Goal: Task Accomplishment & Management: Use online tool/utility

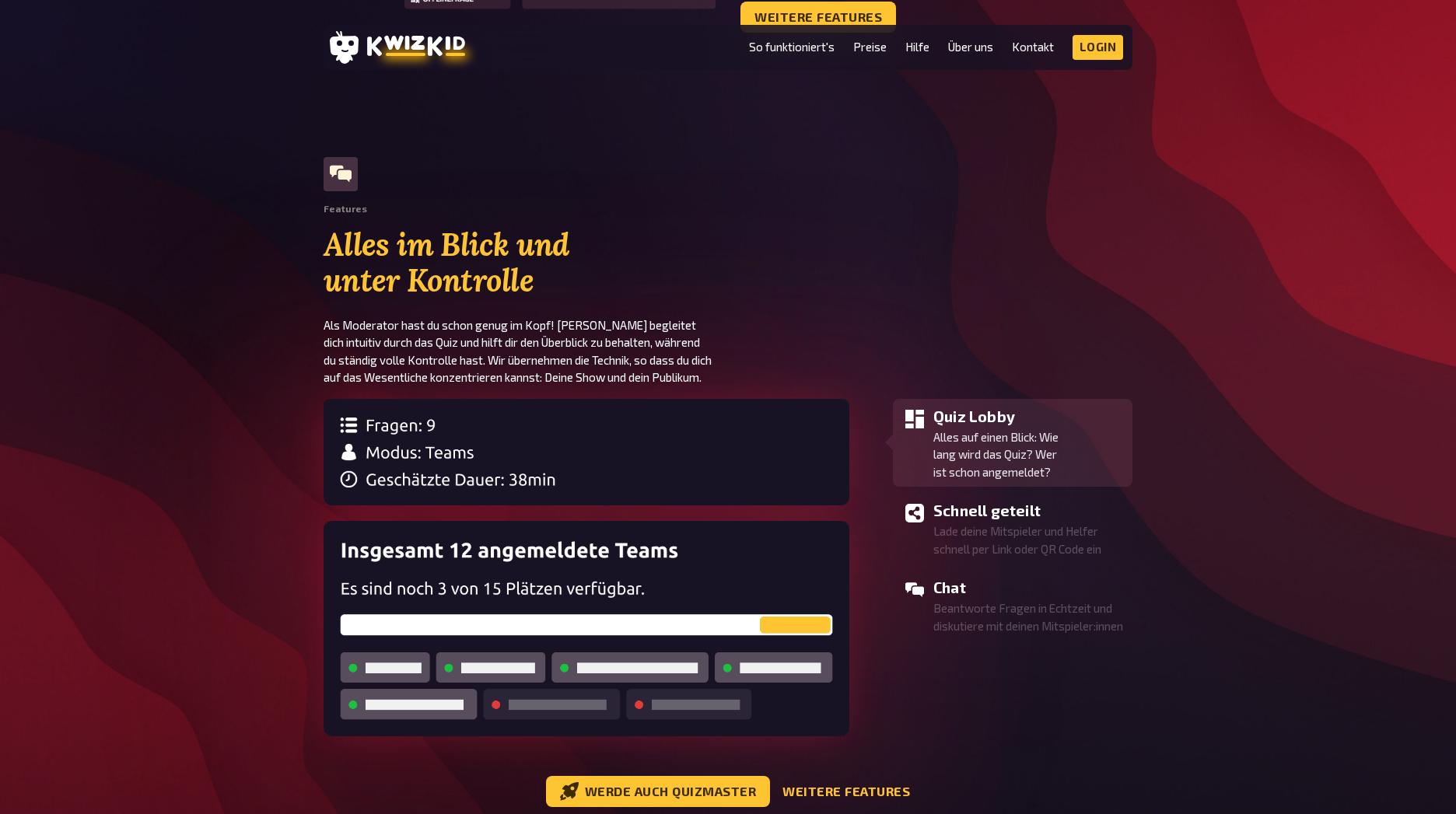
scroll to position [1493, 0]
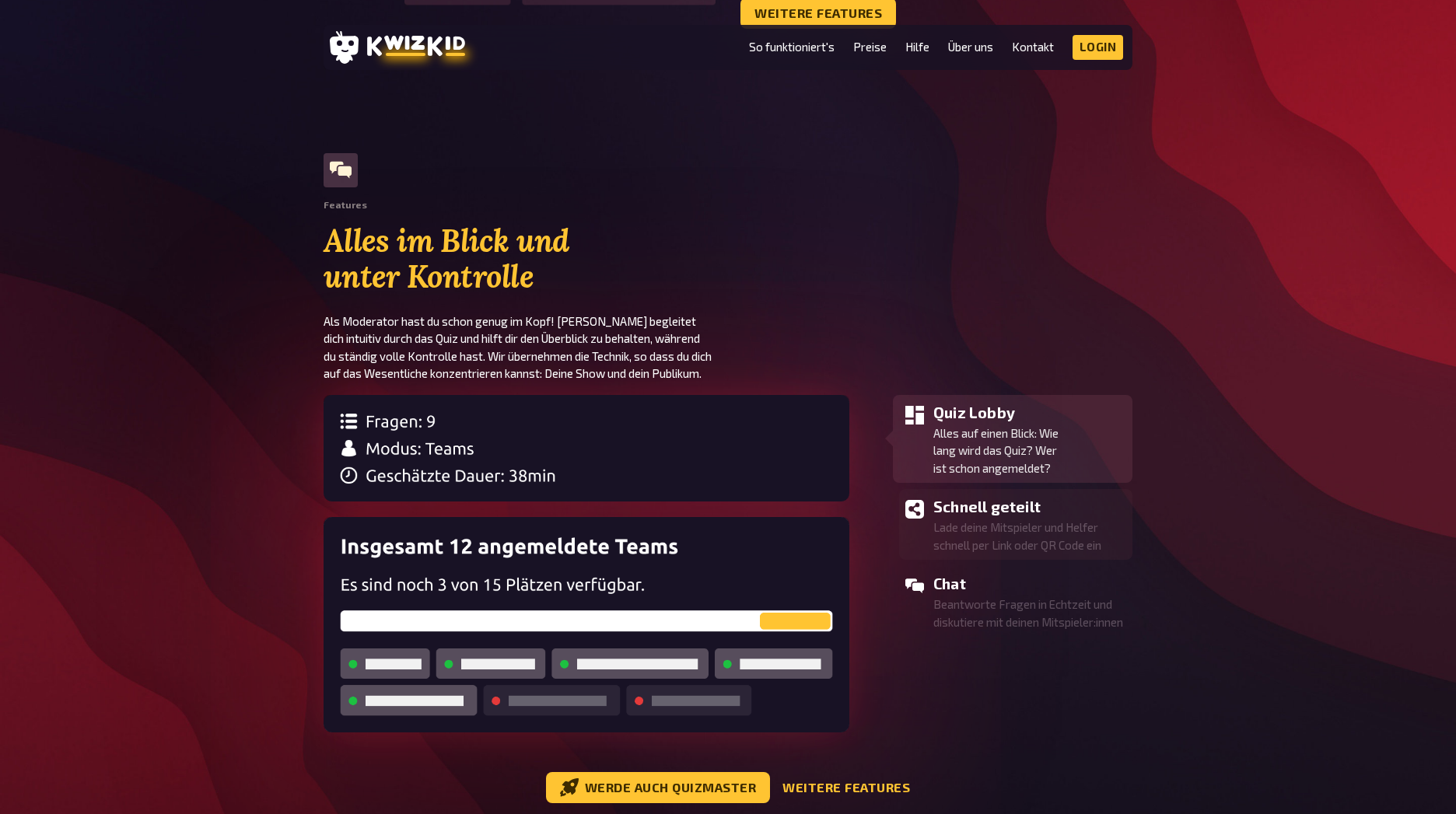
click at [1061, 510] on h3 "Schnell geteilt" at bounding box center [1030, 507] width 193 height 23
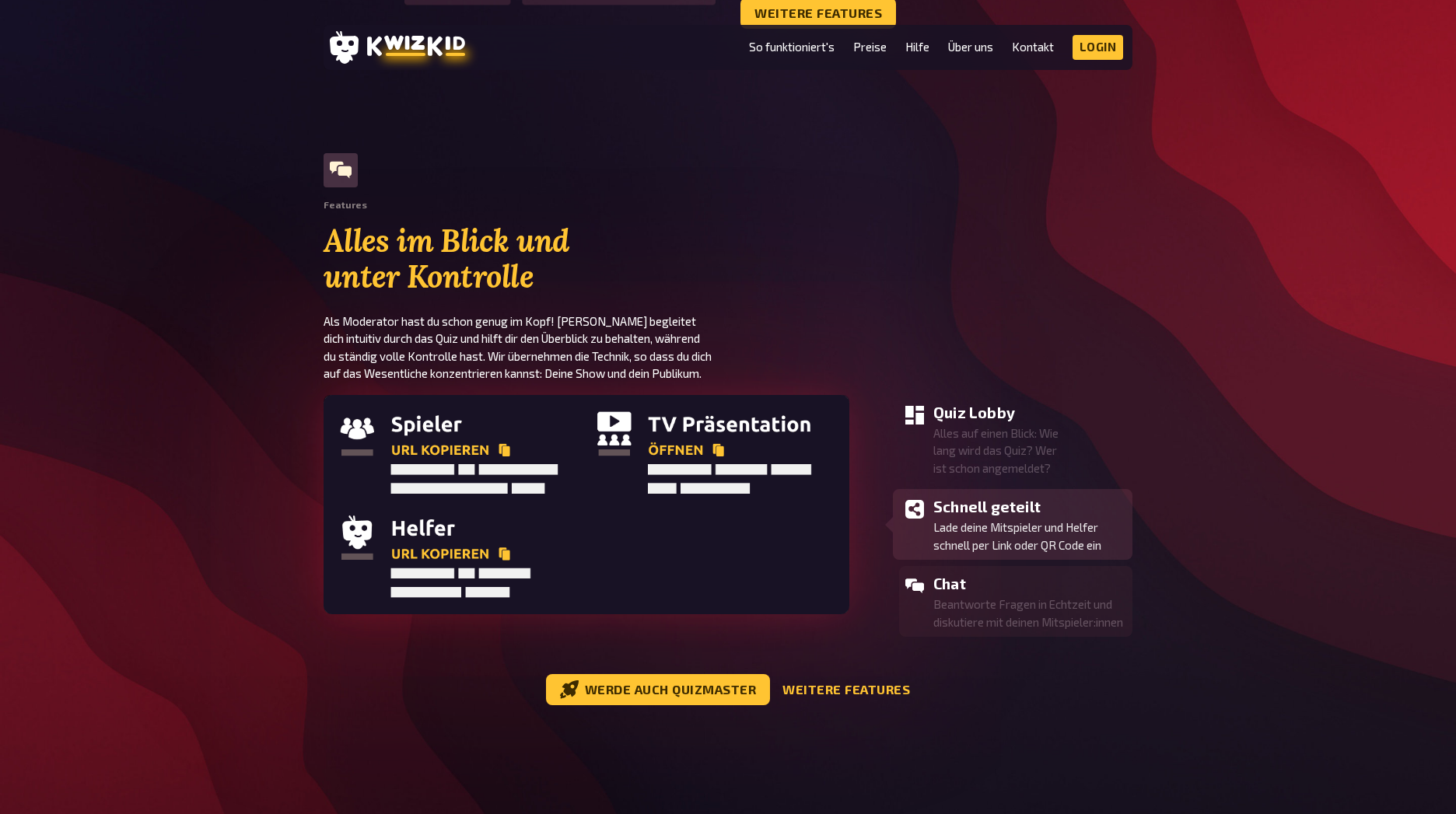
click at [997, 625] on p "Beantworte Fragen in Echtzeit und diskutiere mit deinen Mitspieler:innen" at bounding box center [1030, 612] width 193 height 35
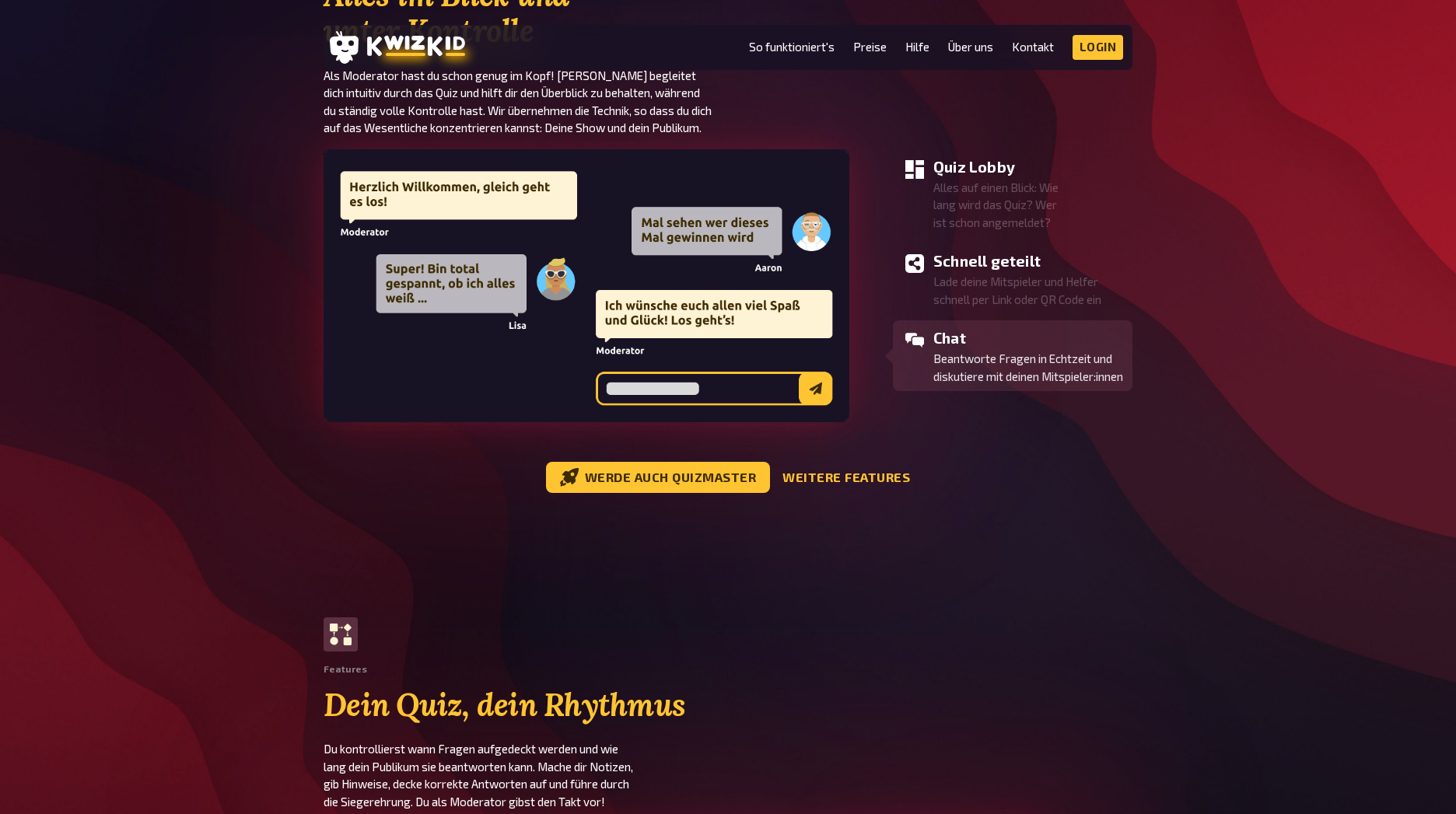
scroll to position [1773, 0]
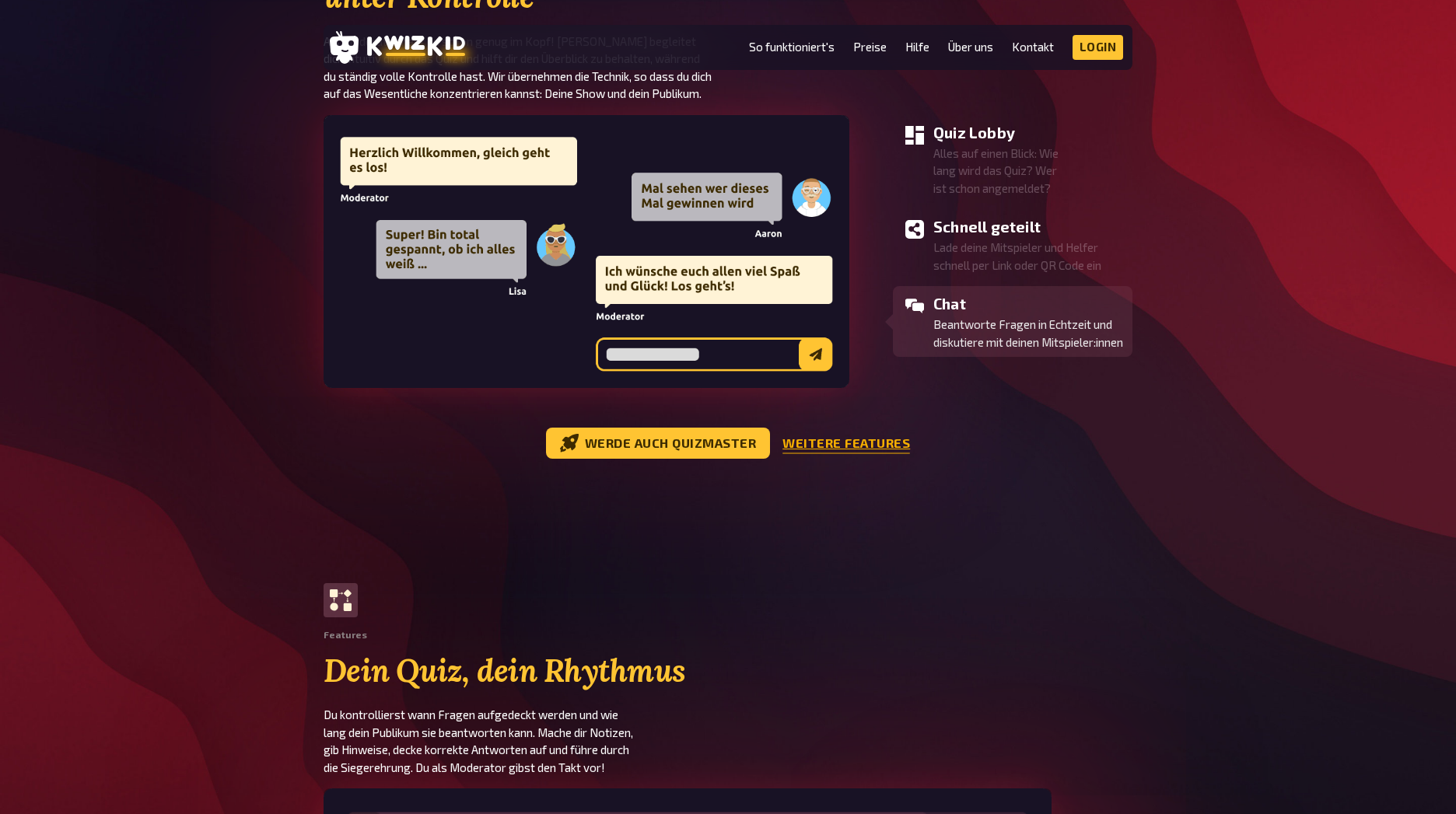
click at [860, 446] on link "Weitere Features" at bounding box center [846, 443] width 128 height 15
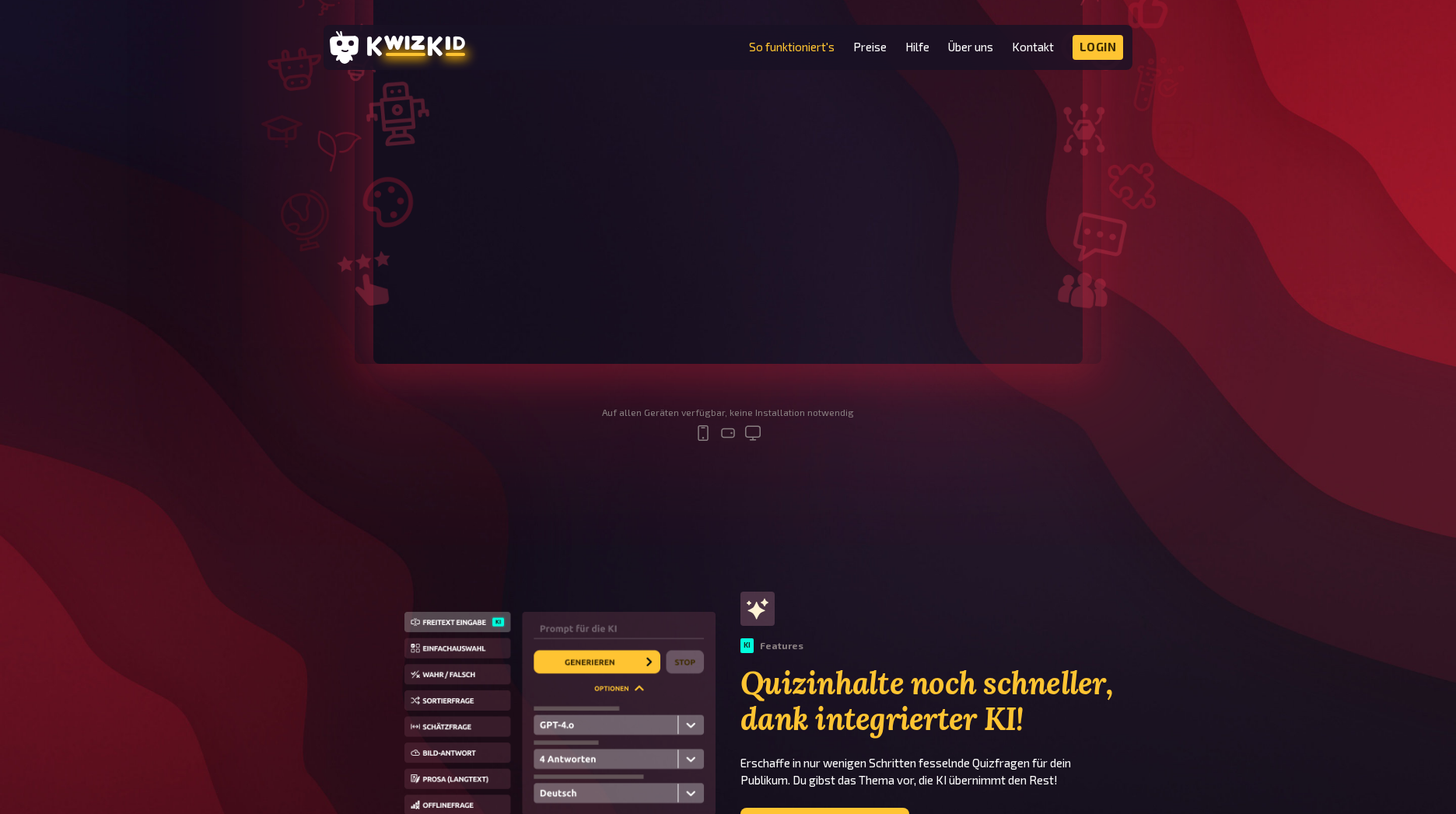
scroll to position [466, 0]
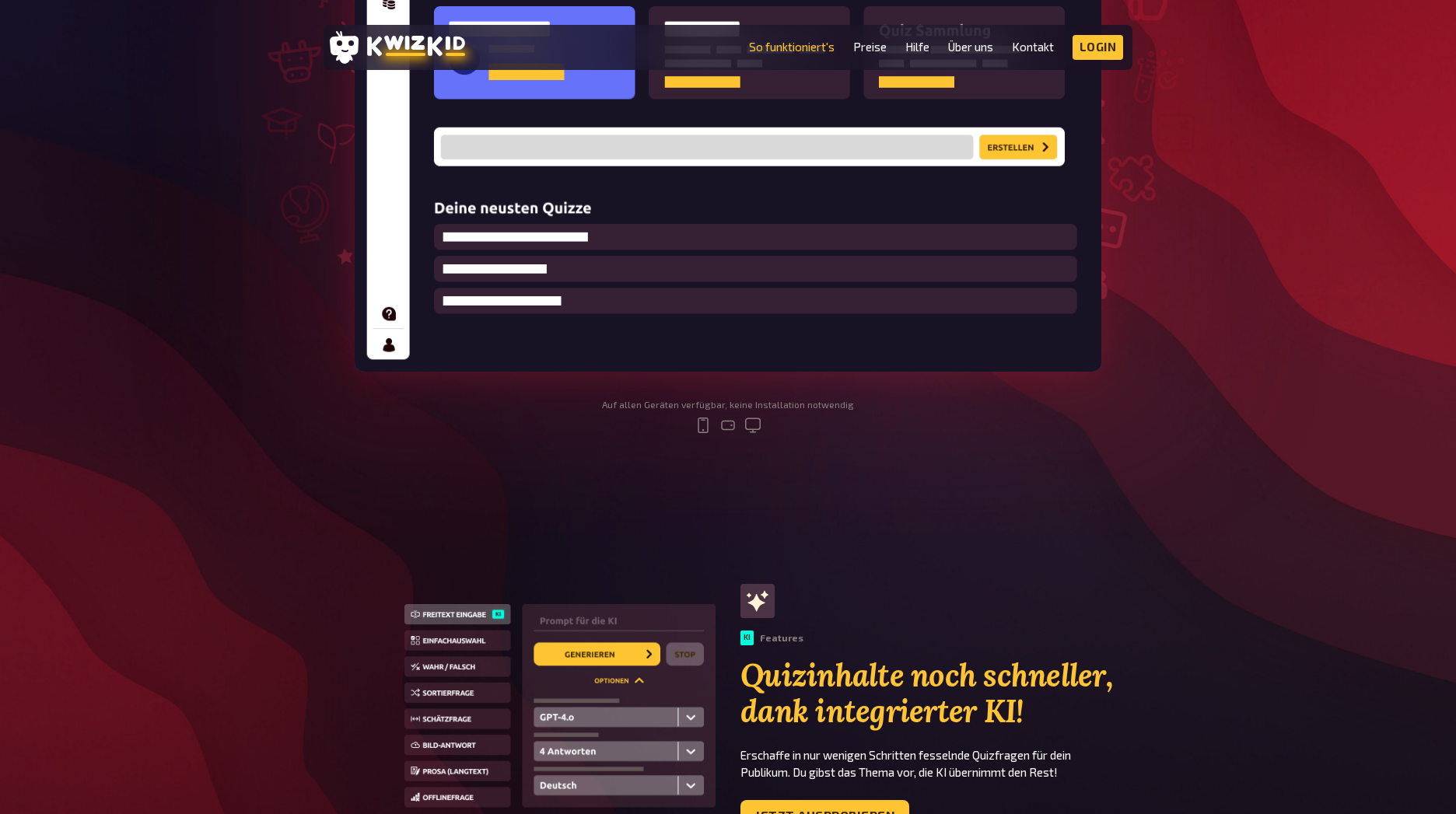
click at [707, 430] on icon "mobile" at bounding box center [703, 424] width 19 height 19
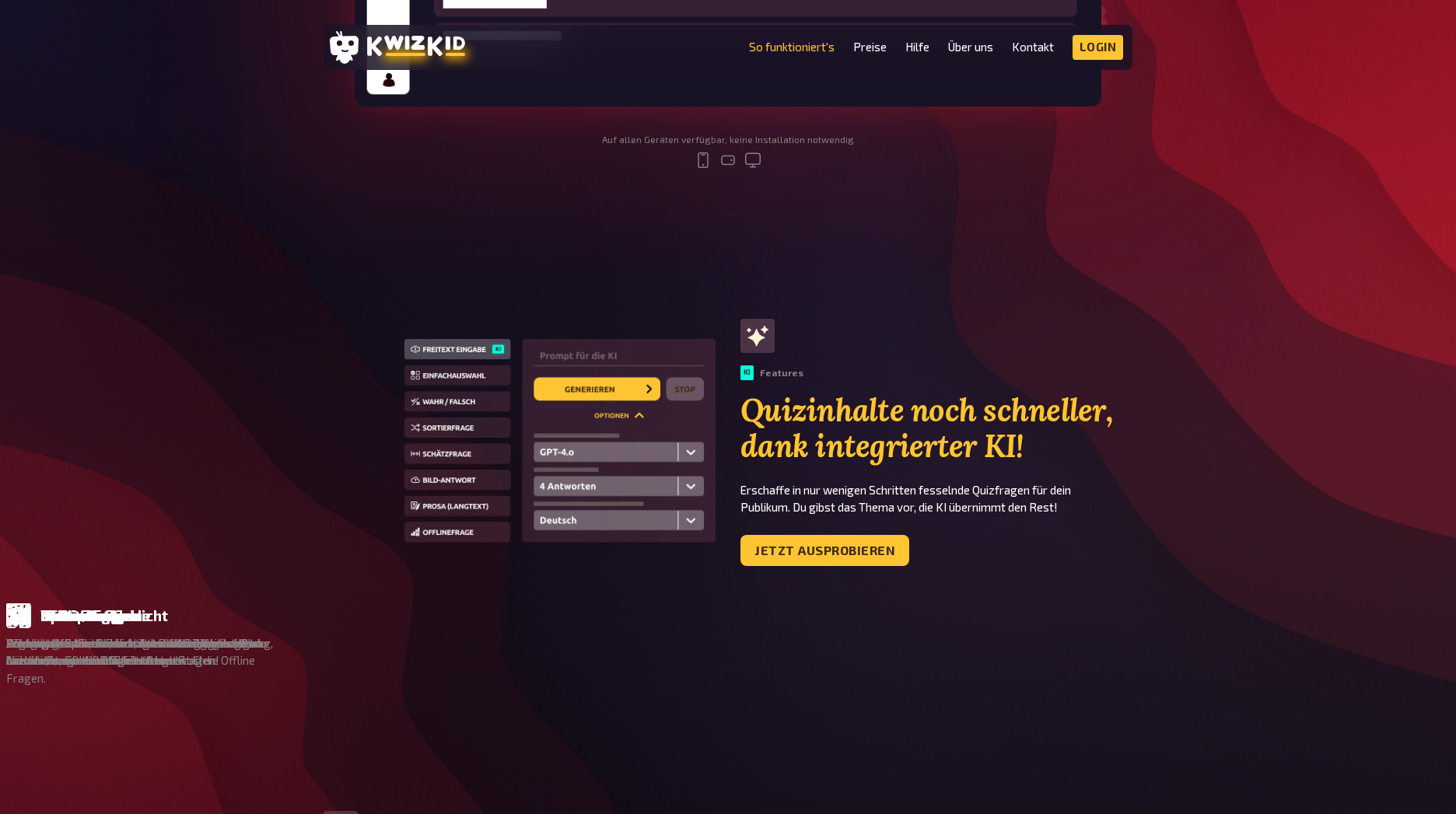
scroll to position [746, 0]
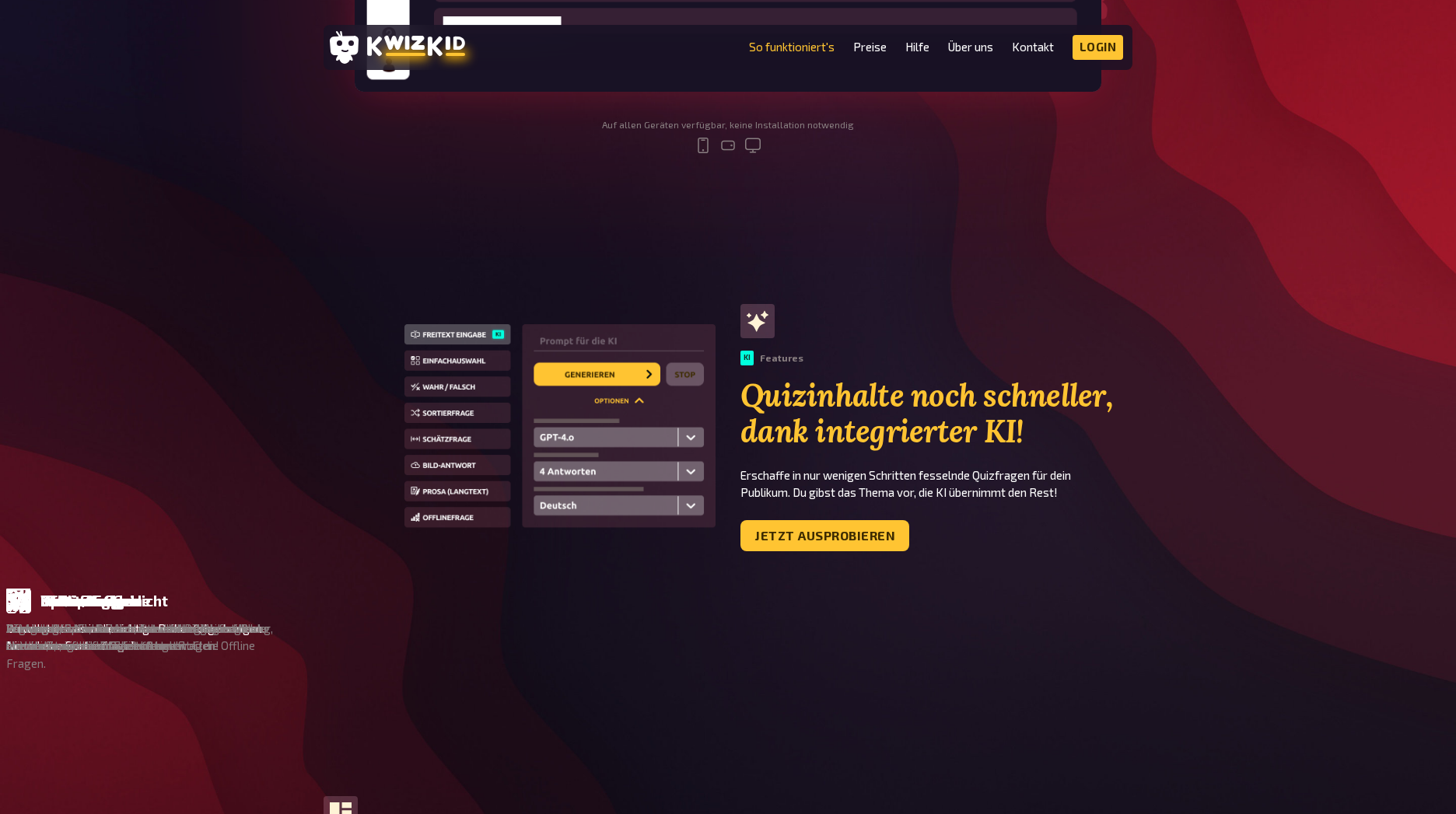
click at [1149, 617] on div "Sortierfrage Du willst etwas in die richtige Reihenfolge bringen. Nimm’ eine So…" at bounding box center [1288, 622] width 278 height 66
click at [1196, 595] on div "Sortierfrage" at bounding box center [1241, 600] width 90 height 17
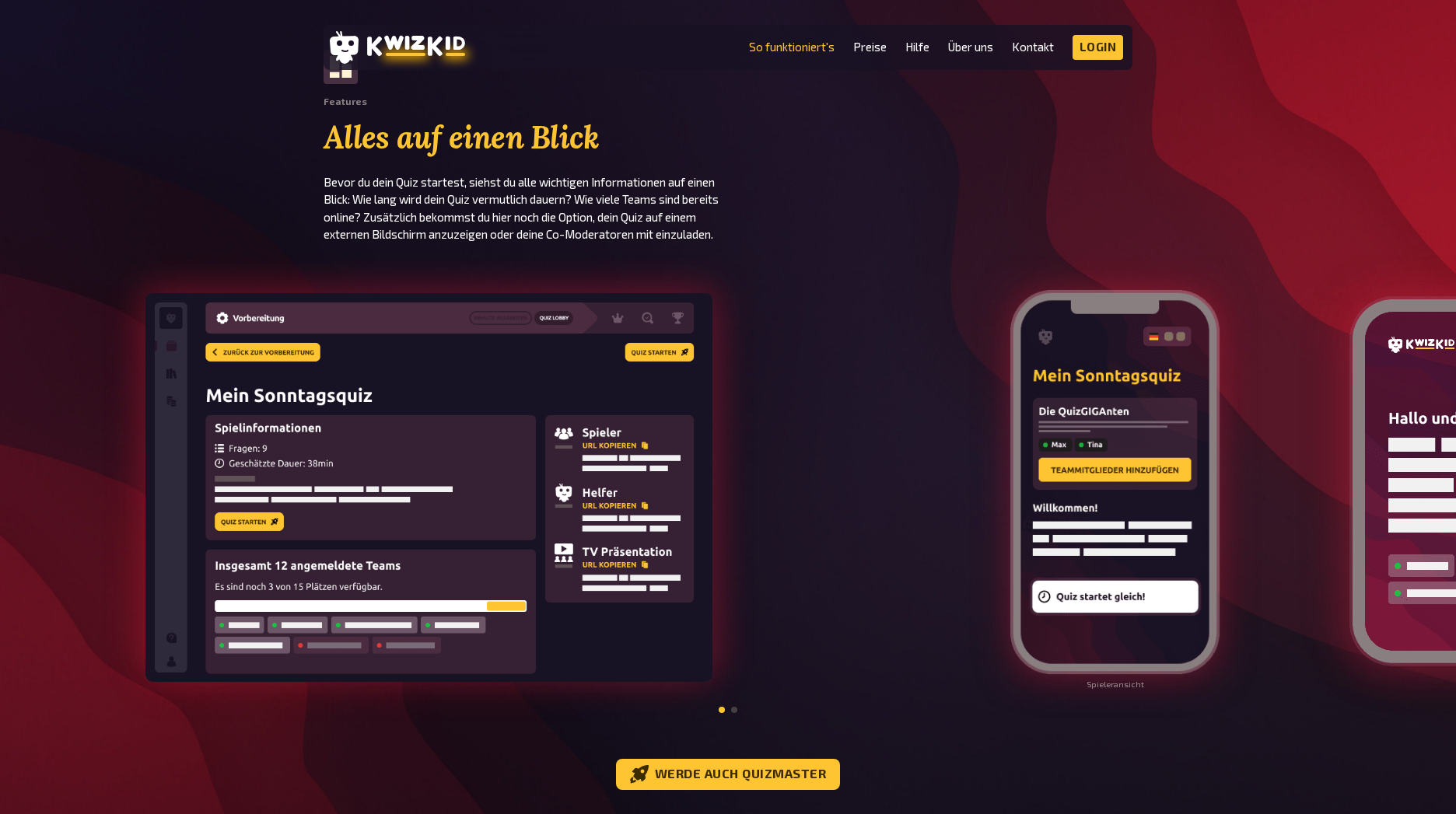
scroll to position [1586, 0]
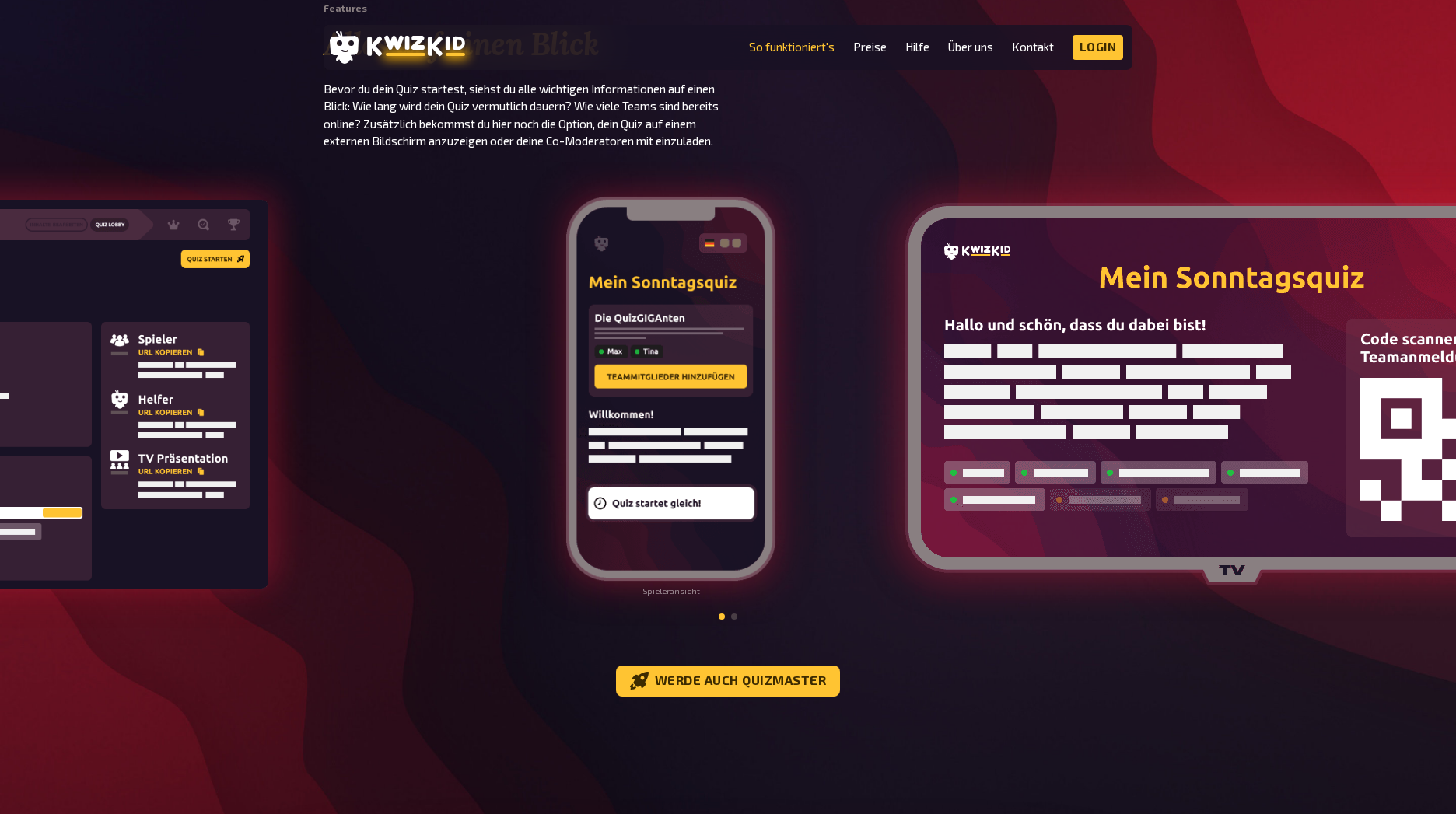
click at [383, 440] on div at bounding box center [29, 395] width 947 height 466
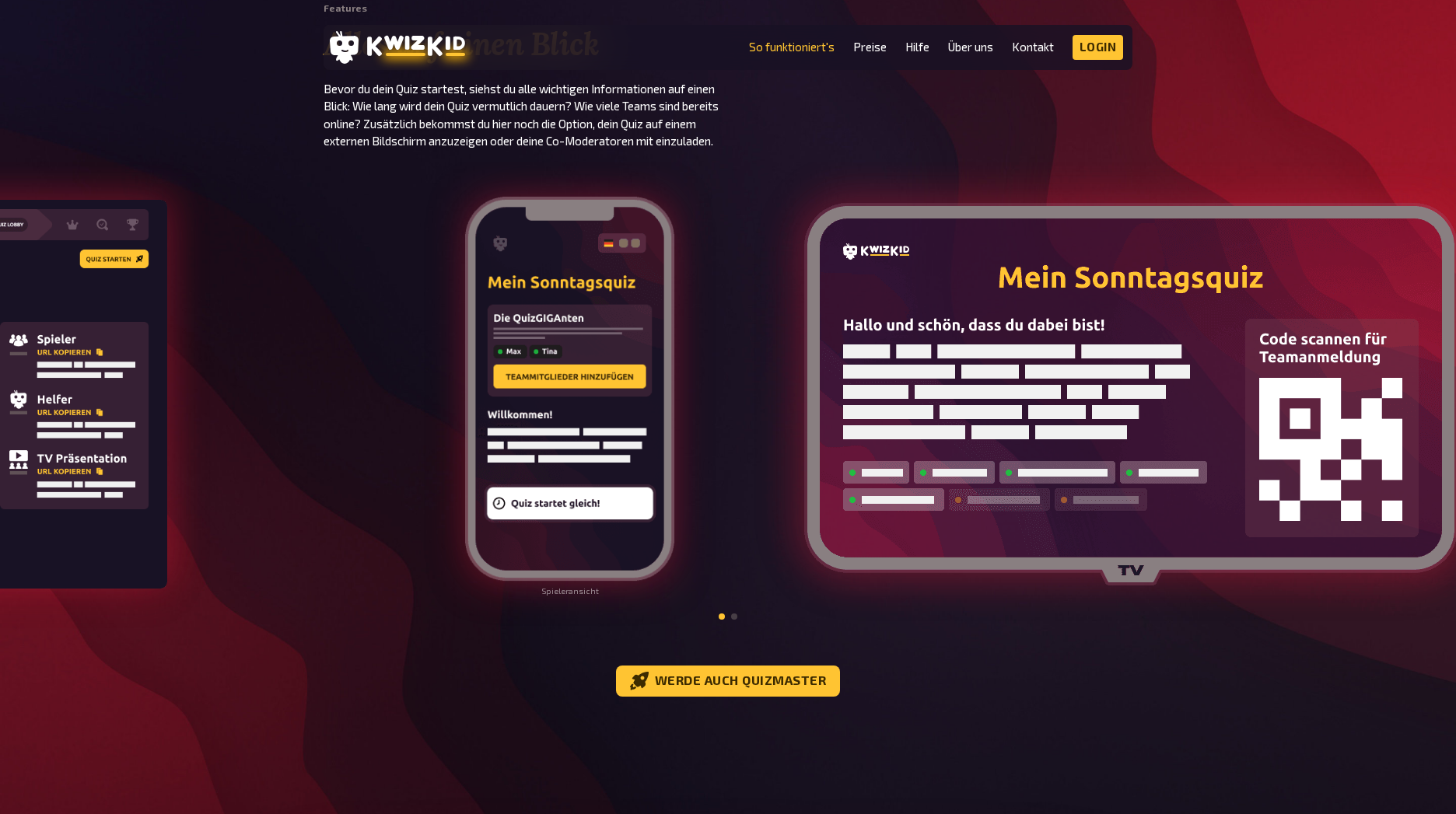
click at [765, 468] on div "Spieleransicht" at bounding box center [182, 395] width 1456 height 466
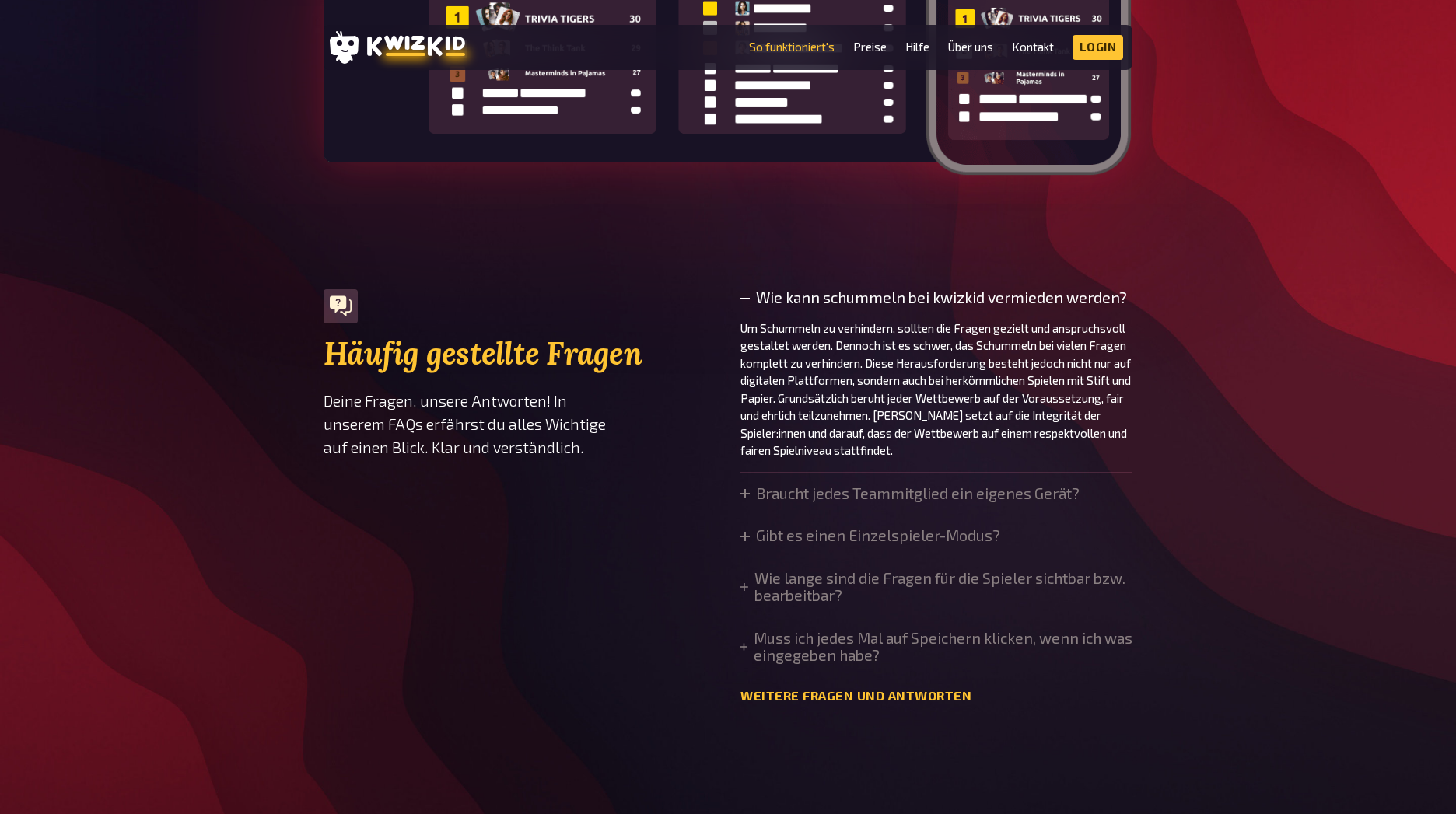
scroll to position [5131, 0]
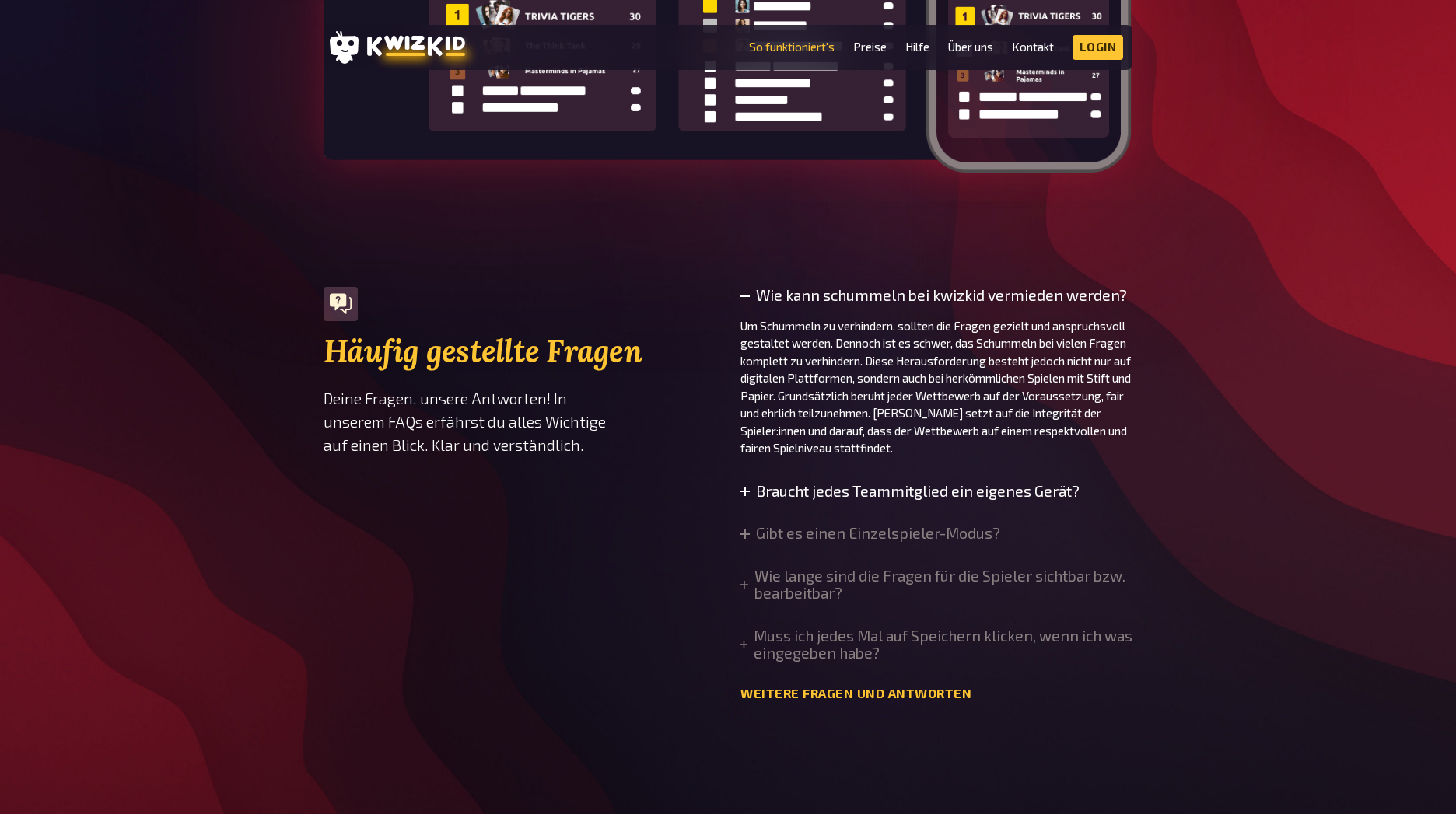
click at [789, 499] on summary "Braucht jedes Teammitglied ein eigenes Gerät?" at bounding box center [909, 491] width 339 height 17
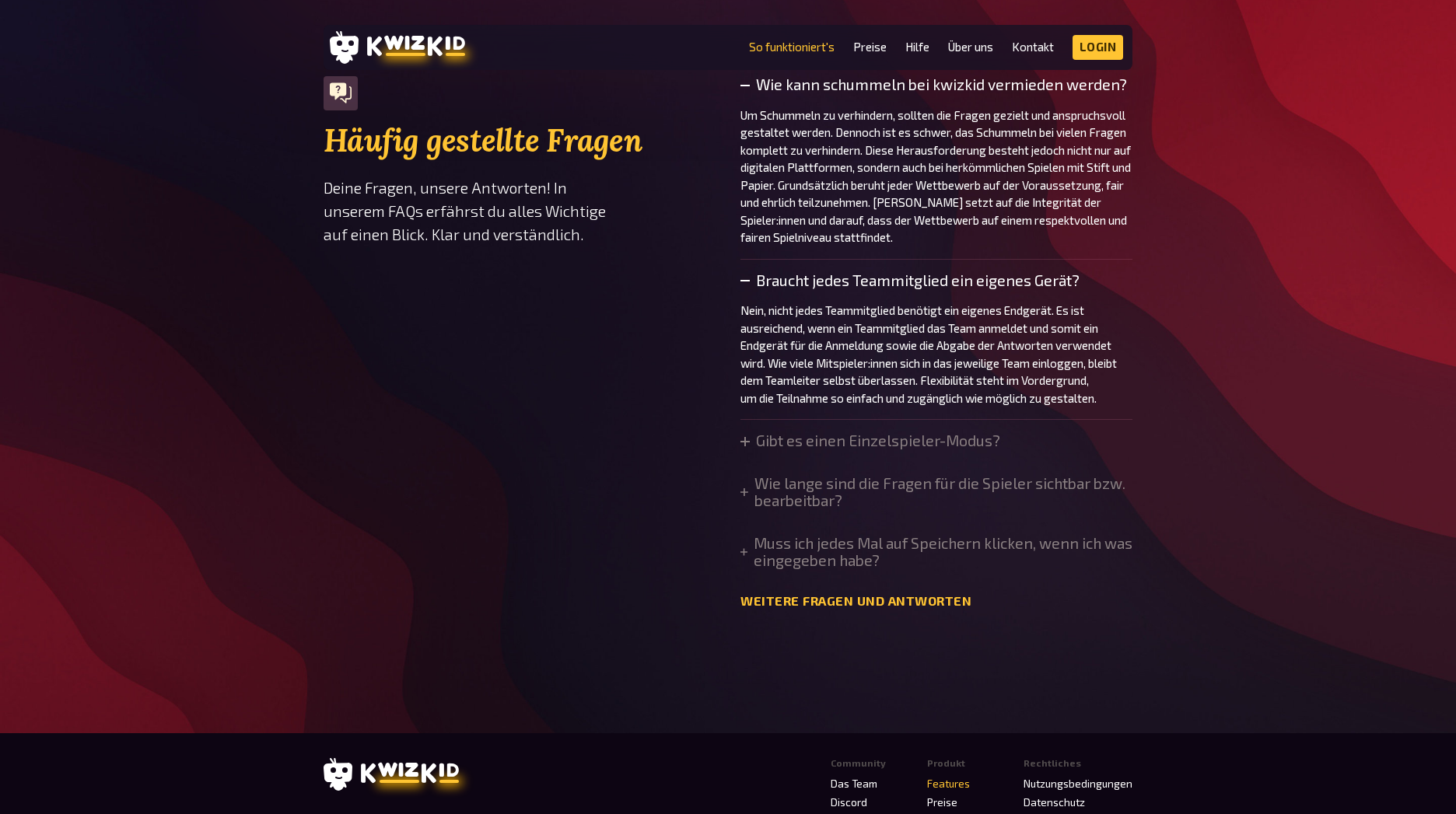
scroll to position [5470, 0]
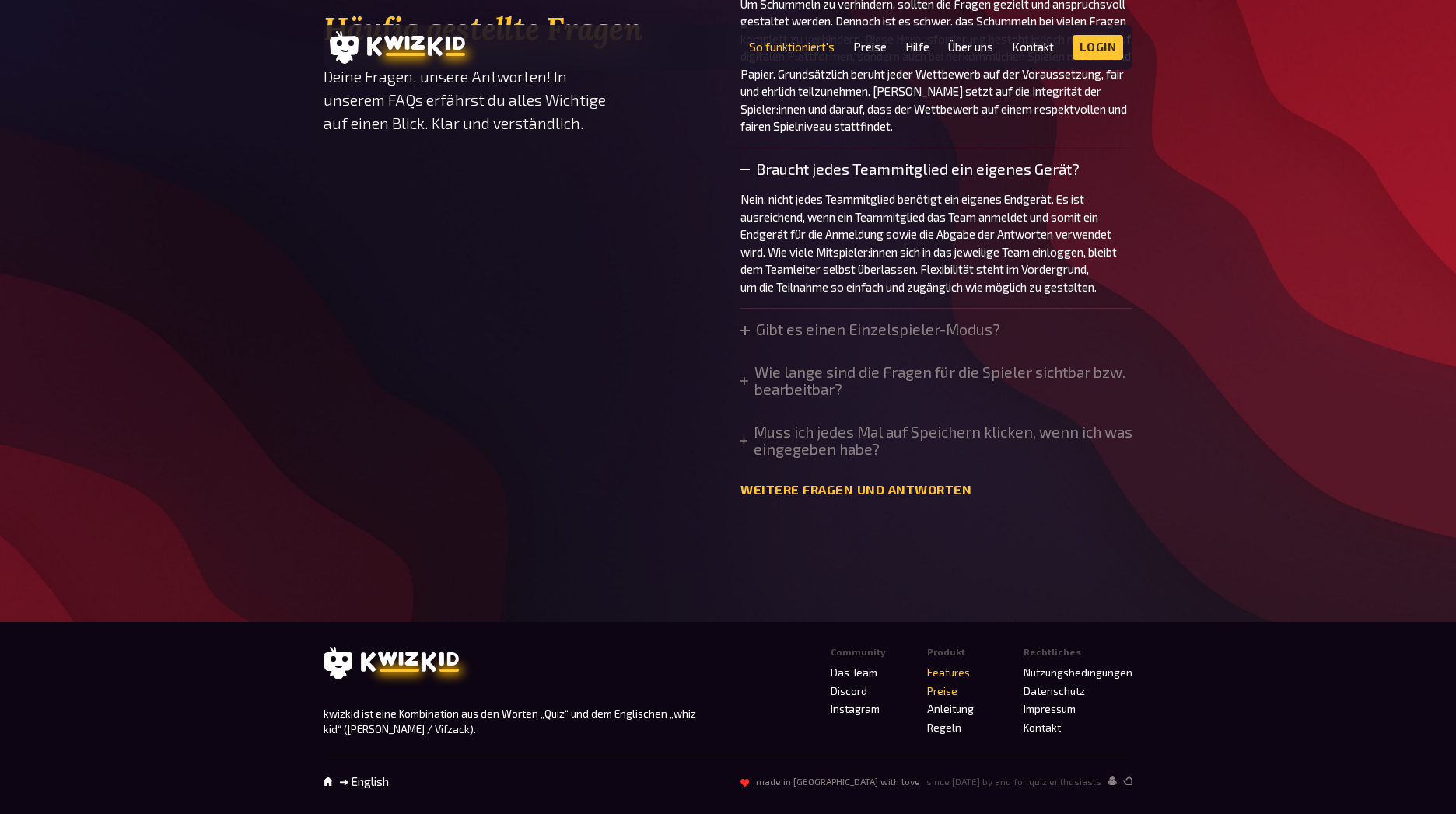
click at [953, 695] on link "Preise" at bounding box center [942, 692] width 30 height 13
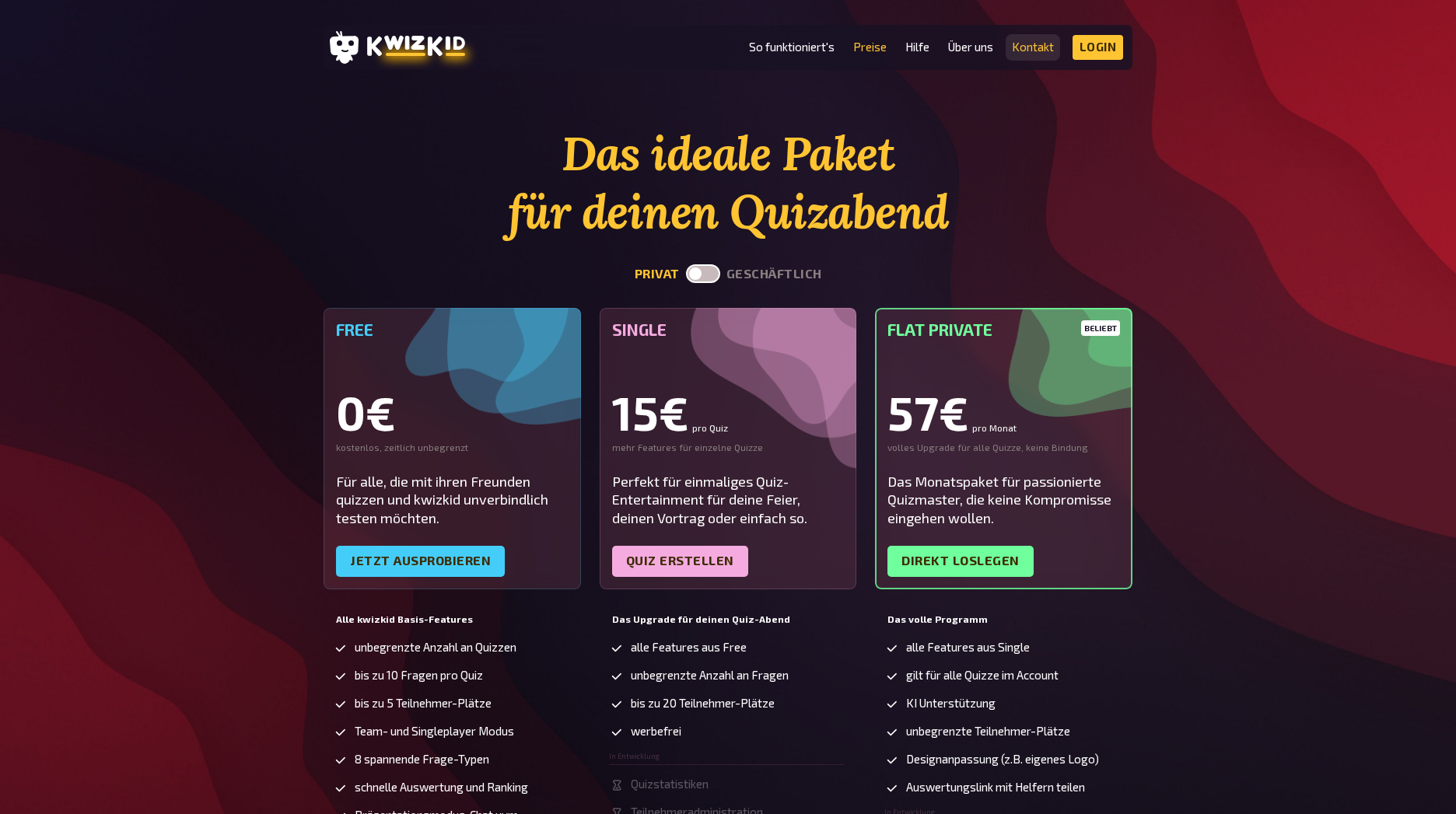
click at [1036, 51] on link "Kontakt" at bounding box center [1032, 46] width 42 height 13
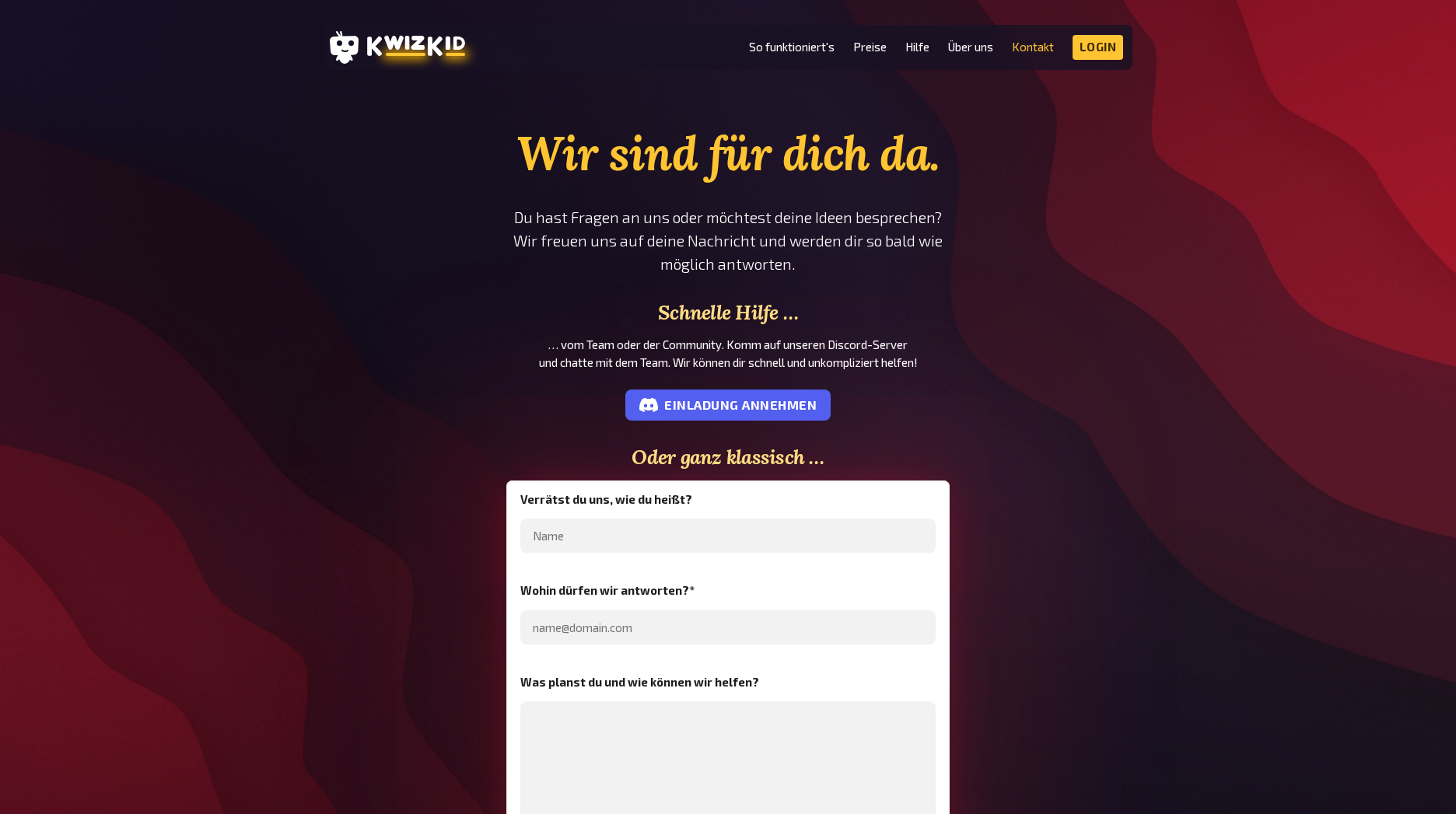
click at [802, 56] on li "So funktioniert's" at bounding box center [792, 47] width 86 height 25
click at [795, 45] on link "So funktioniert's" at bounding box center [792, 46] width 86 height 13
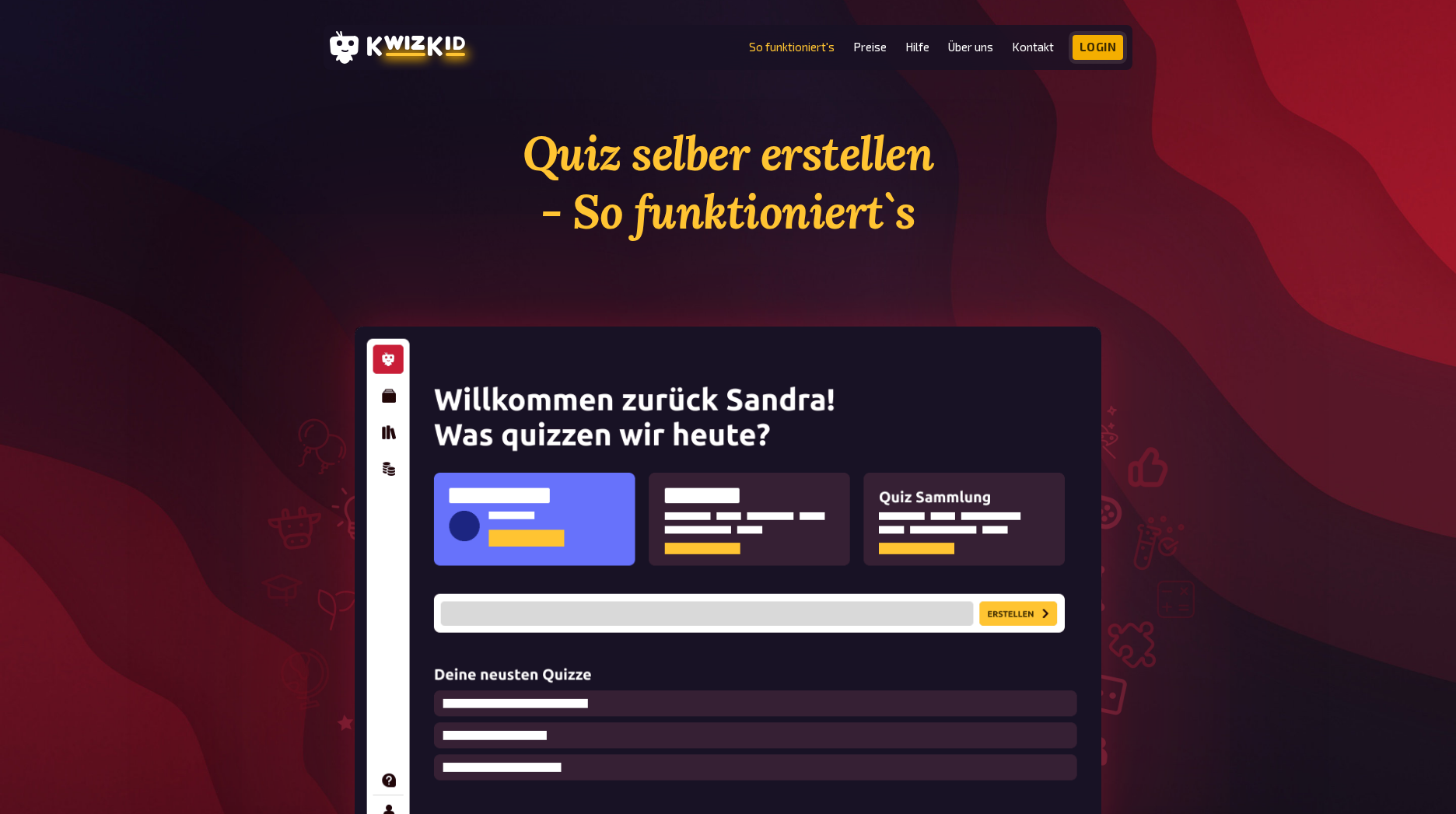
click at [1092, 47] on link "Login" at bounding box center [1098, 47] width 51 height 25
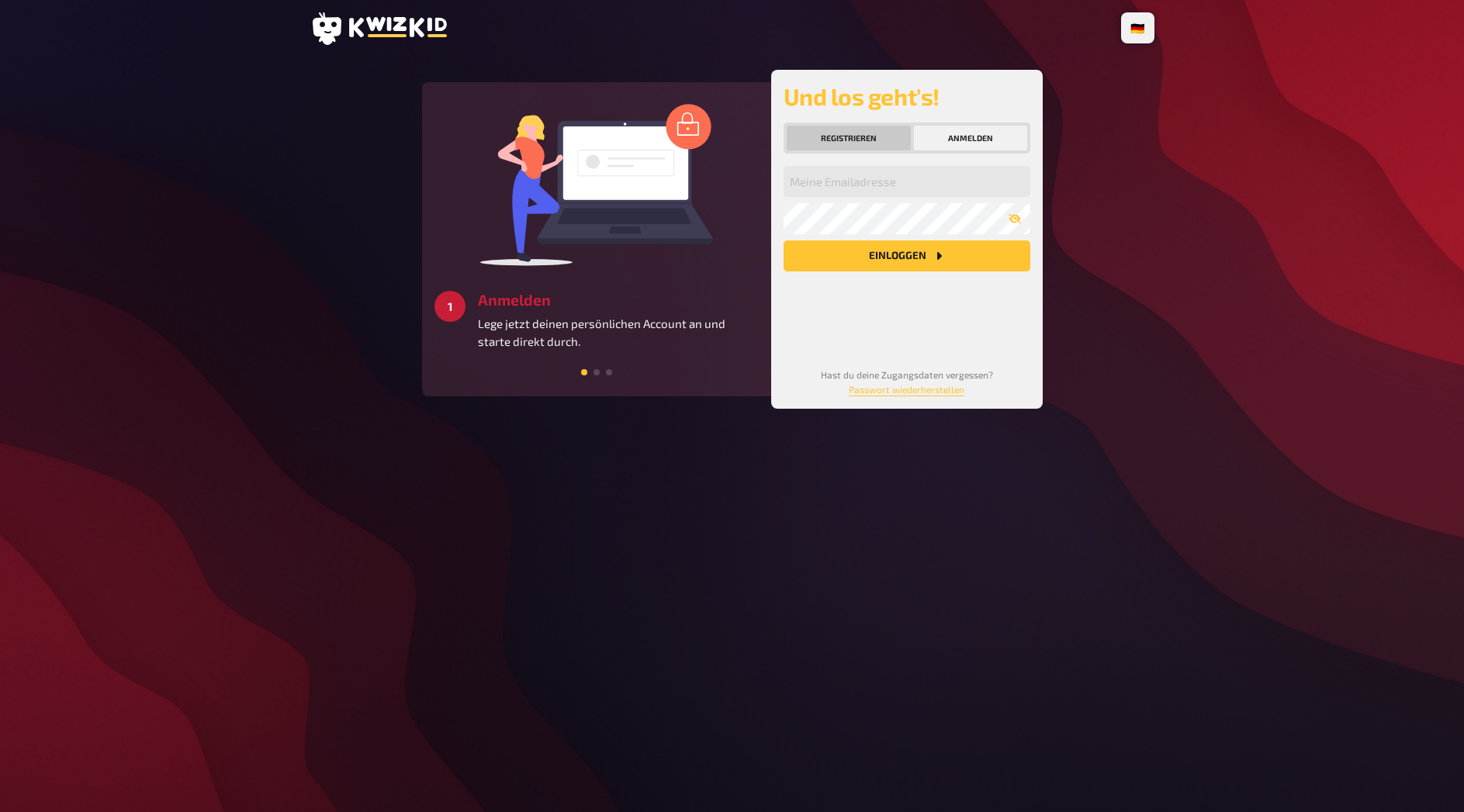
click at [872, 144] on button "Registrieren" at bounding box center [848, 138] width 124 height 25
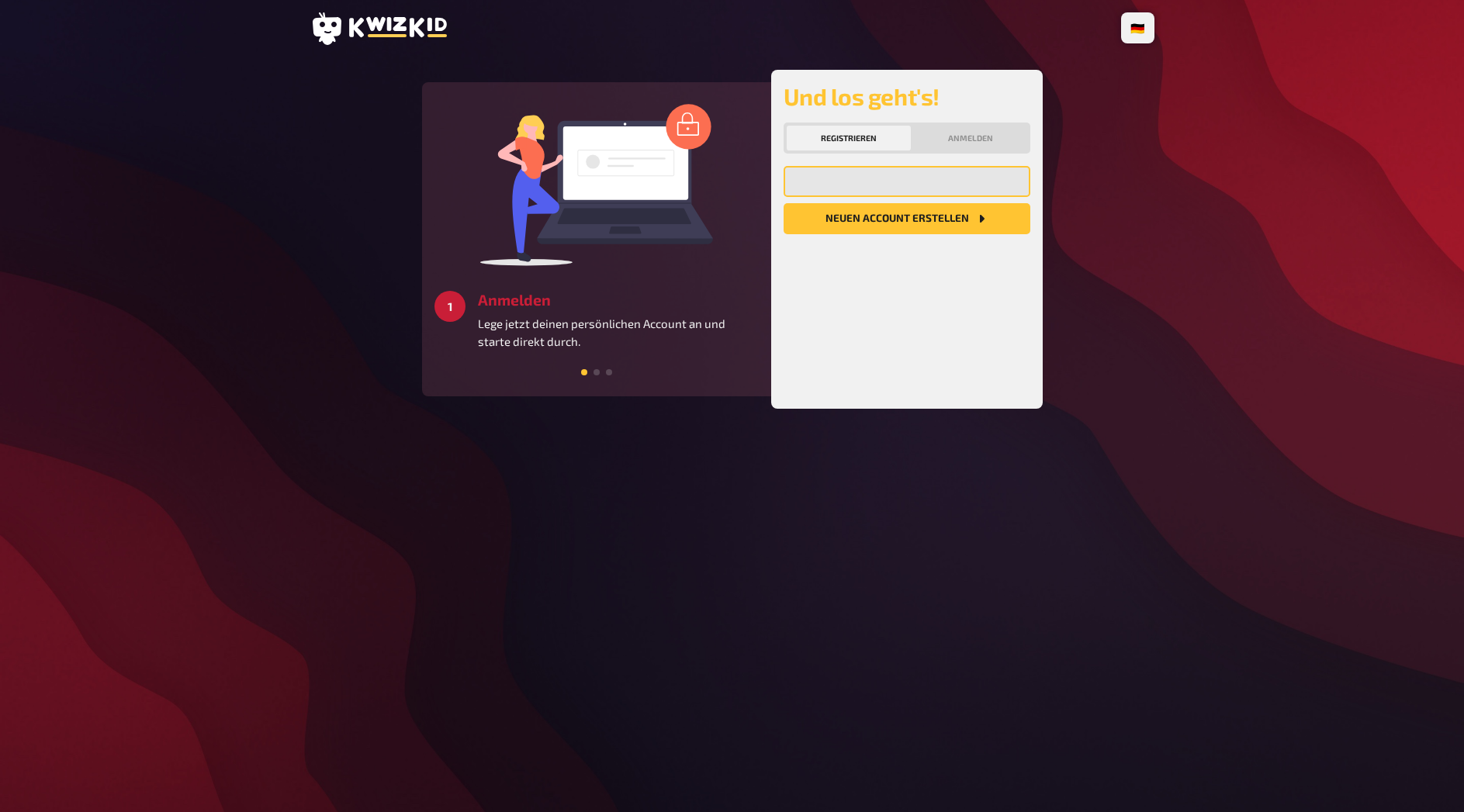
click at [839, 177] on input "email" at bounding box center [907, 181] width 247 height 31
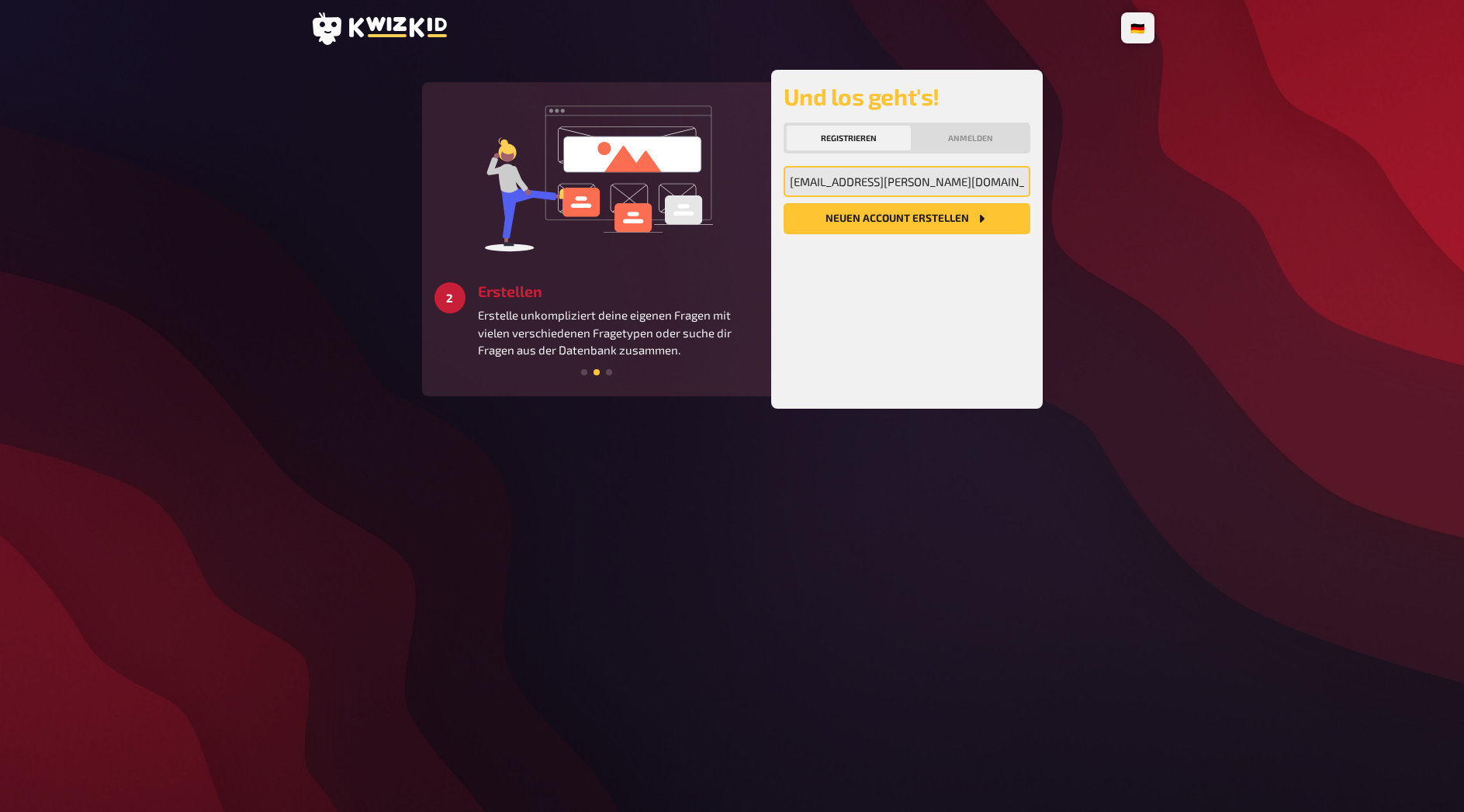
type input "[EMAIL_ADDRESS][PERSON_NAME][DOMAIN_NAME]"
click at [876, 216] on button "Neuen Account Erstellen" at bounding box center [907, 218] width 247 height 31
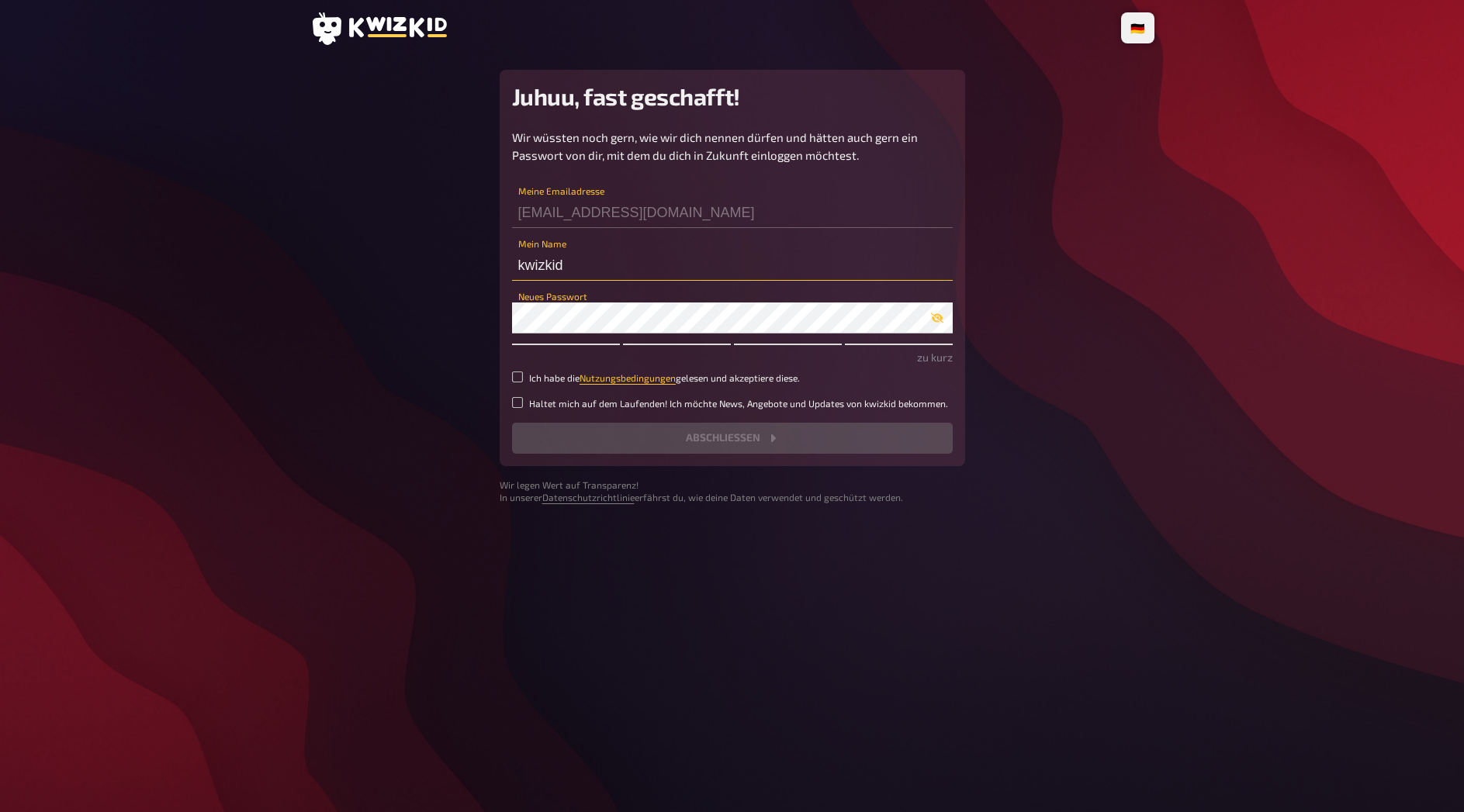
click at [584, 251] on input "kwizkid" at bounding box center [732, 265] width 440 height 31
paste input "spoon9458"
type input "spoon9458"
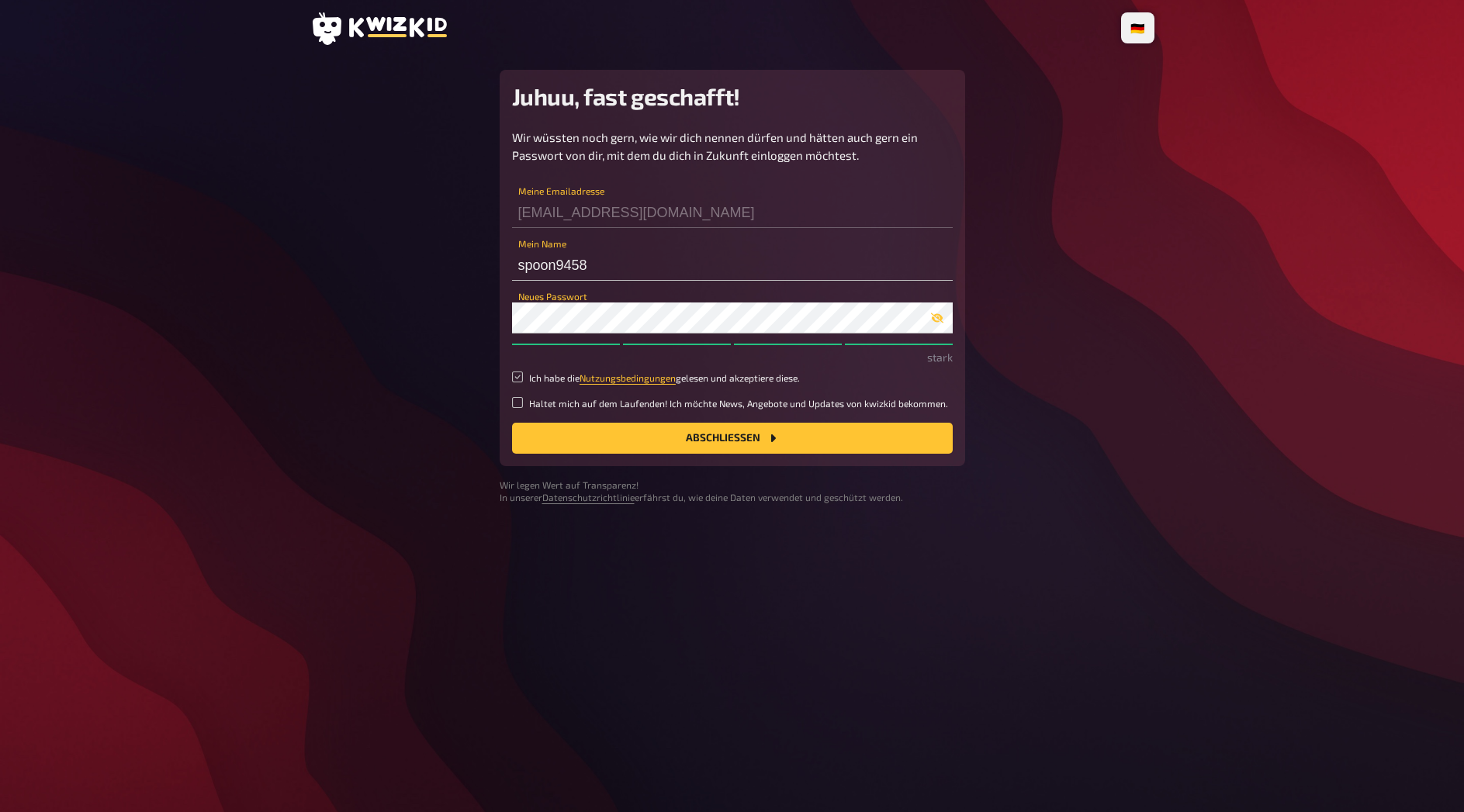
click at [519, 376] on input "Ich habe die Nutzungsbedingungen gelesen und akzeptiere diese." at bounding box center [517, 377] width 11 height 11
checkbox input "true"
click at [633, 439] on button "Abschließen" at bounding box center [732, 438] width 440 height 31
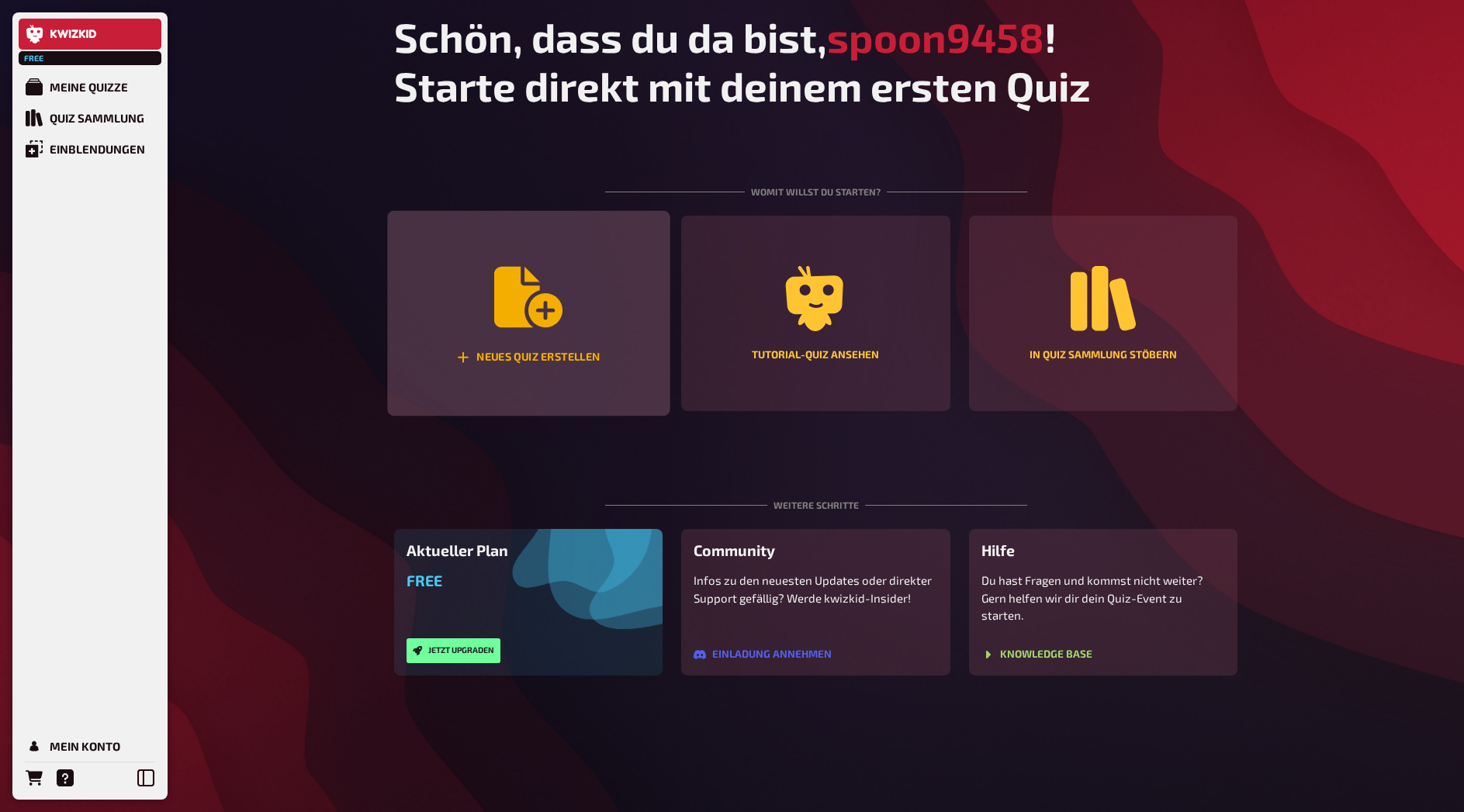
click at [540, 322] on icon "Neues Quiz erstellen" at bounding box center [528, 297] width 69 height 61
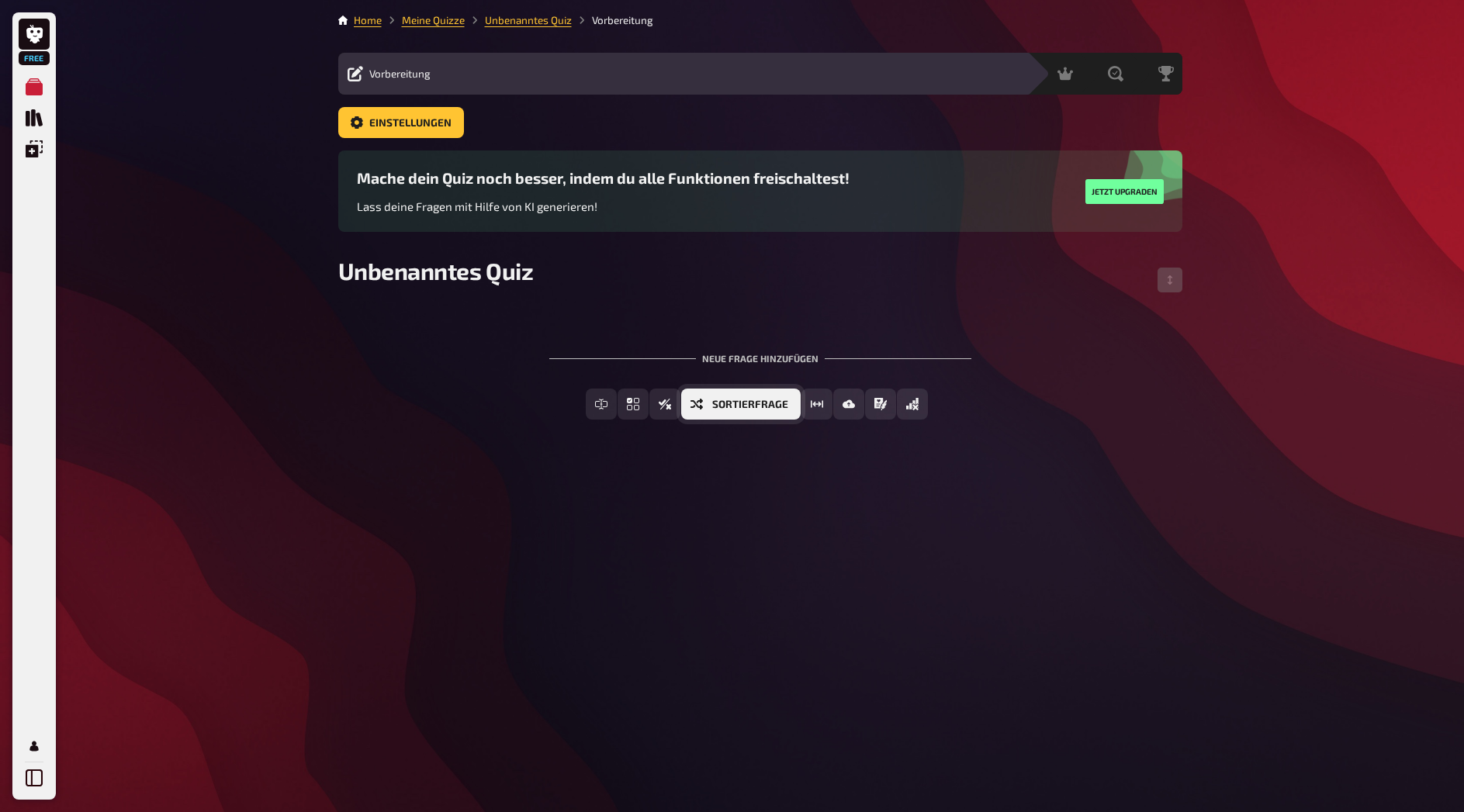
click at [771, 410] on button "Sortierfrage" at bounding box center [741, 404] width 119 height 31
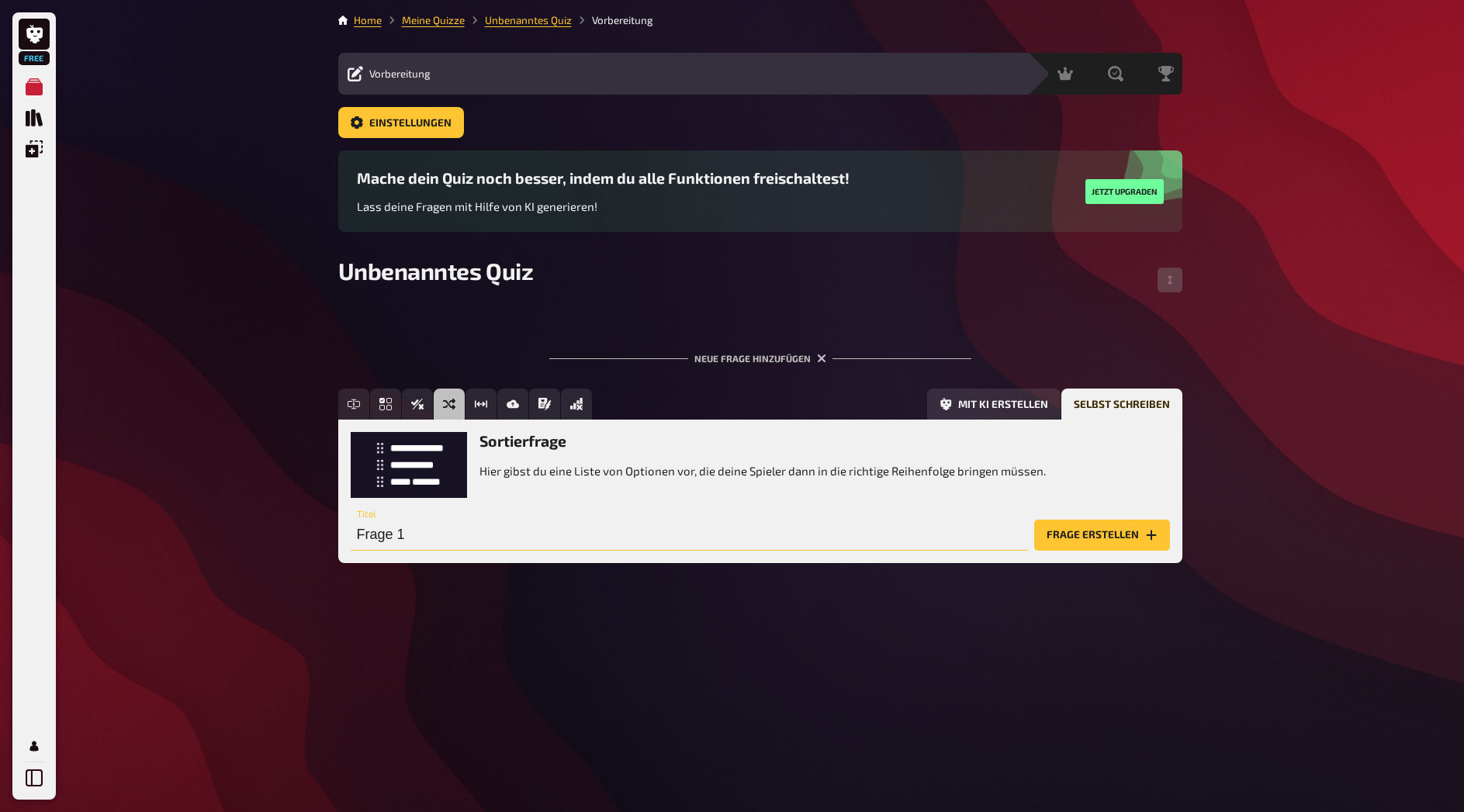
click at [471, 529] on input "Frage 1" at bounding box center [689, 535] width 678 height 31
type input "sag ma"
click at [1079, 534] on button "Frage erstellen" at bounding box center [1102, 535] width 136 height 31
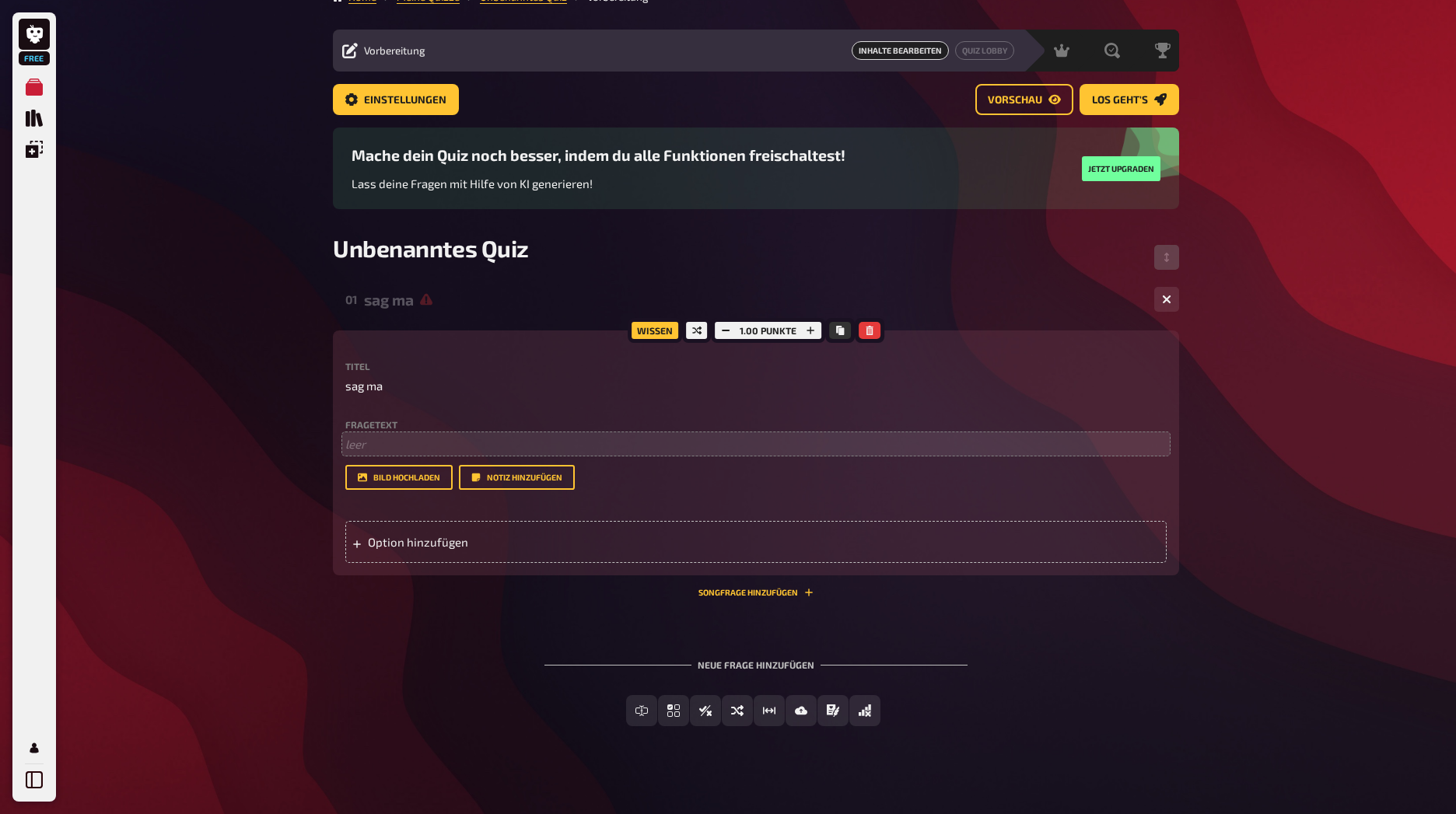
scroll to position [35, 0]
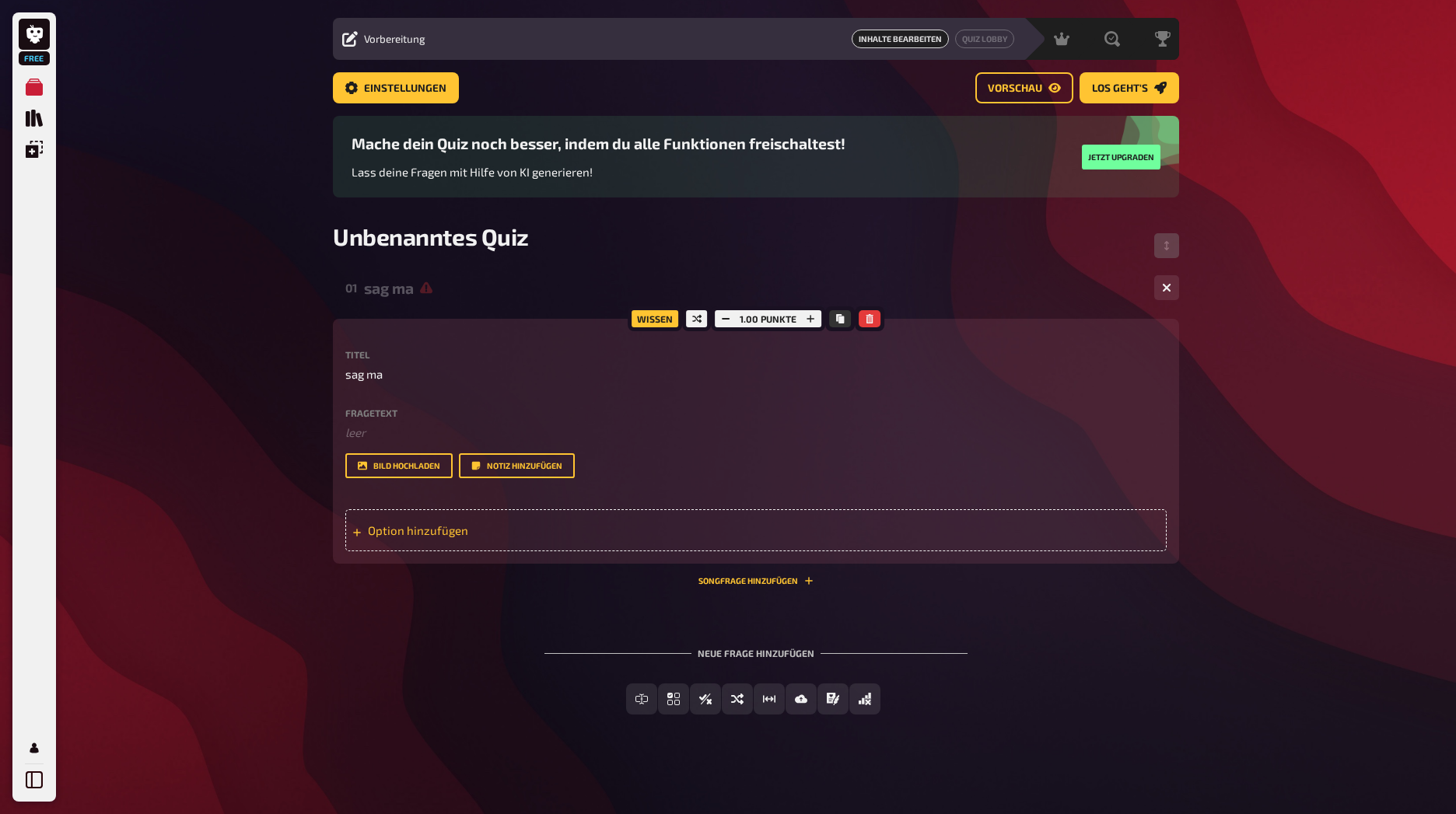
click at [398, 533] on div "Option hinzufügen" at bounding box center [755, 530] width 821 height 42
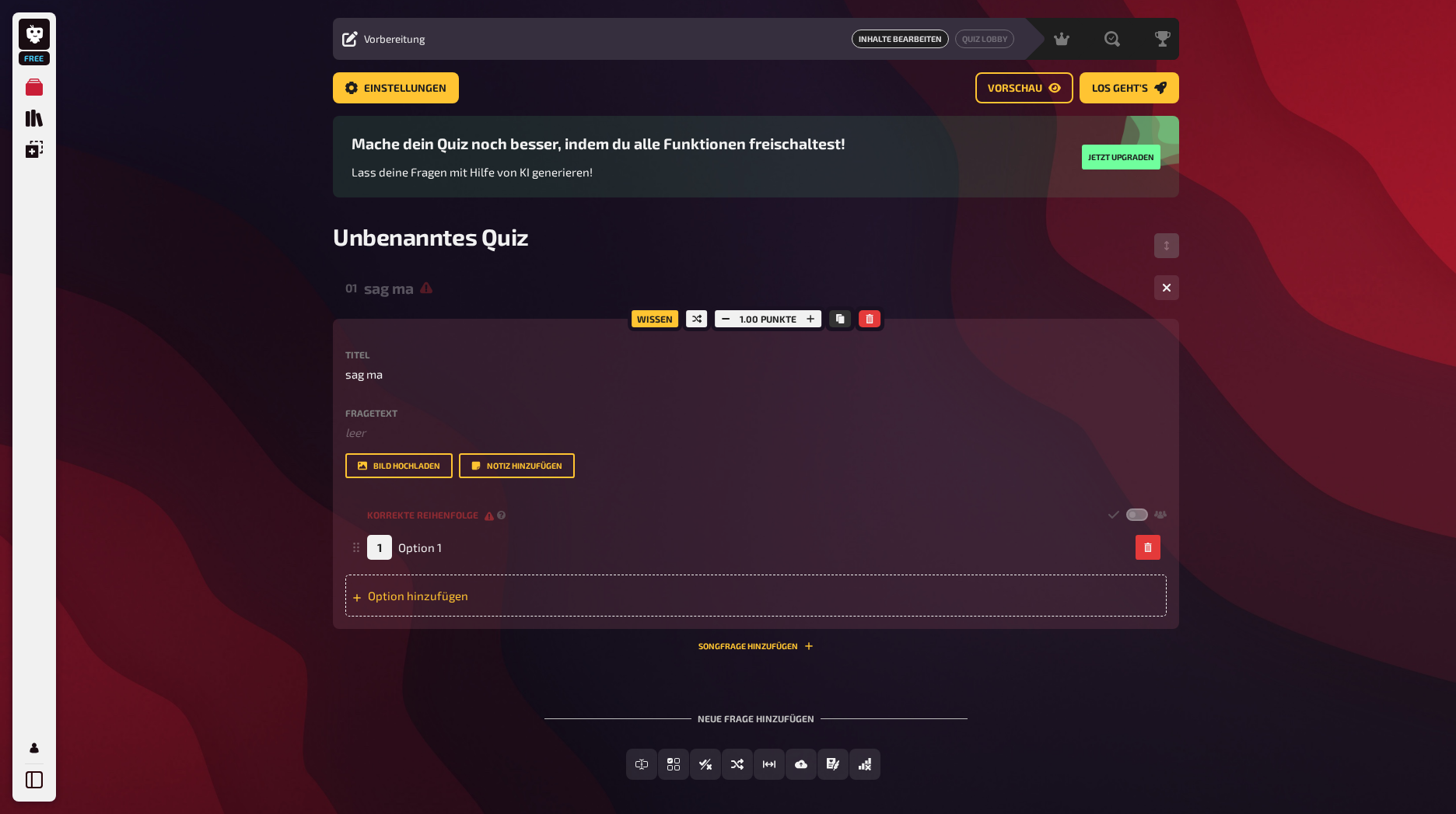
click at [433, 595] on div "Option hinzufügen" at bounding box center [755, 595] width 821 height 42
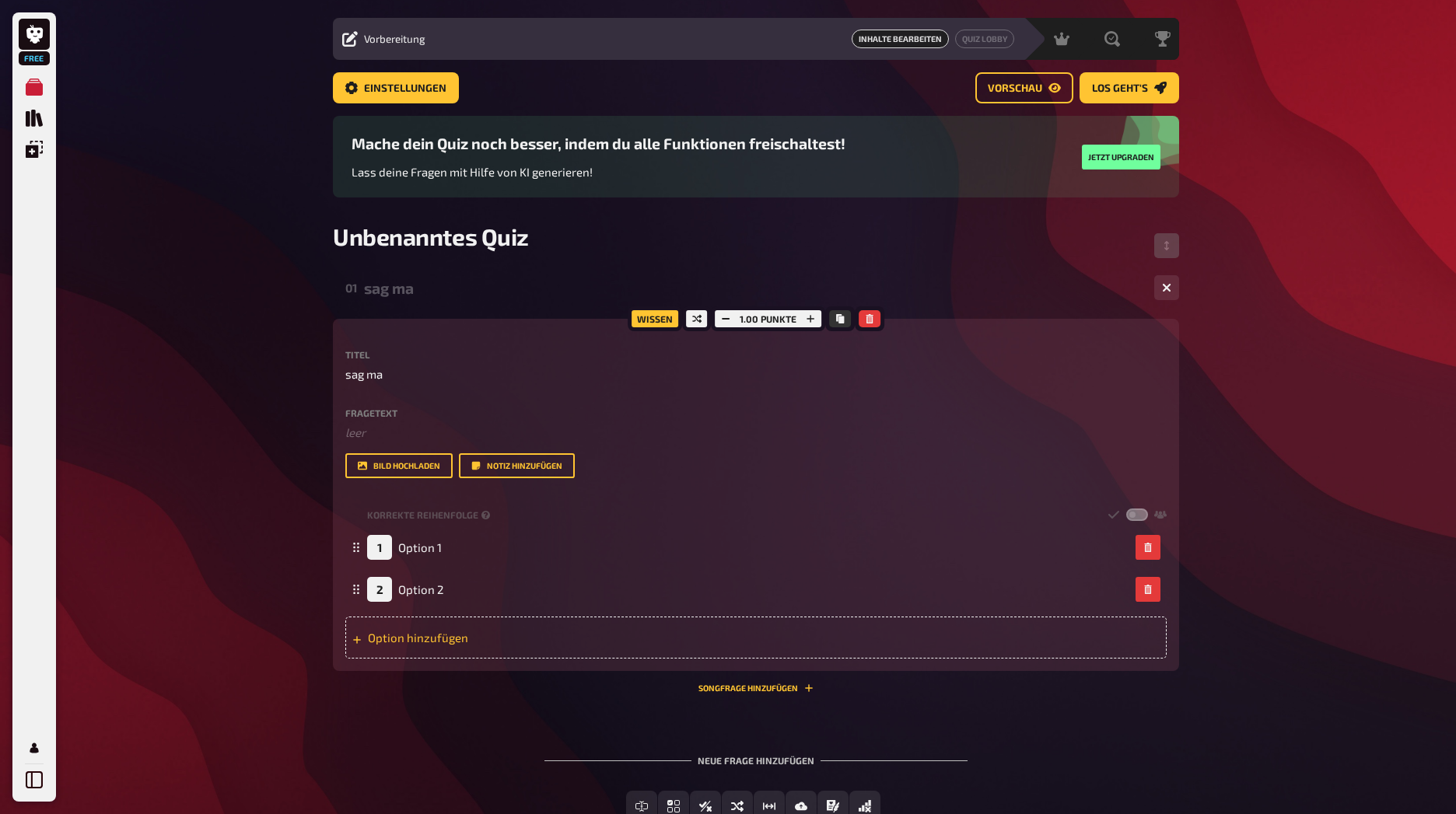
click at [421, 649] on div "Option hinzufügen" at bounding box center [755, 637] width 821 height 42
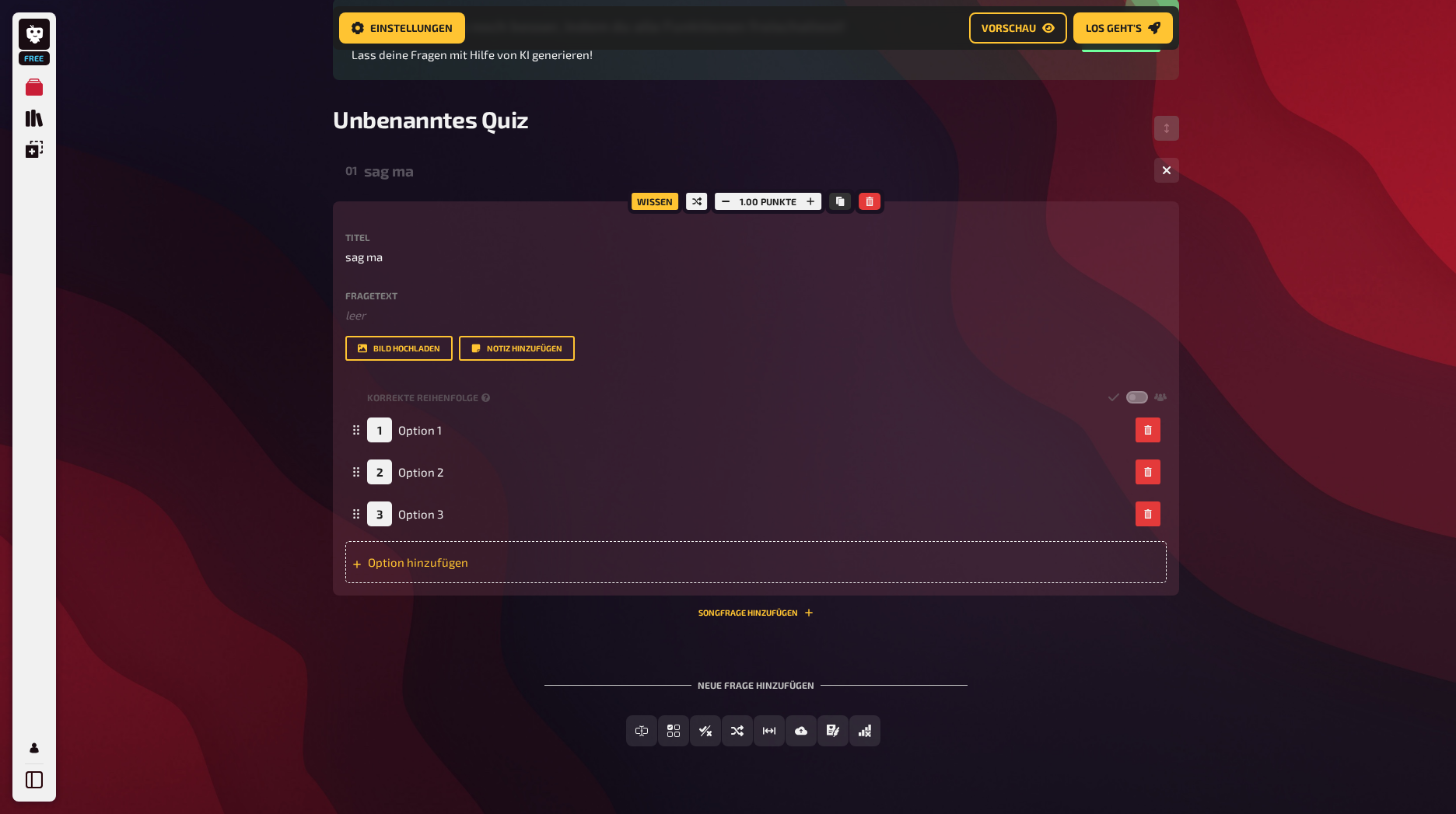
scroll to position [197, 0]
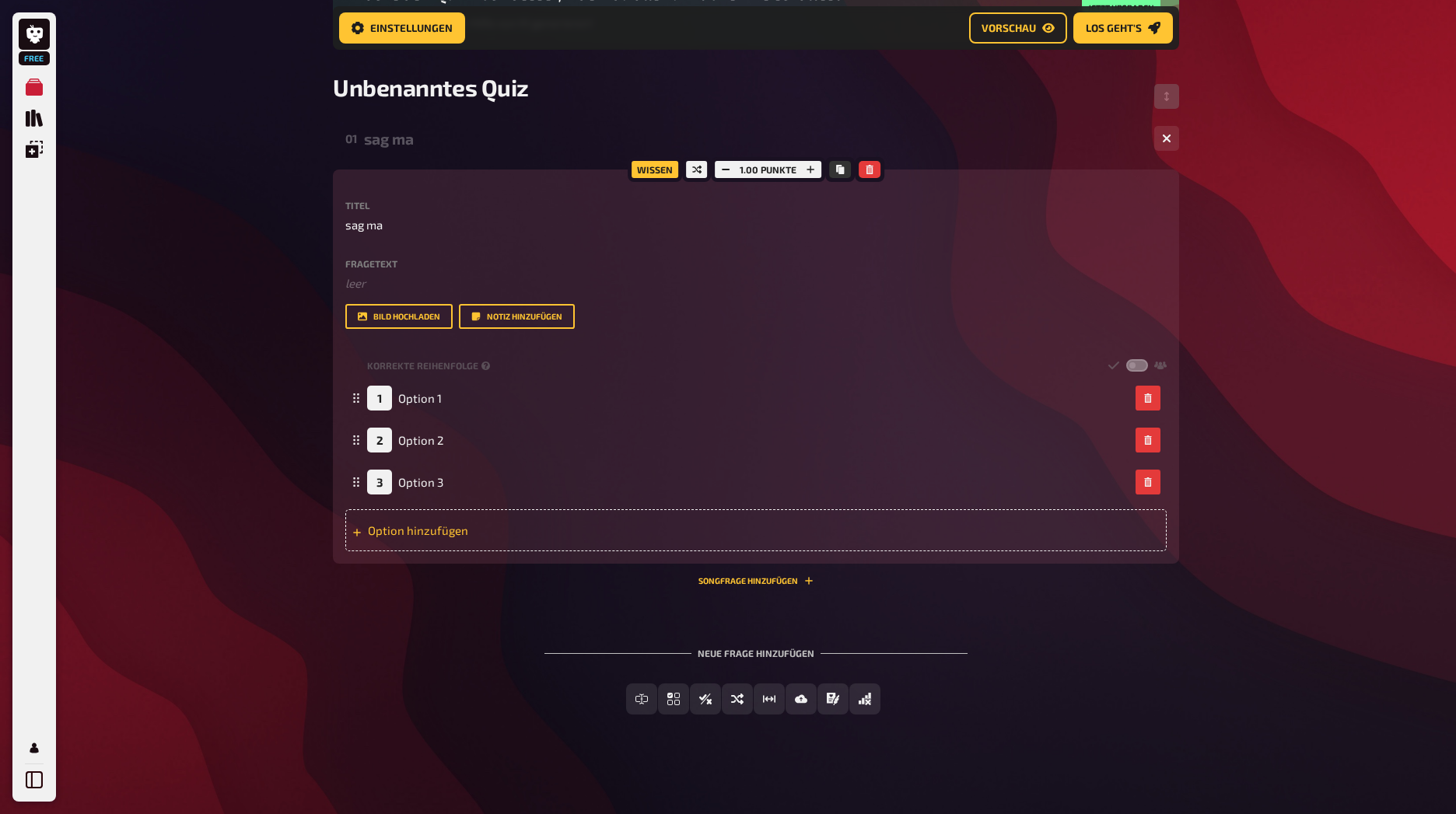
click at [427, 538] on div "Option hinzufügen" at bounding box center [755, 530] width 821 height 42
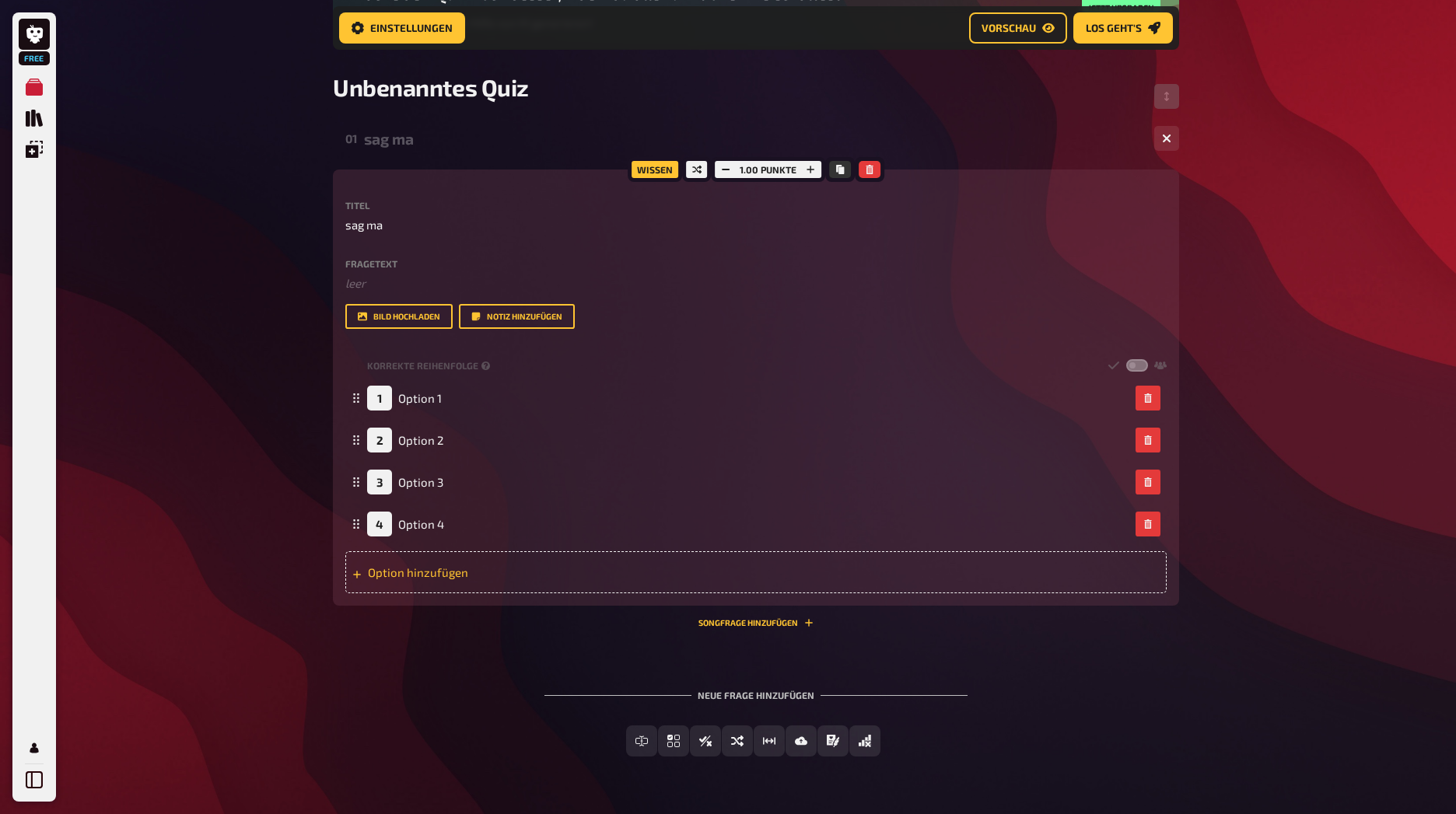
click at [415, 580] on div "Option hinzufügen" at bounding box center [755, 572] width 821 height 42
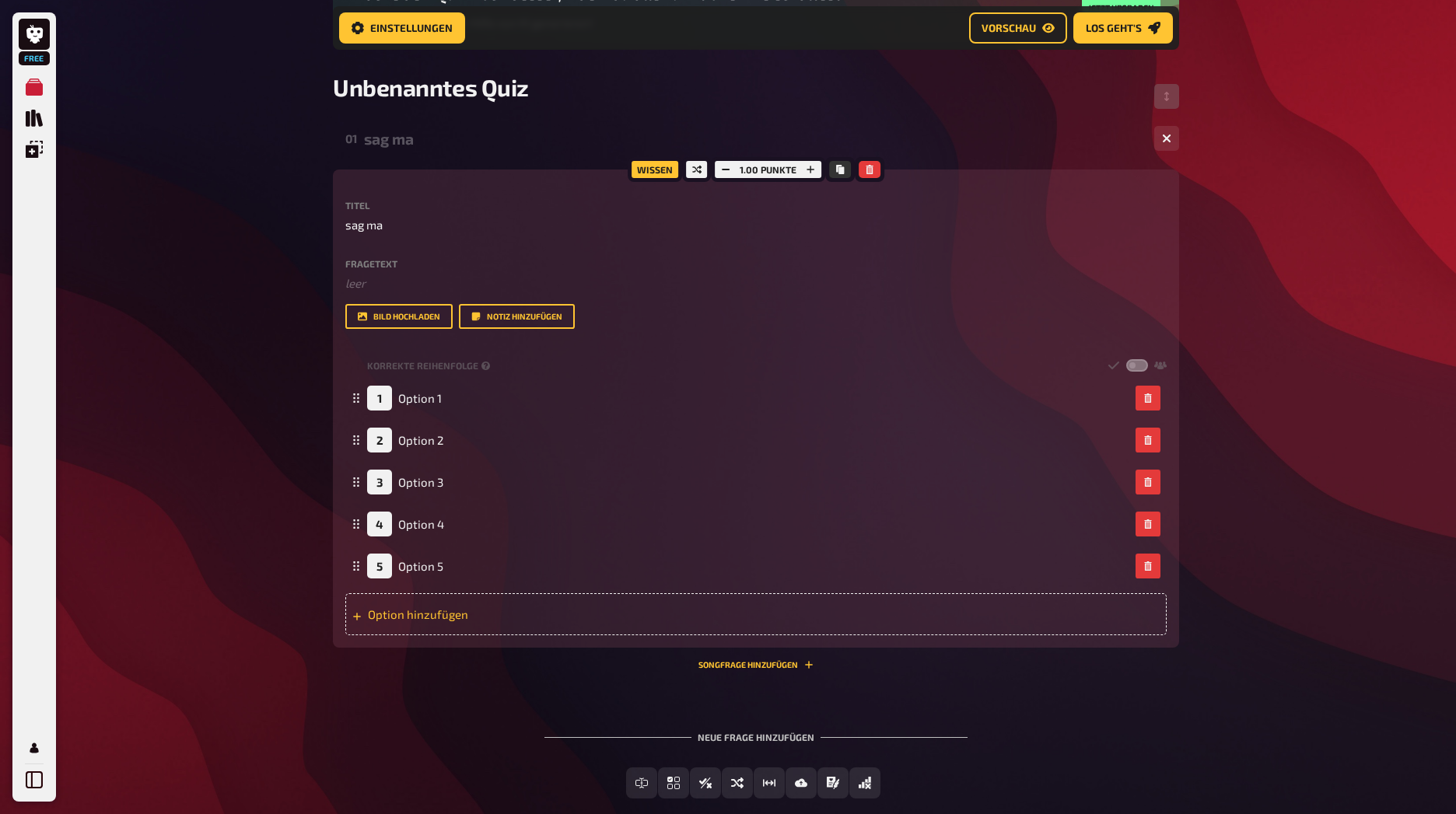
click at [411, 607] on div "Option hinzufügen" at bounding box center [755, 614] width 821 height 42
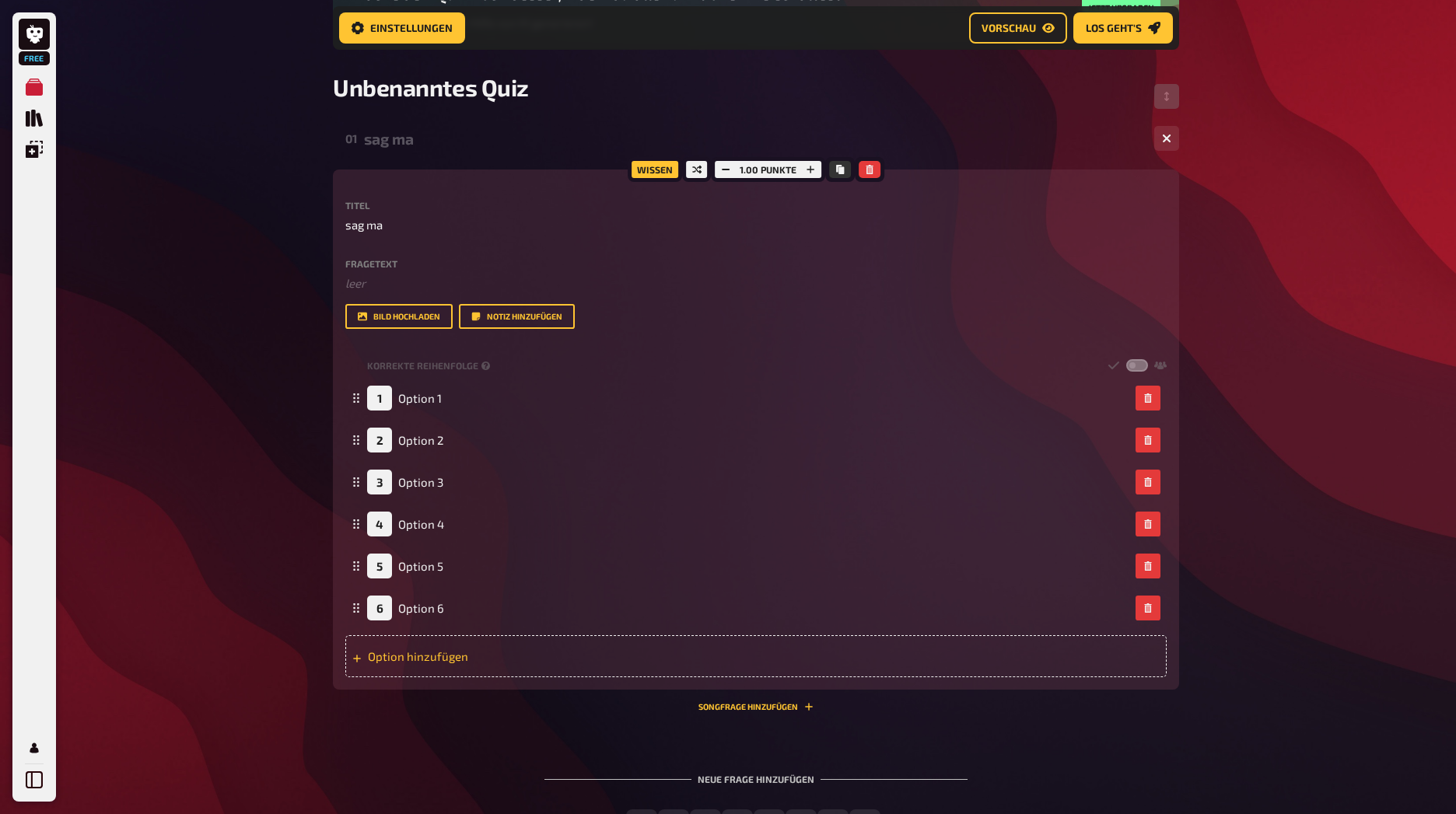
click at [398, 651] on div "Option hinzufügen" at bounding box center [755, 656] width 821 height 42
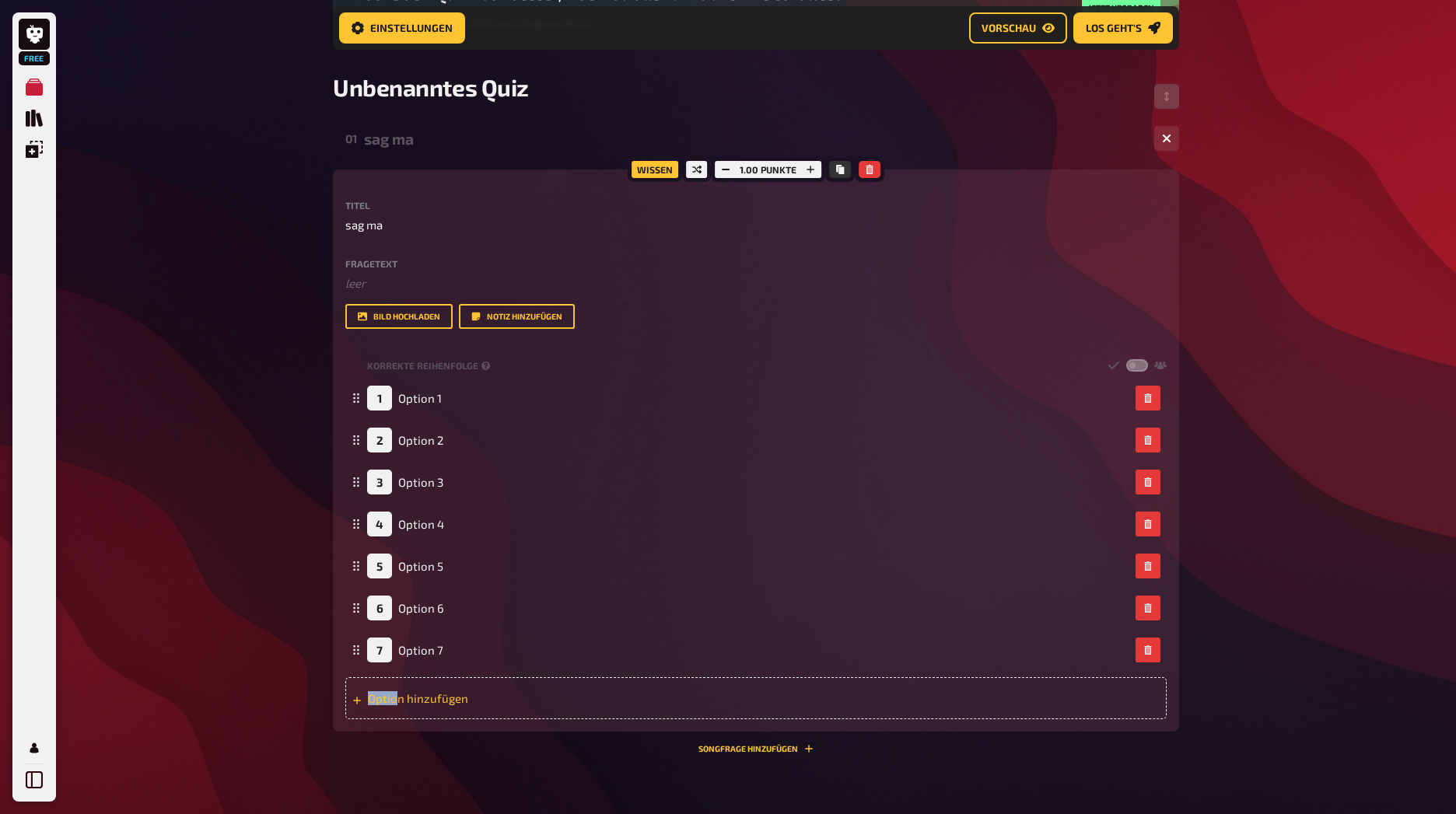
click at [396, 693] on div "Option hinzufügen" at bounding box center [755, 698] width 821 height 42
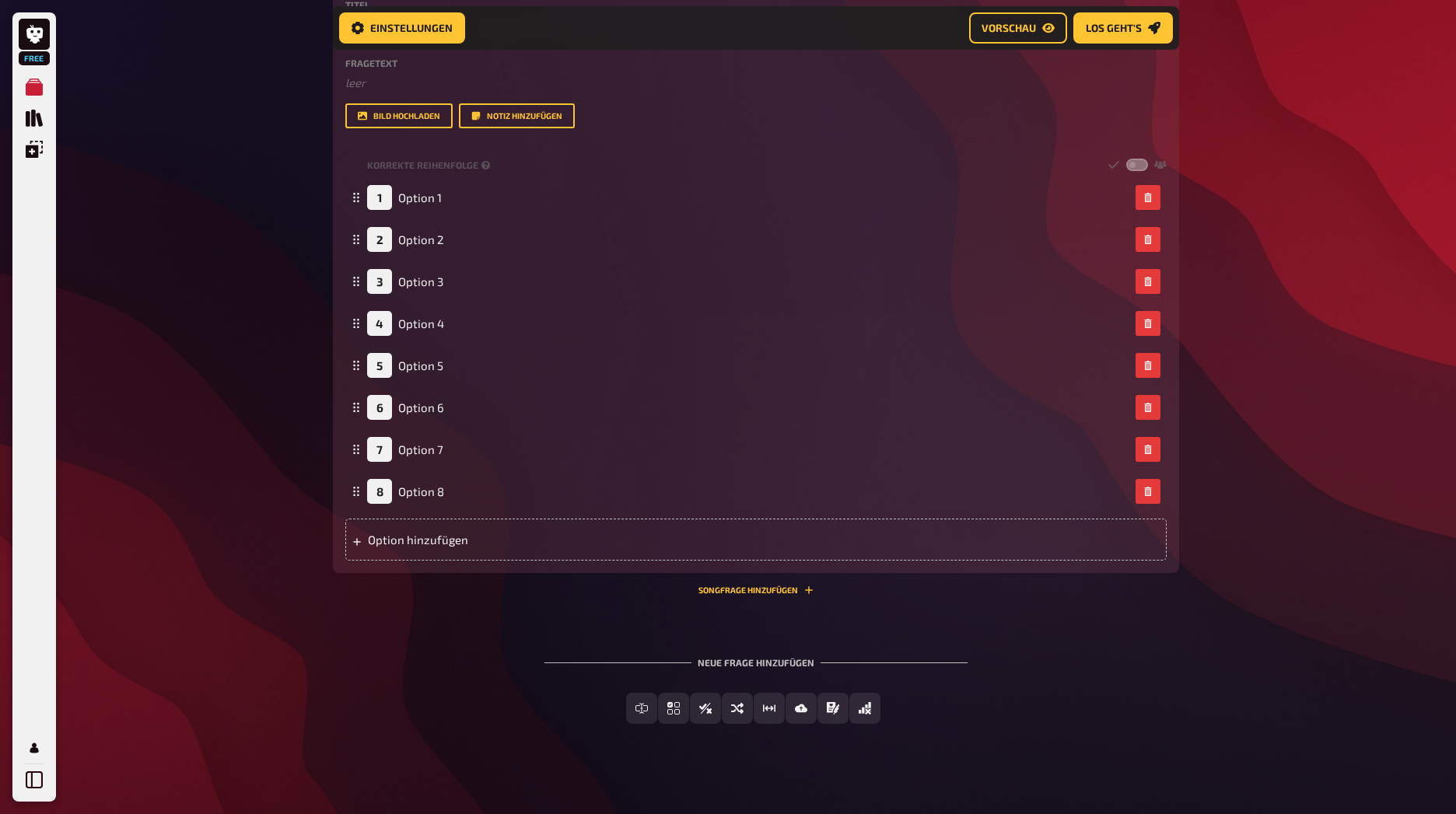
scroll to position [407, 0]
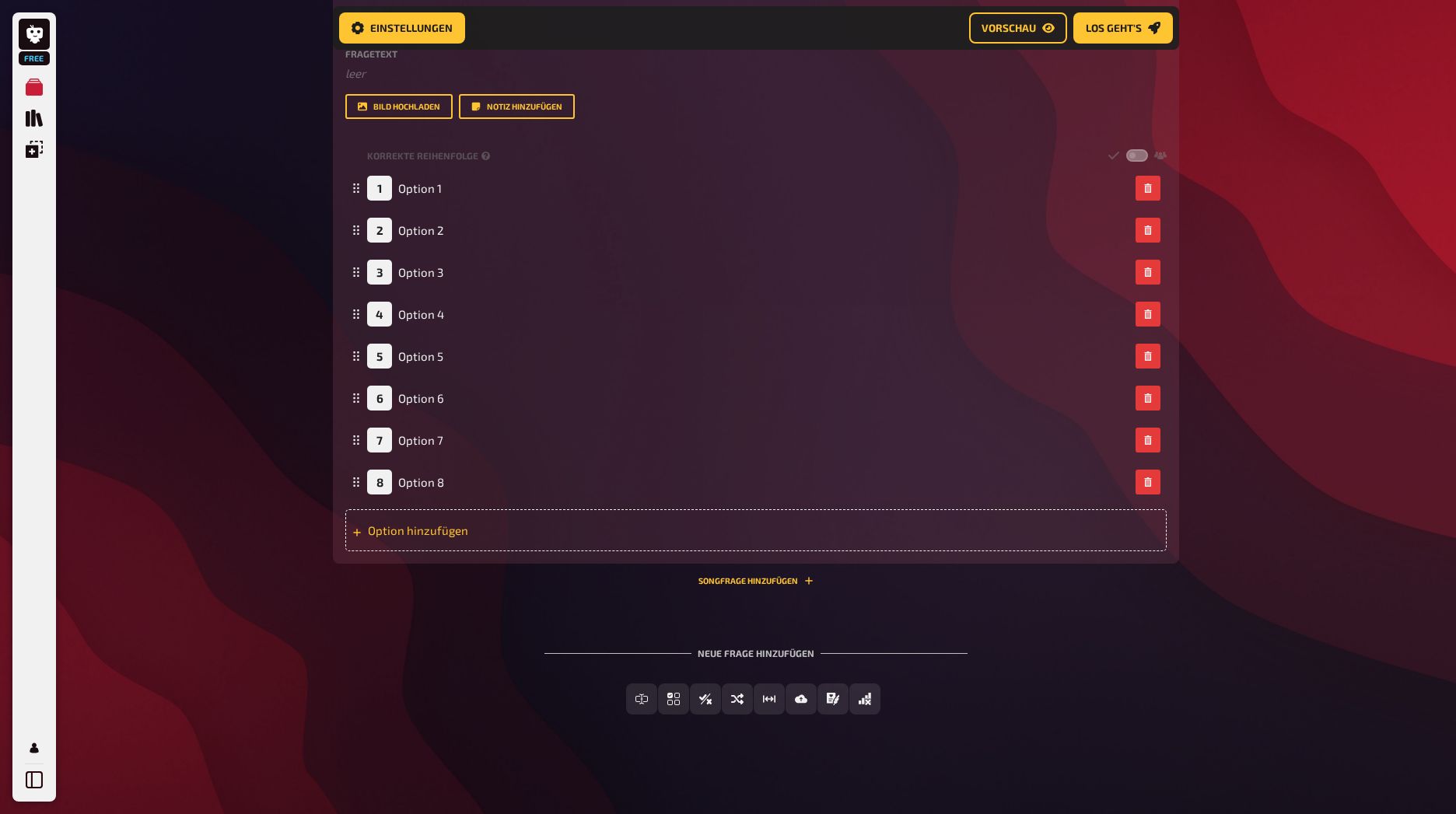
click at [396, 528] on div "Option hinzufügen" at bounding box center [755, 530] width 821 height 42
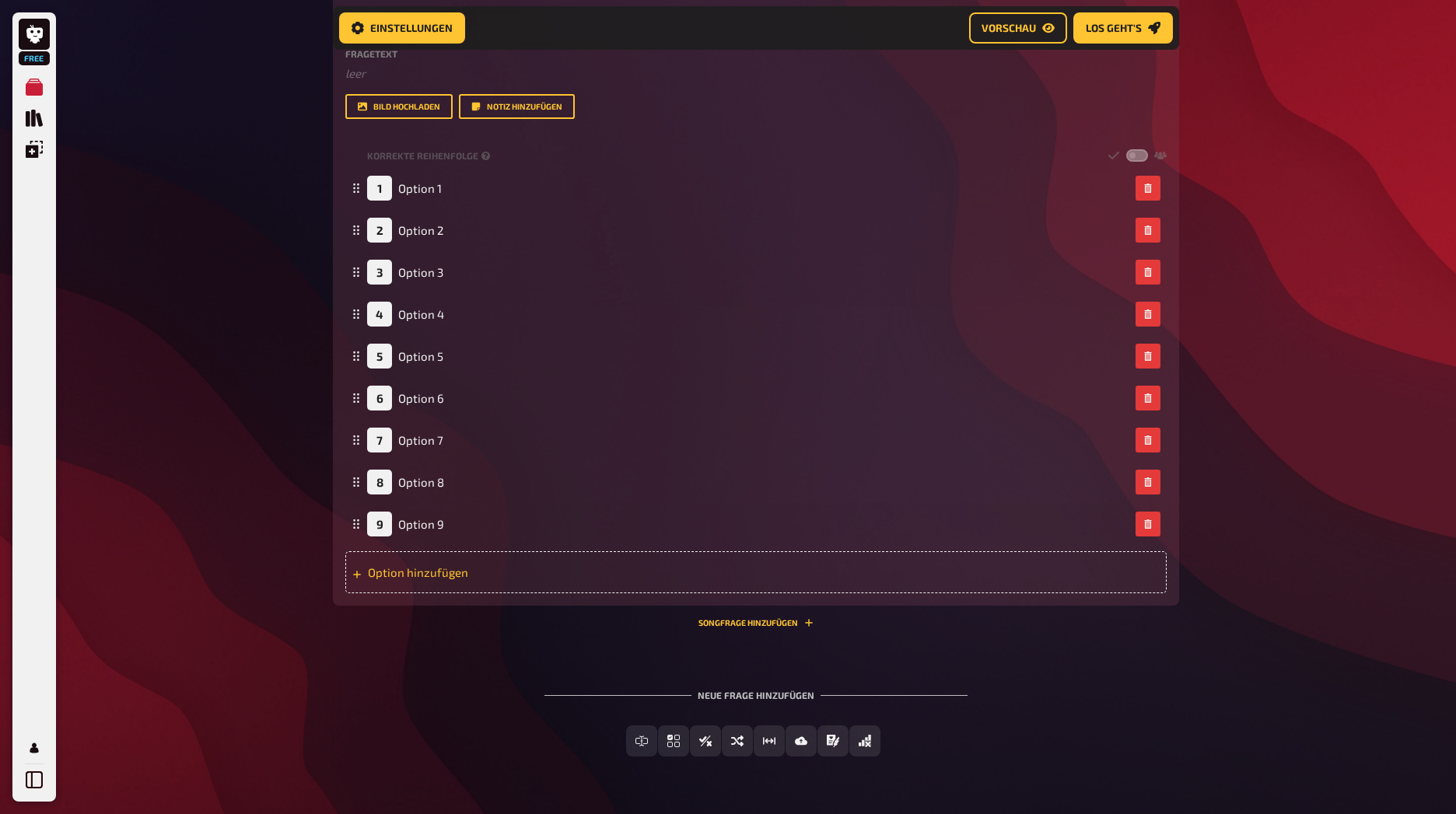
click at [399, 583] on div "Option hinzufügen" at bounding box center [755, 572] width 821 height 42
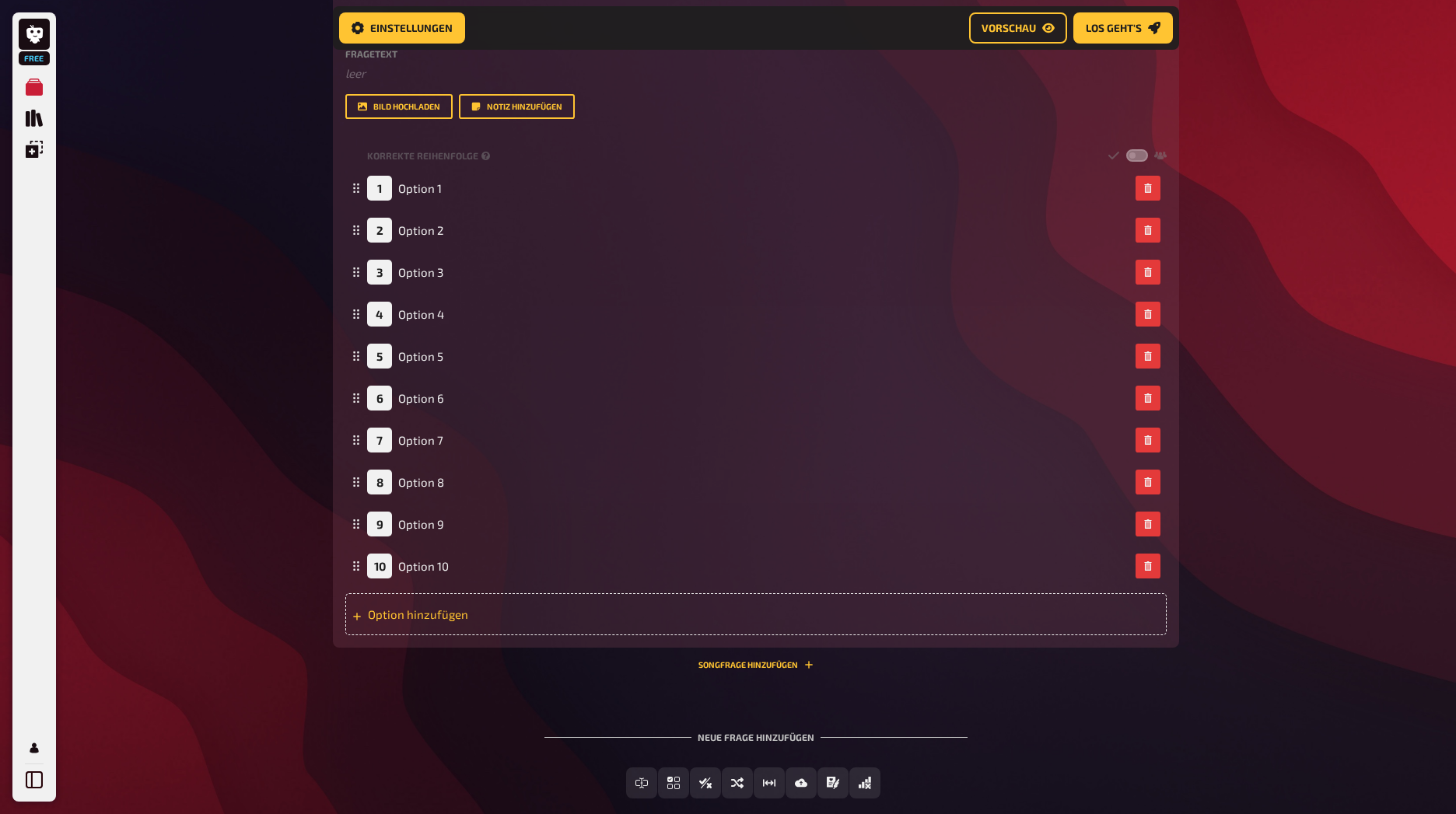
click at [398, 601] on div "Option hinzufügen" at bounding box center [755, 614] width 821 height 42
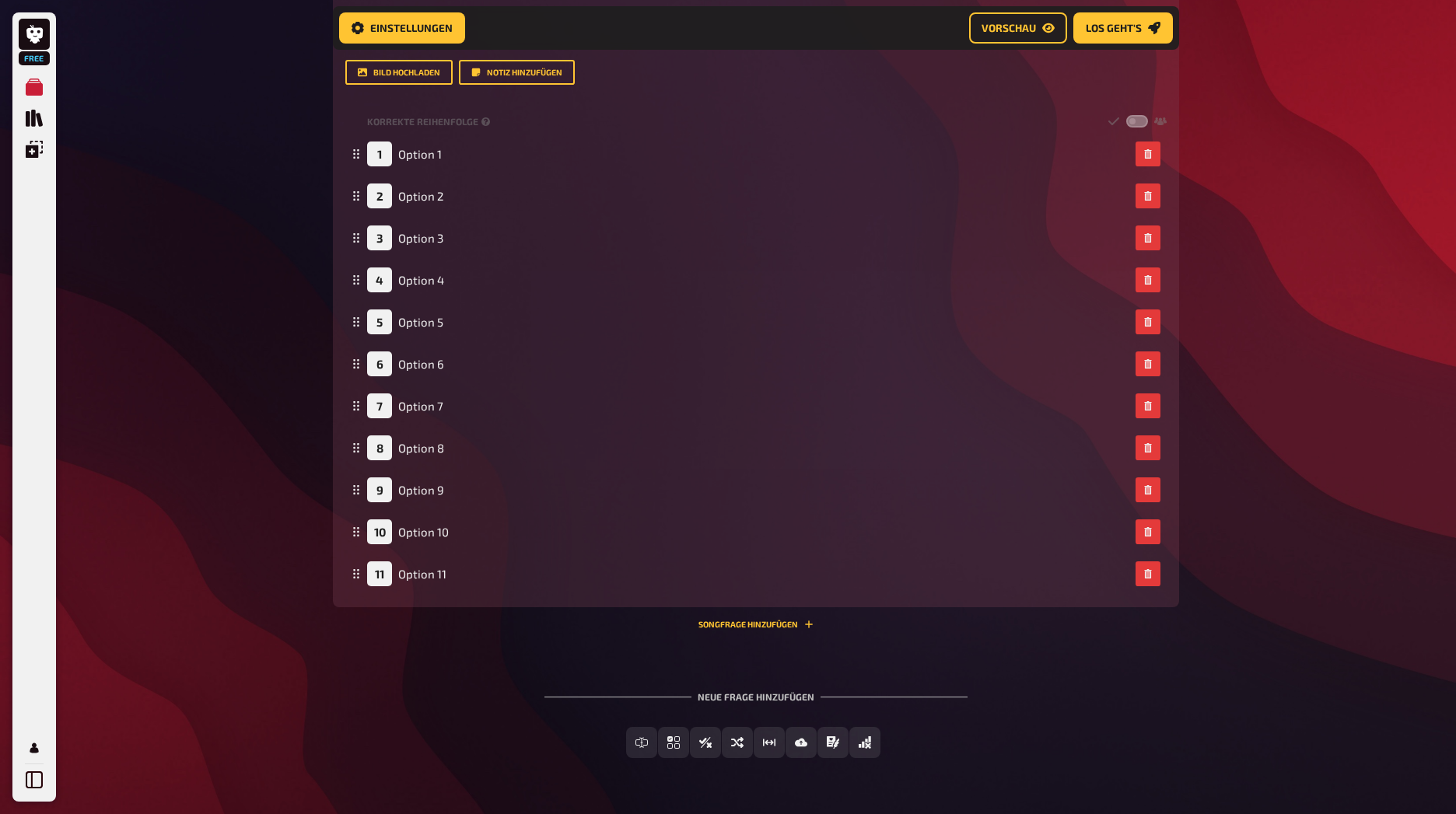
scroll to position [484, 0]
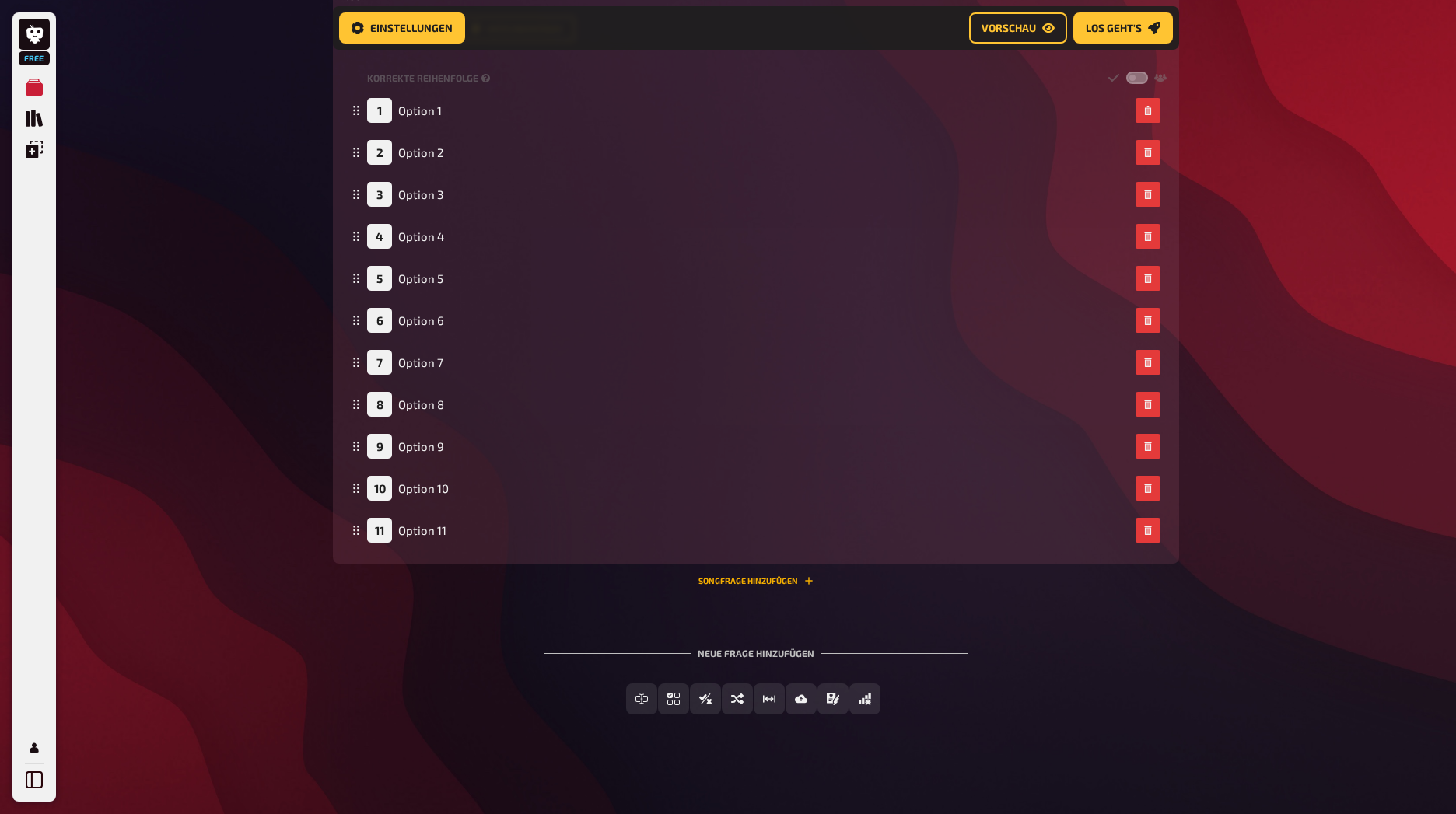
click at [751, 581] on button "Songfrage hinzufügen" at bounding box center [755, 581] width 115 height 9
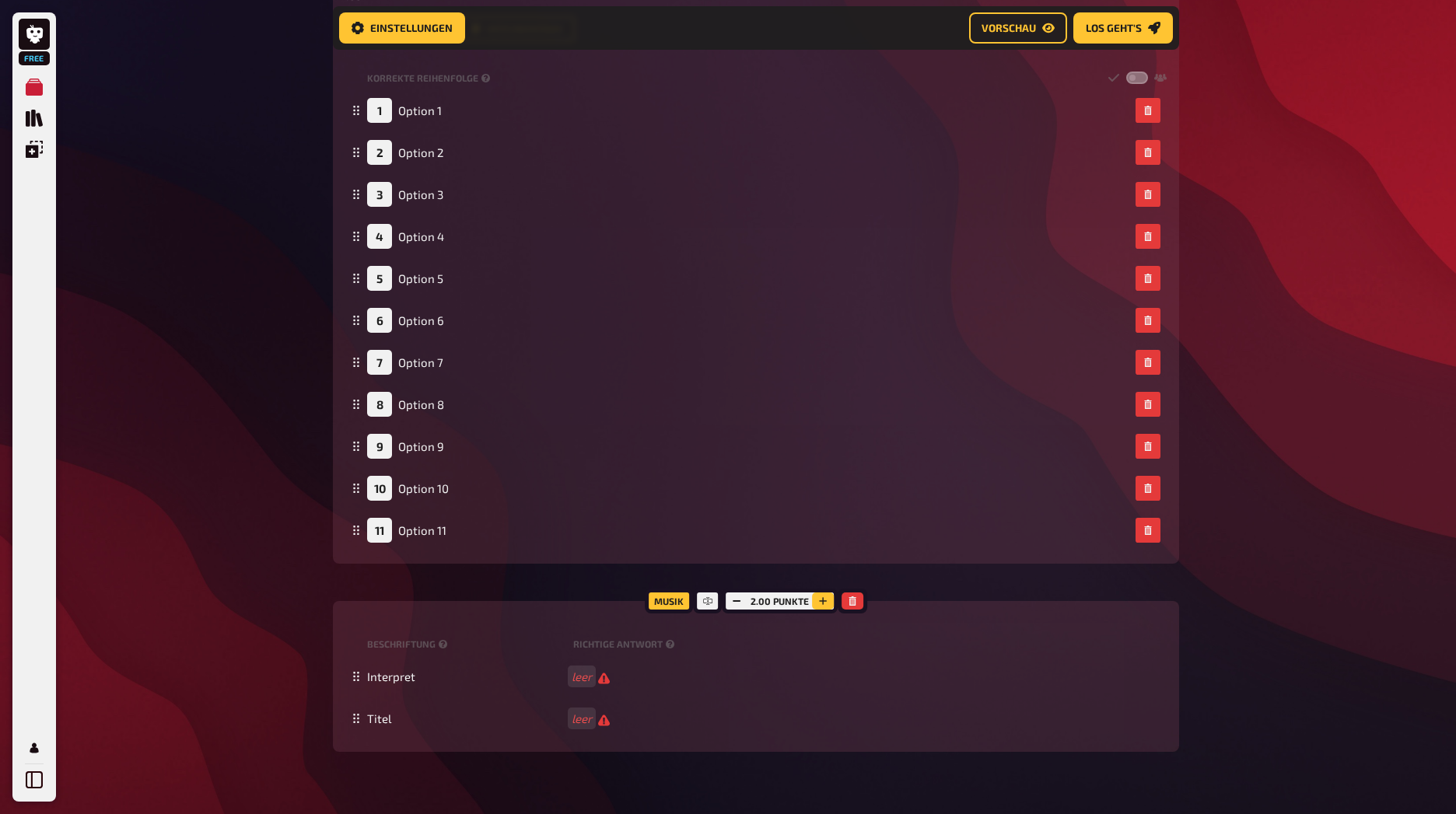
click at [829, 604] on button "button" at bounding box center [822, 600] width 21 height 17
click at [730, 596] on button "button" at bounding box center [736, 600] width 21 height 17
click at [703, 600] on div at bounding box center [707, 601] width 28 height 25
click at [686, 602] on div "Musik" at bounding box center [669, 601] width 48 height 25
click at [663, 601] on div "Musik" at bounding box center [669, 601] width 48 height 25
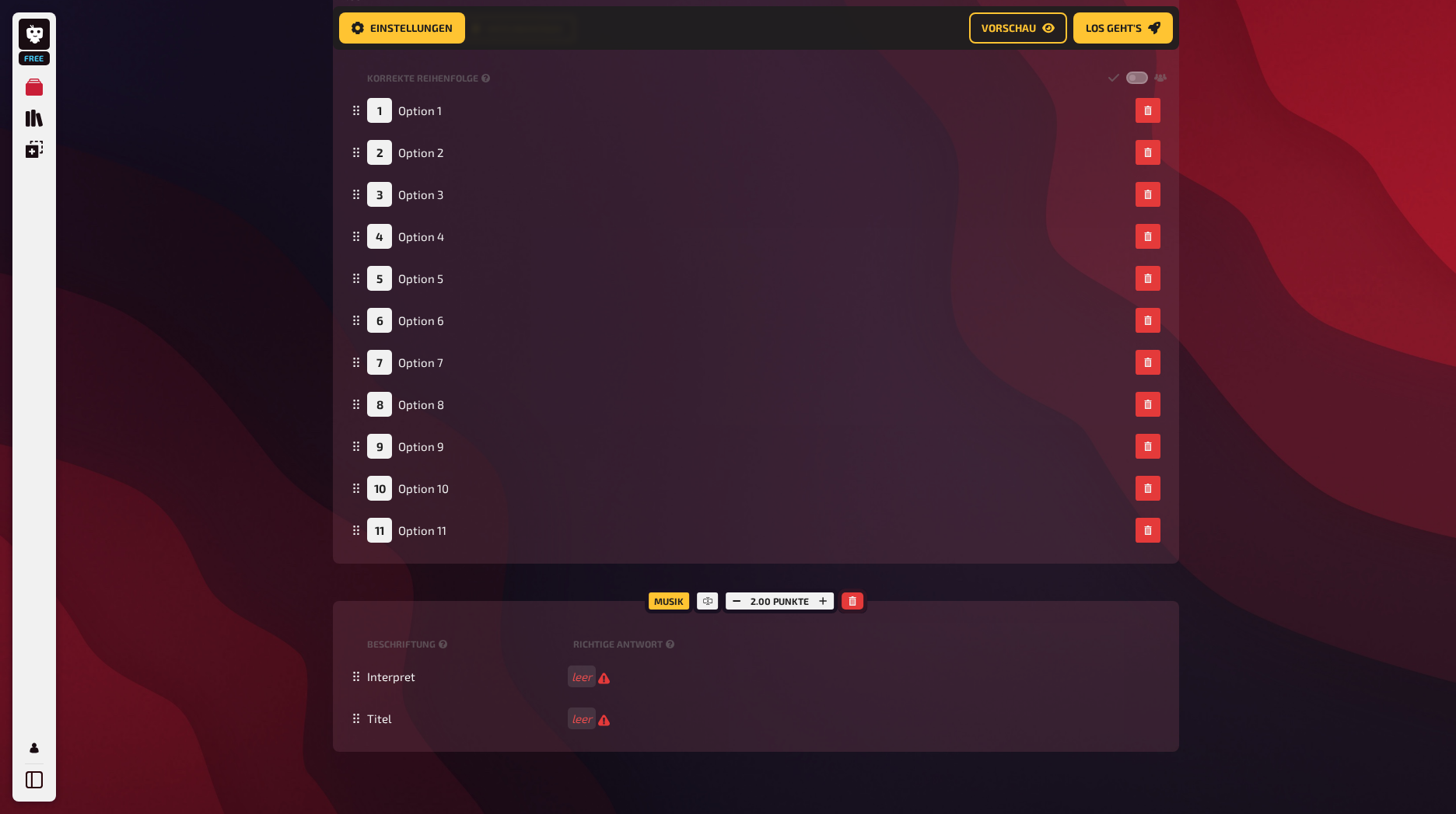
click at [854, 600] on icon "button" at bounding box center [852, 600] width 7 height 9
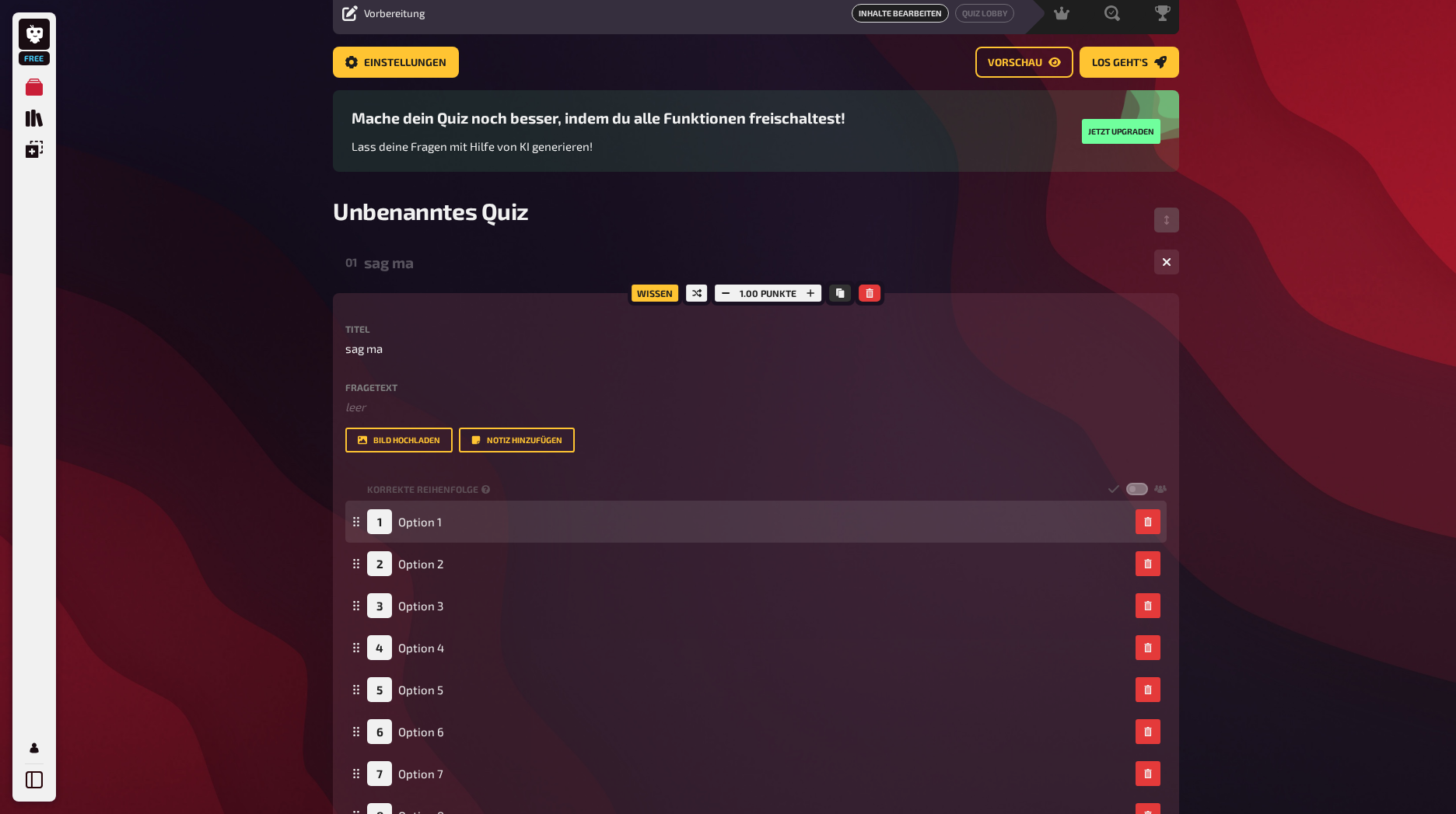
scroll to position [0, 0]
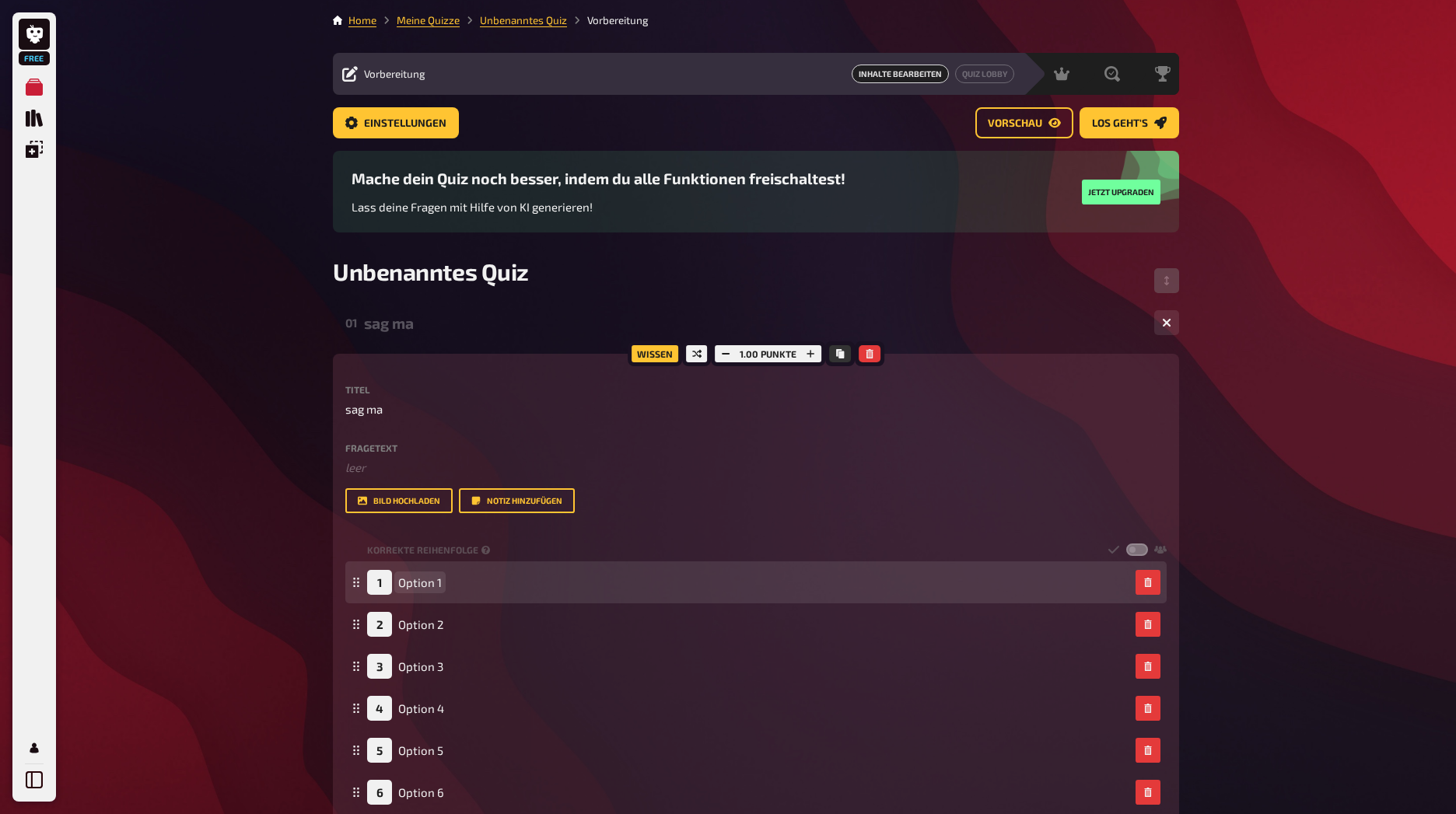
click at [444, 583] on div "1 Option 1" at bounding box center [748, 583] width 762 height 25
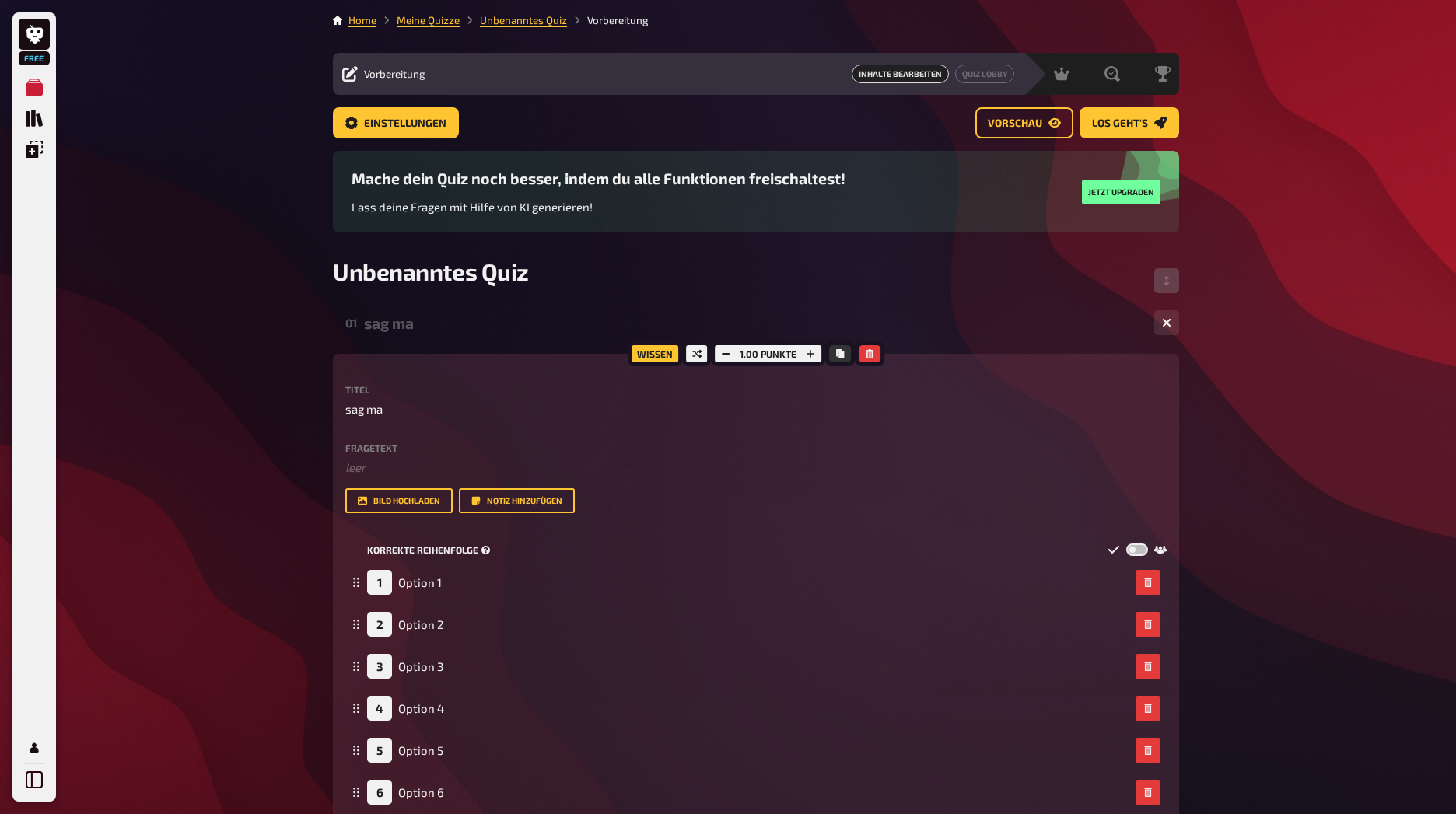
click at [1140, 553] on label at bounding box center [1137, 550] width 21 height 13
click at [1126, 543] on input "checkbox" at bounding box center [1125, 542] width 1 height 1
click at [1140, 553] on label at bounding box center [1137, 550] width 21 height 13
click at [1126, 543] on input "checkbox" at bounding box center [1125, 542] width 1 height 1
click at [1140, 553] on label at bounding box center [1137, 550] width 21 height 13
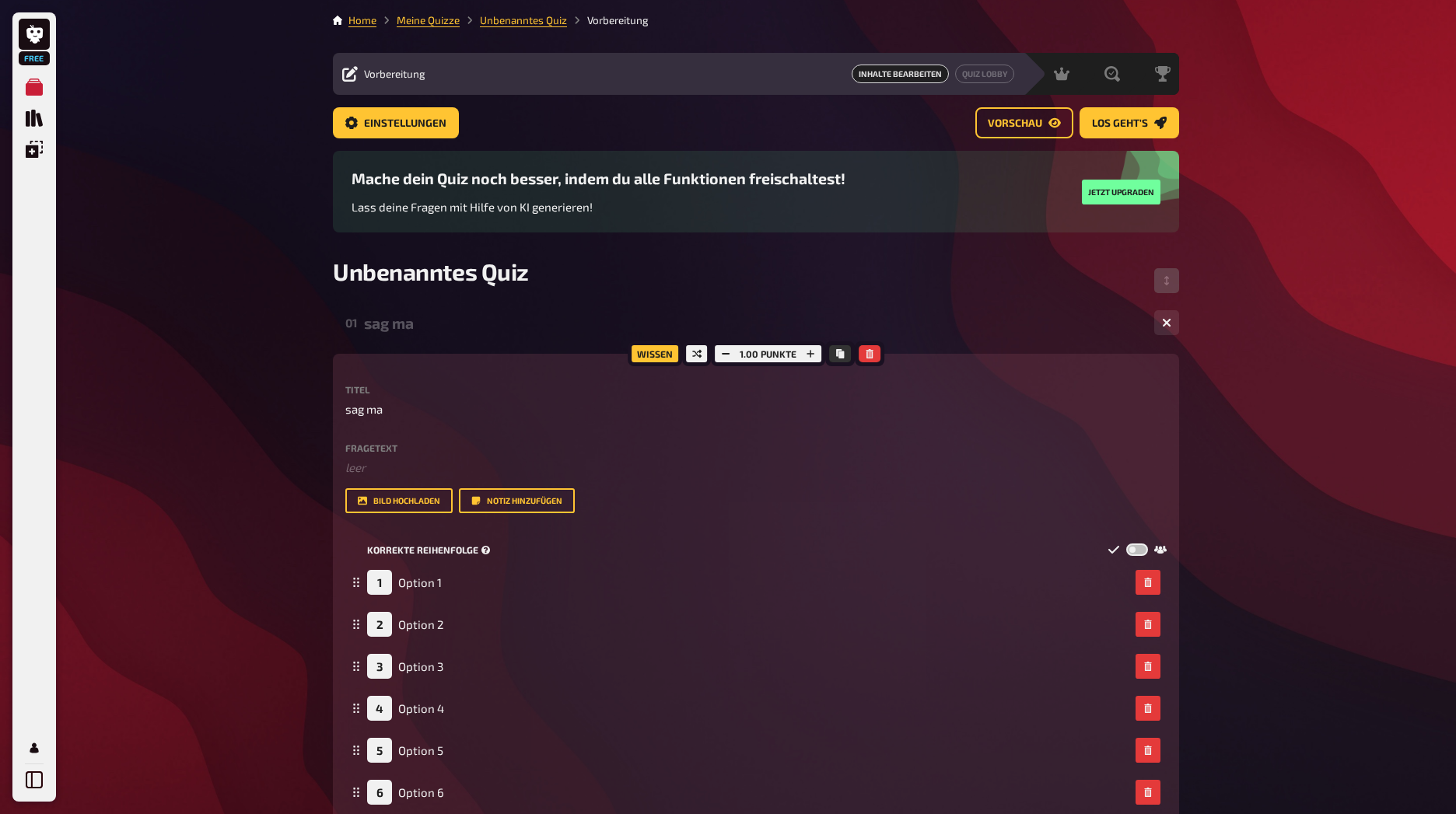
click at [1126, 543] on input "checkbox" at bounding box center [1125, 542] width 1 height 1
click at [1140, 553] on label at bounding box center [1137, 550] width 21 height 13
click at [1126, 543] on input "checkbox" at bounding box center [1125, 542] width 1 height 1
checkbox input "false"
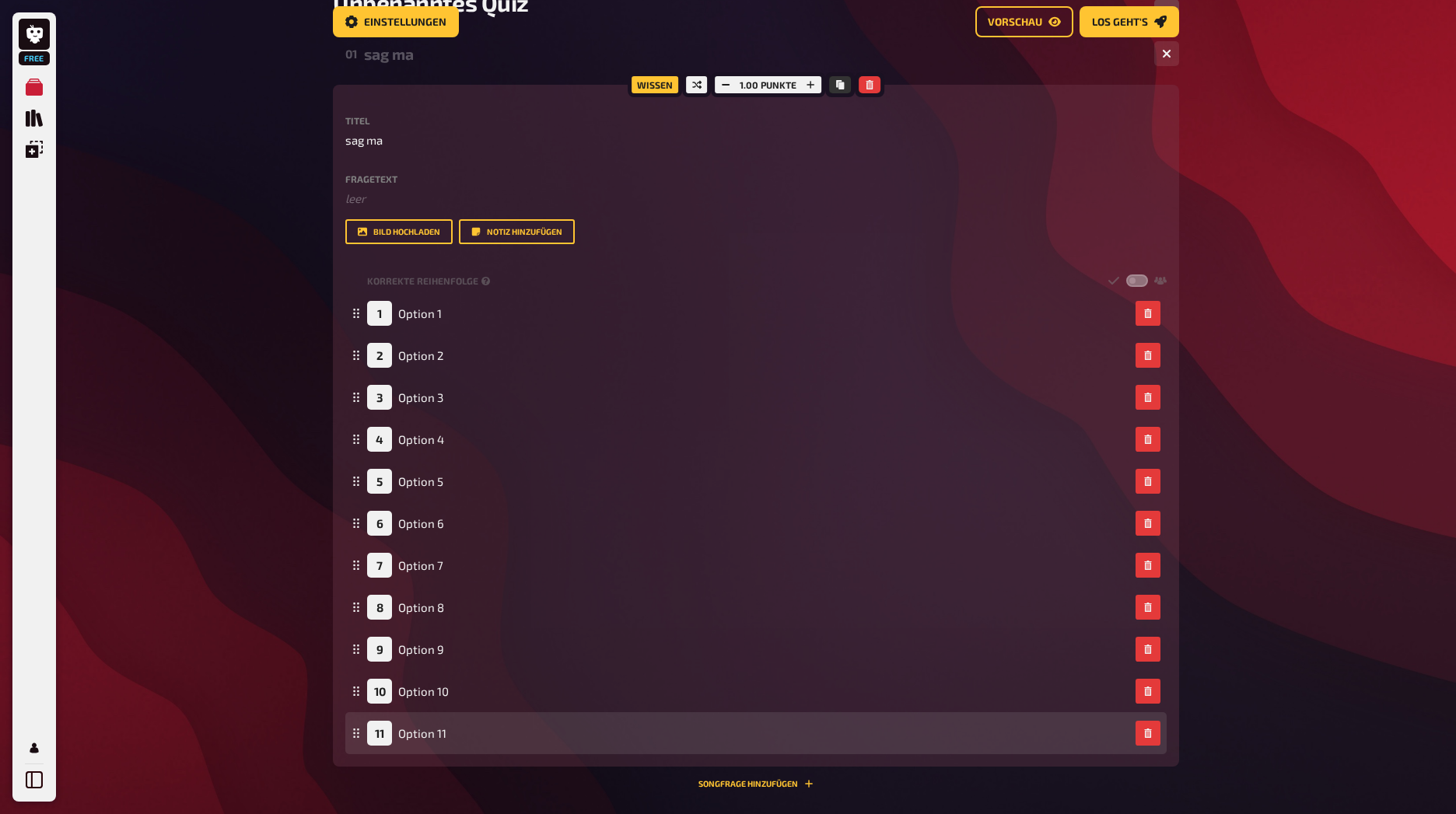
scroll to position [484, 0]
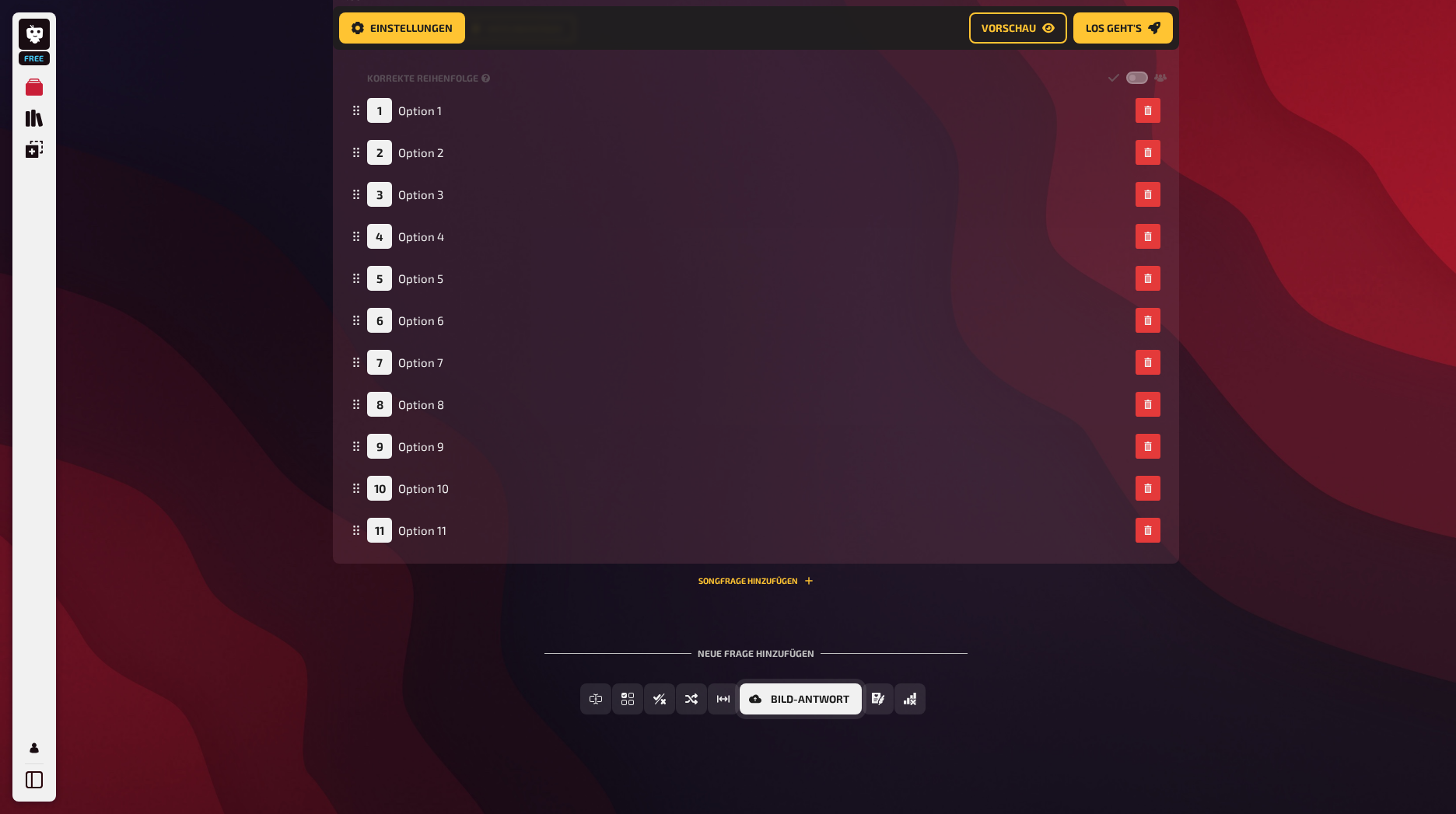
click at [778, 708] on button "Bild-Antwort" at bounding box center [800, 699] width 122 height 31
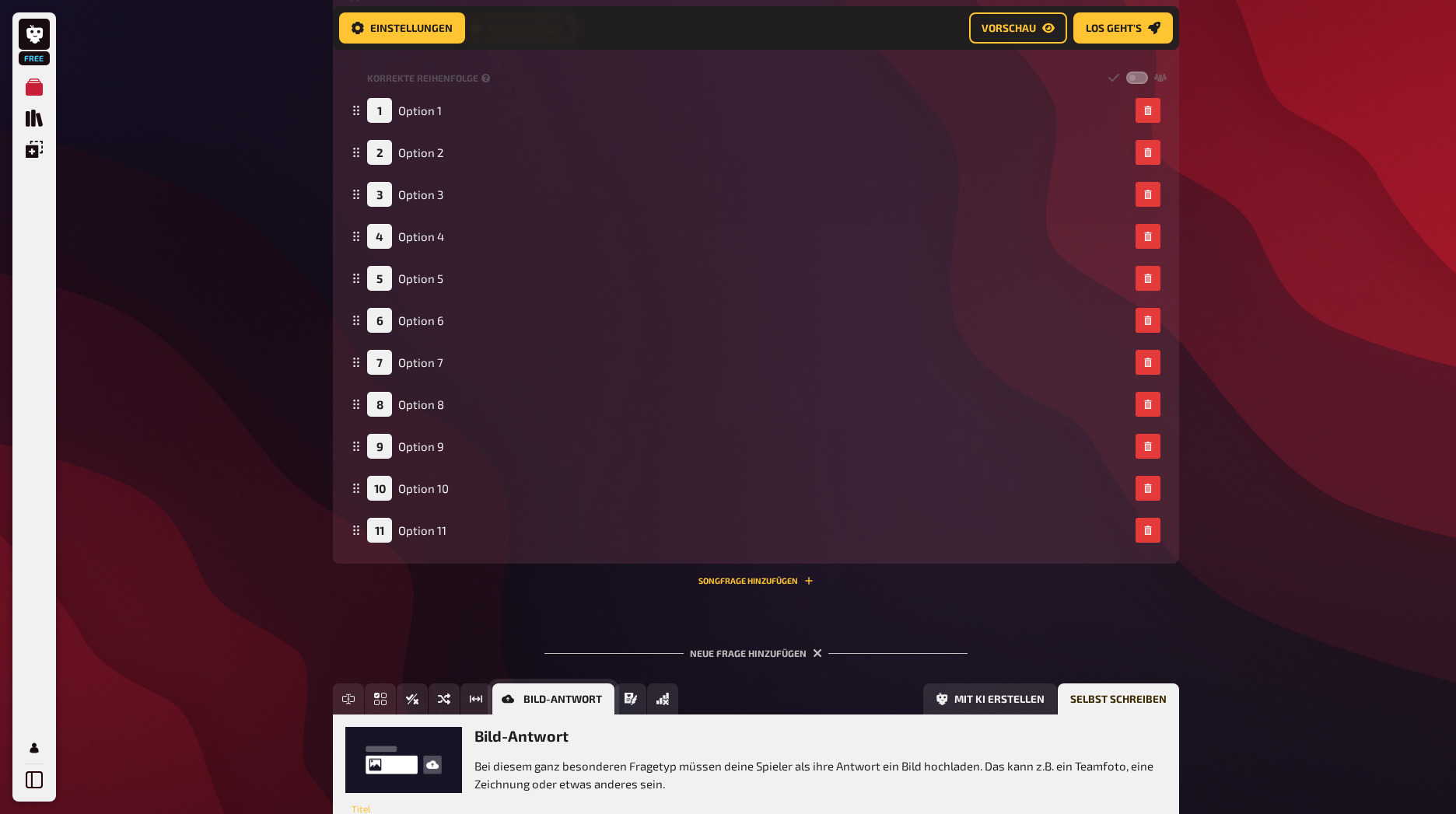
scroll to position [628, 0]
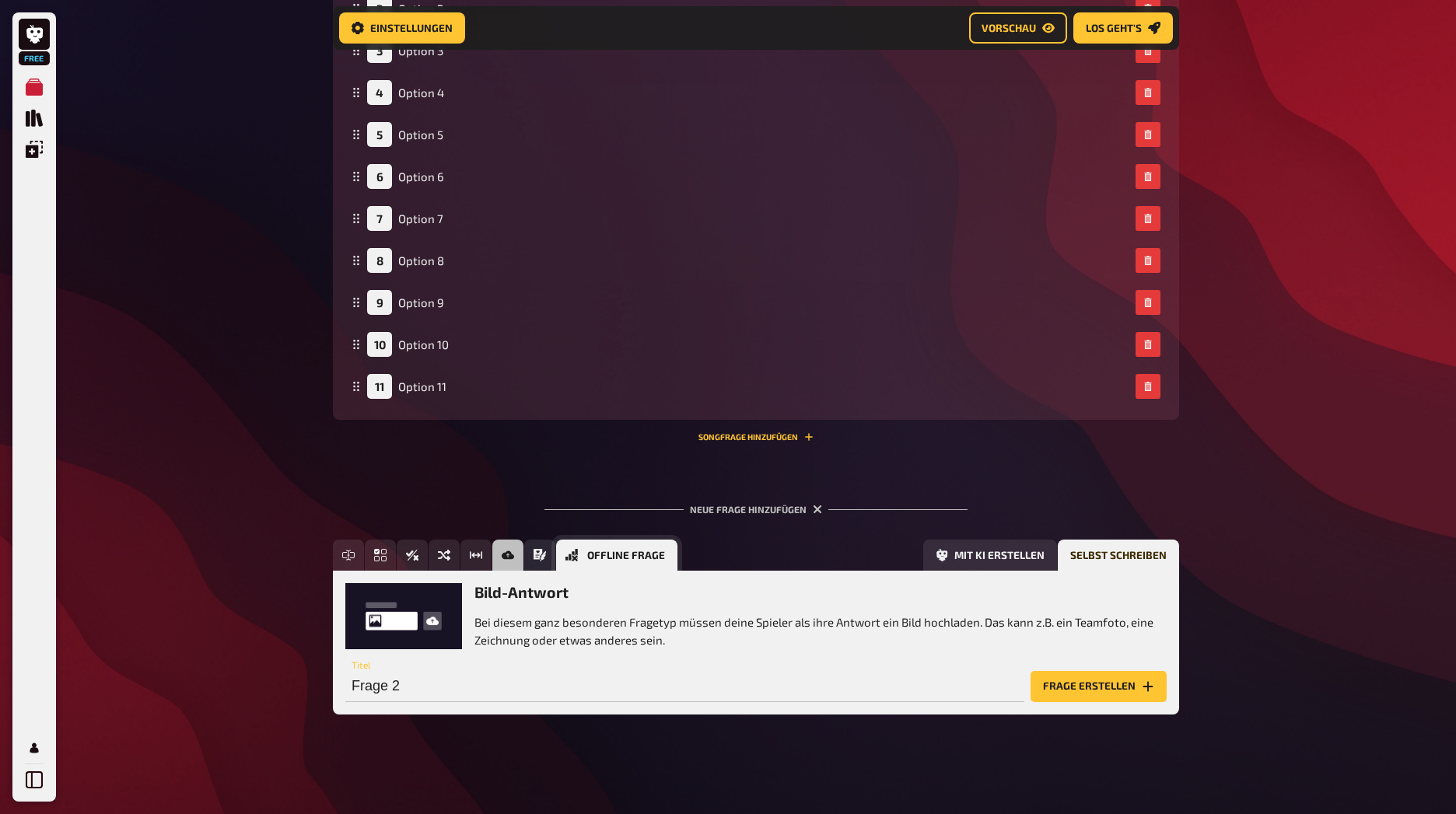
click at [661, 556] on span "Offline Frage" at bounding box center [626, 556] width 78 height 11
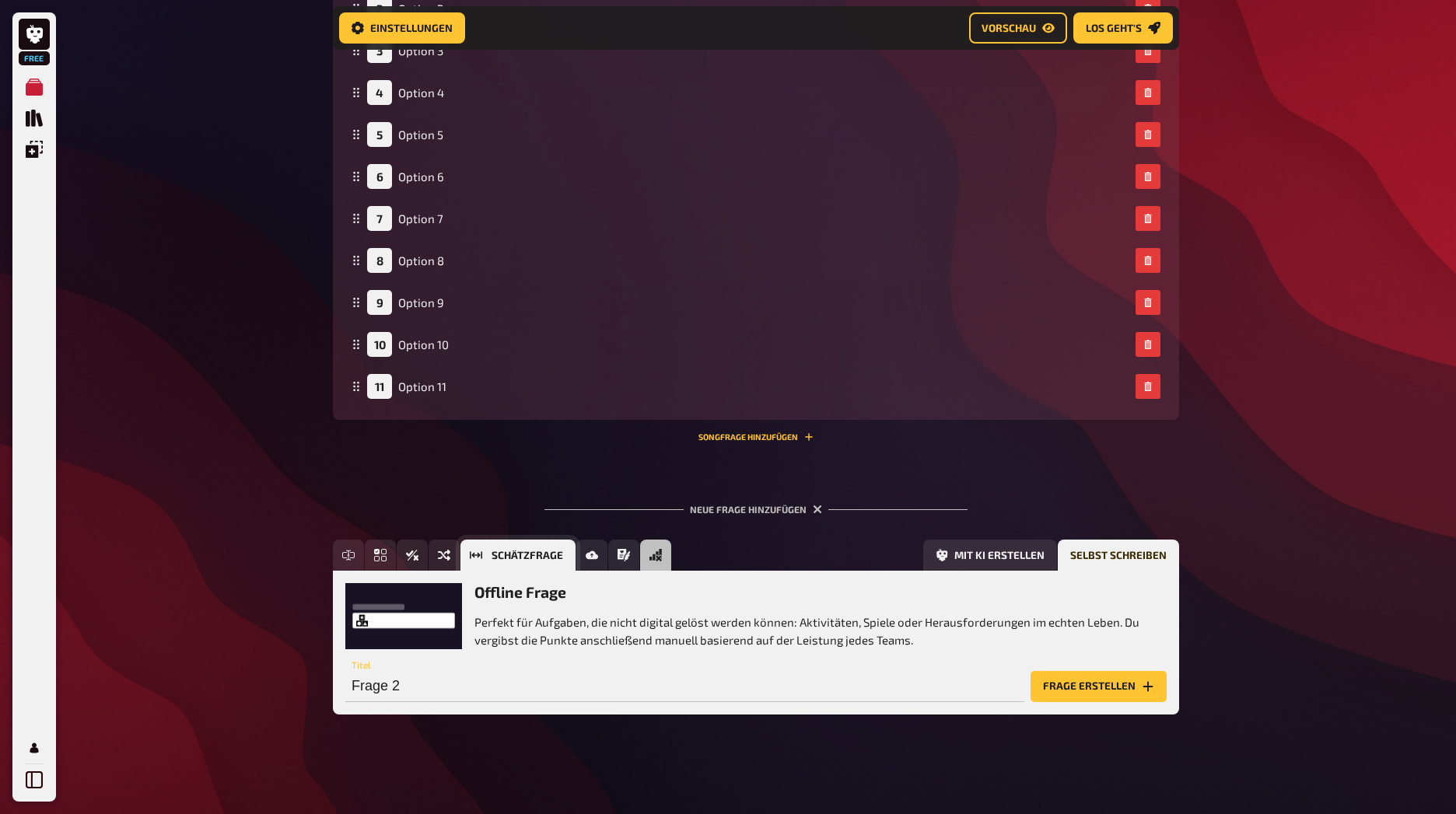
click at [548, 565] on button "Schätzfrage" at bounding box center [518, 555] width 115 height 31
click at [1081, 689] on button "Frage erstellen" at bounding box center [1098, 686] width 136 height 31
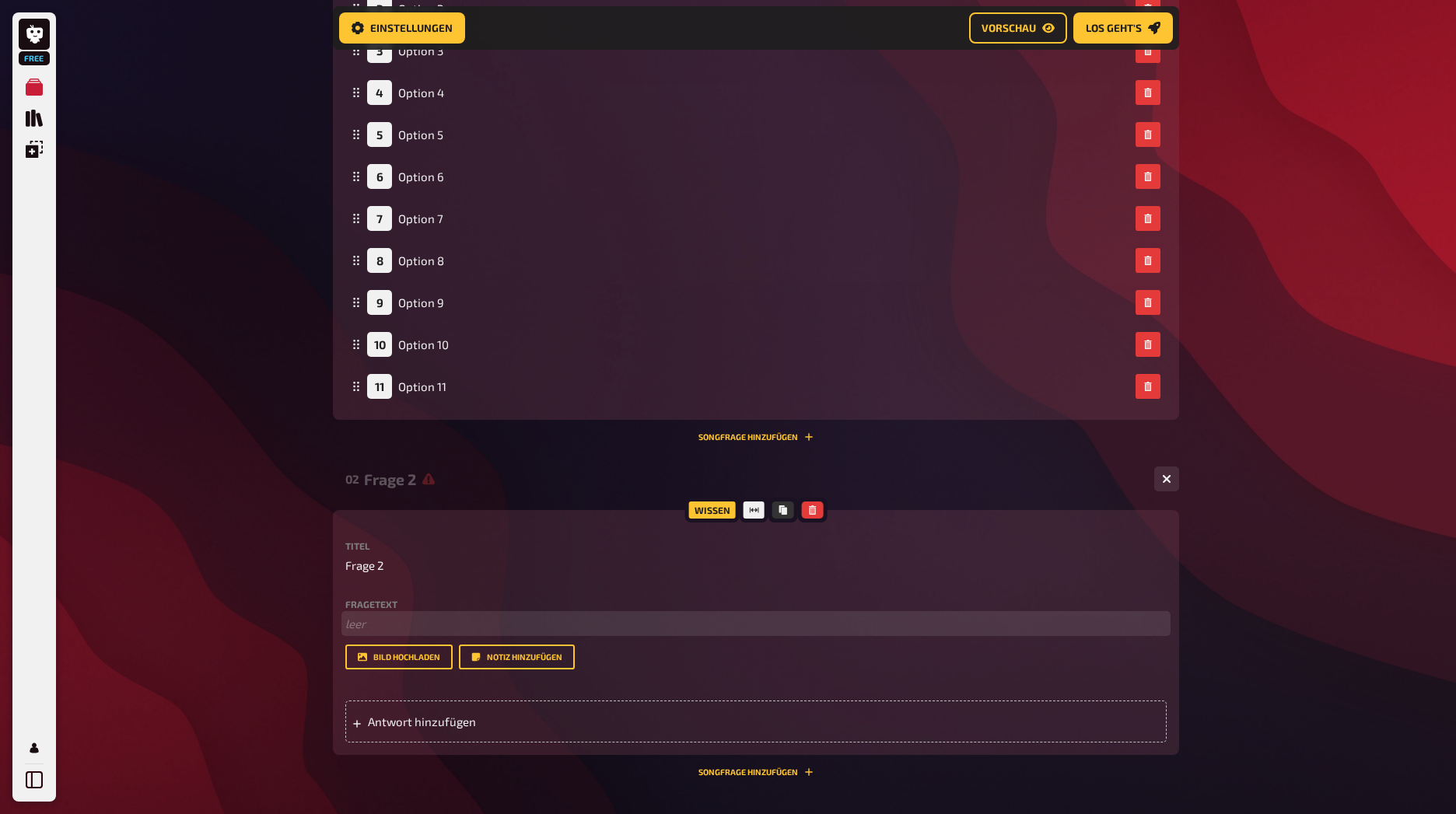
click at [414, 618] on p "﻿ leer" at bounding box center [755, 624] width 821 height 18
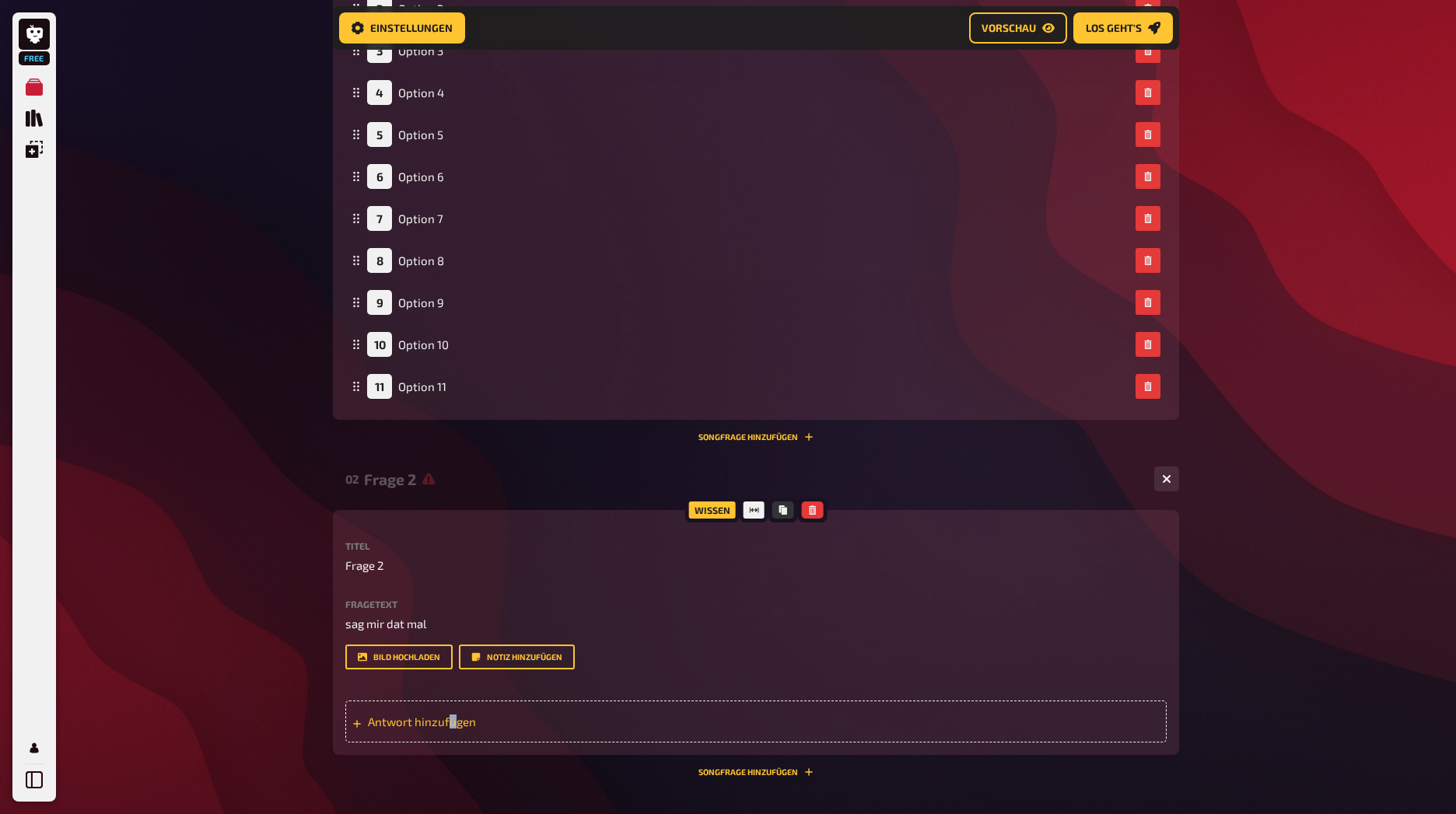
click at [456, 720] on span "Antwort hinzufügen" at bounding box center [489, 722] width 242 height 14
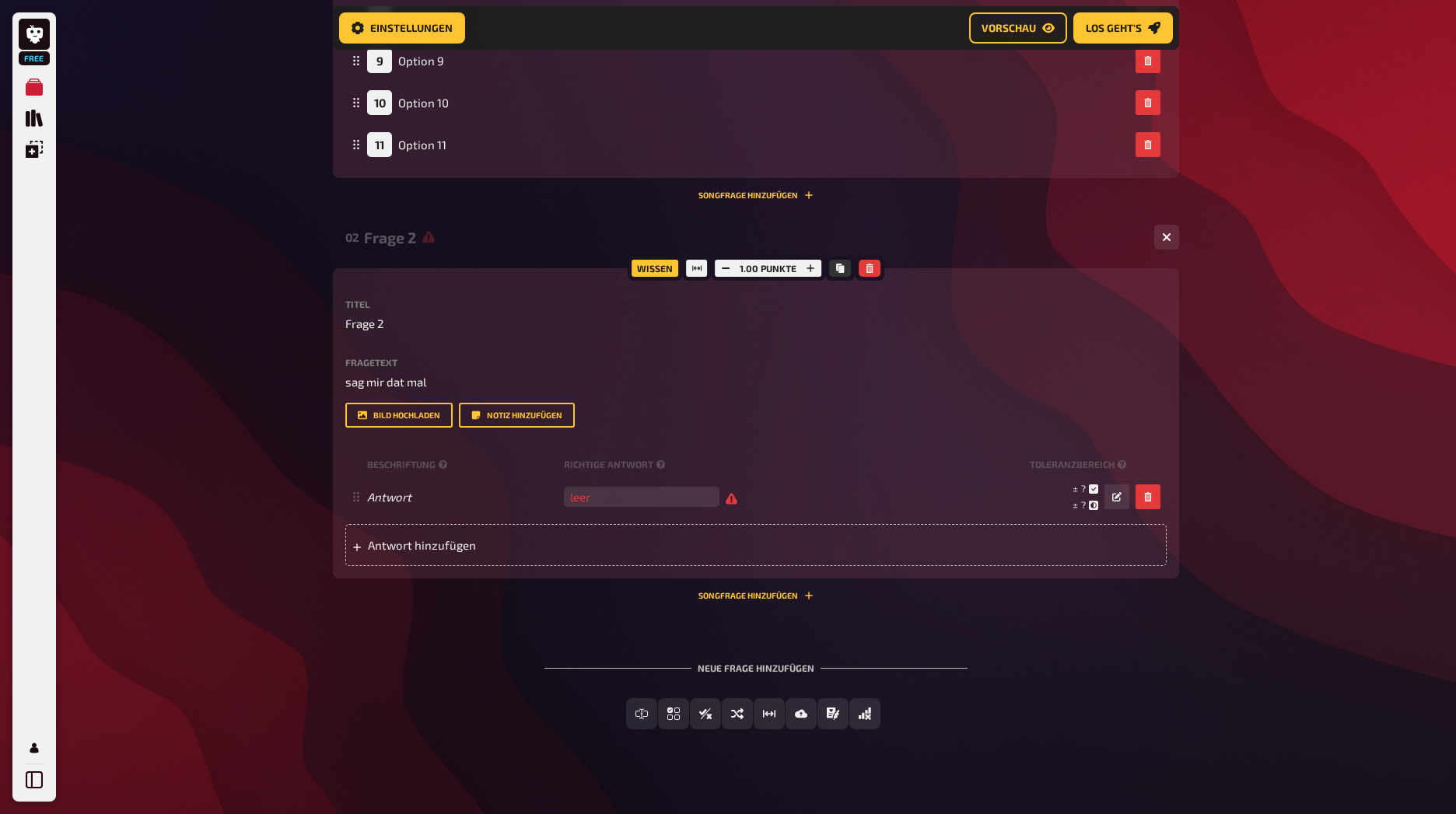
scroll to position [885, 0]
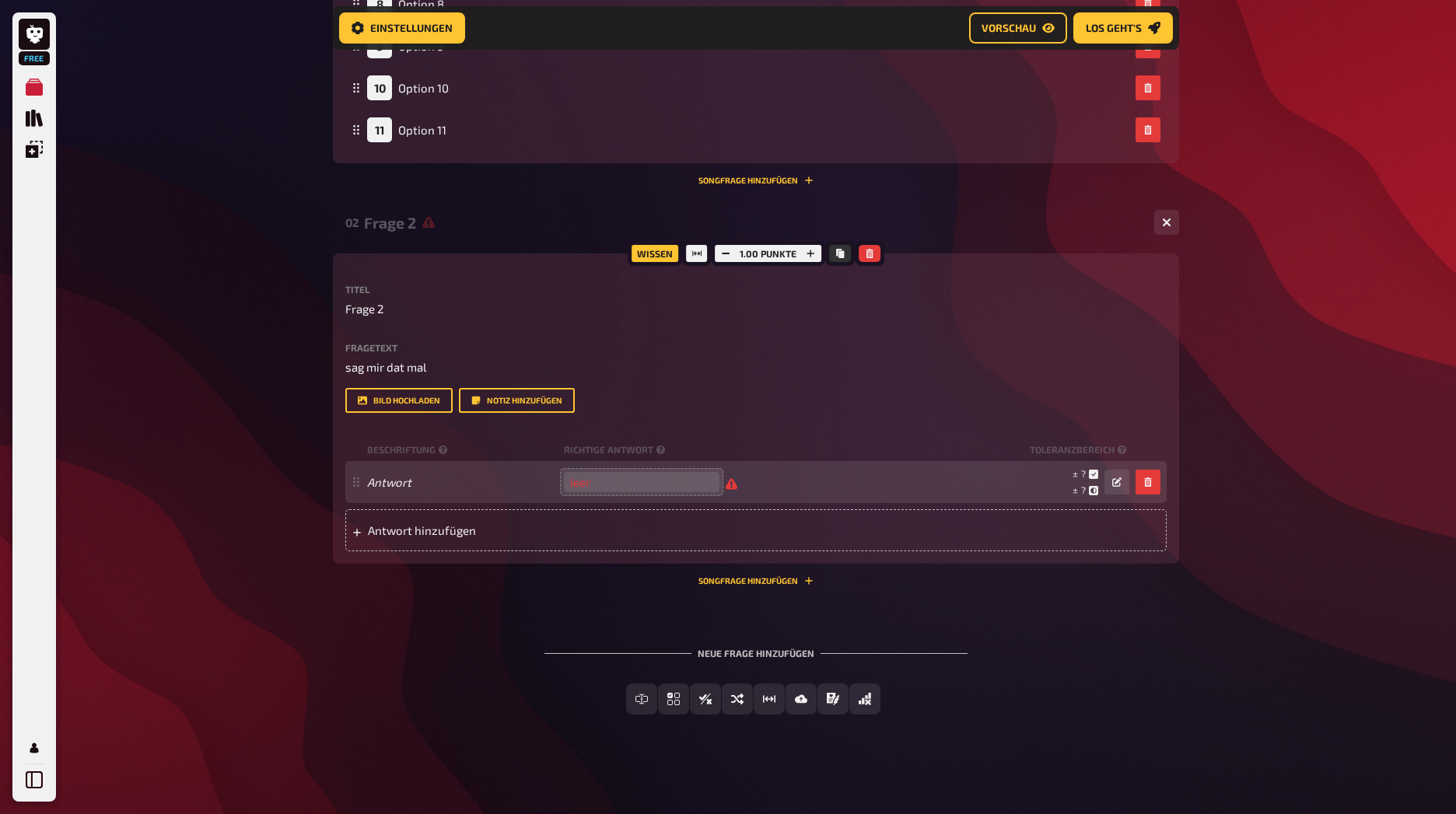
click at [637, 481] on input "number" at bounding box center [642, 482] width 156 height 21
click at [709, 483] on input "-1" at bounding box center [642, 482] width 156 height 21
click at [709, 483] on input "-2" at bounding box center [642, 482] width 156 height 21
click at [709, 483] on input "-3" at bounding box center [642, 482] width 156 height 21
click at [708, 477] on input "-2" at bounding box center [642, 482] width 156 height 21
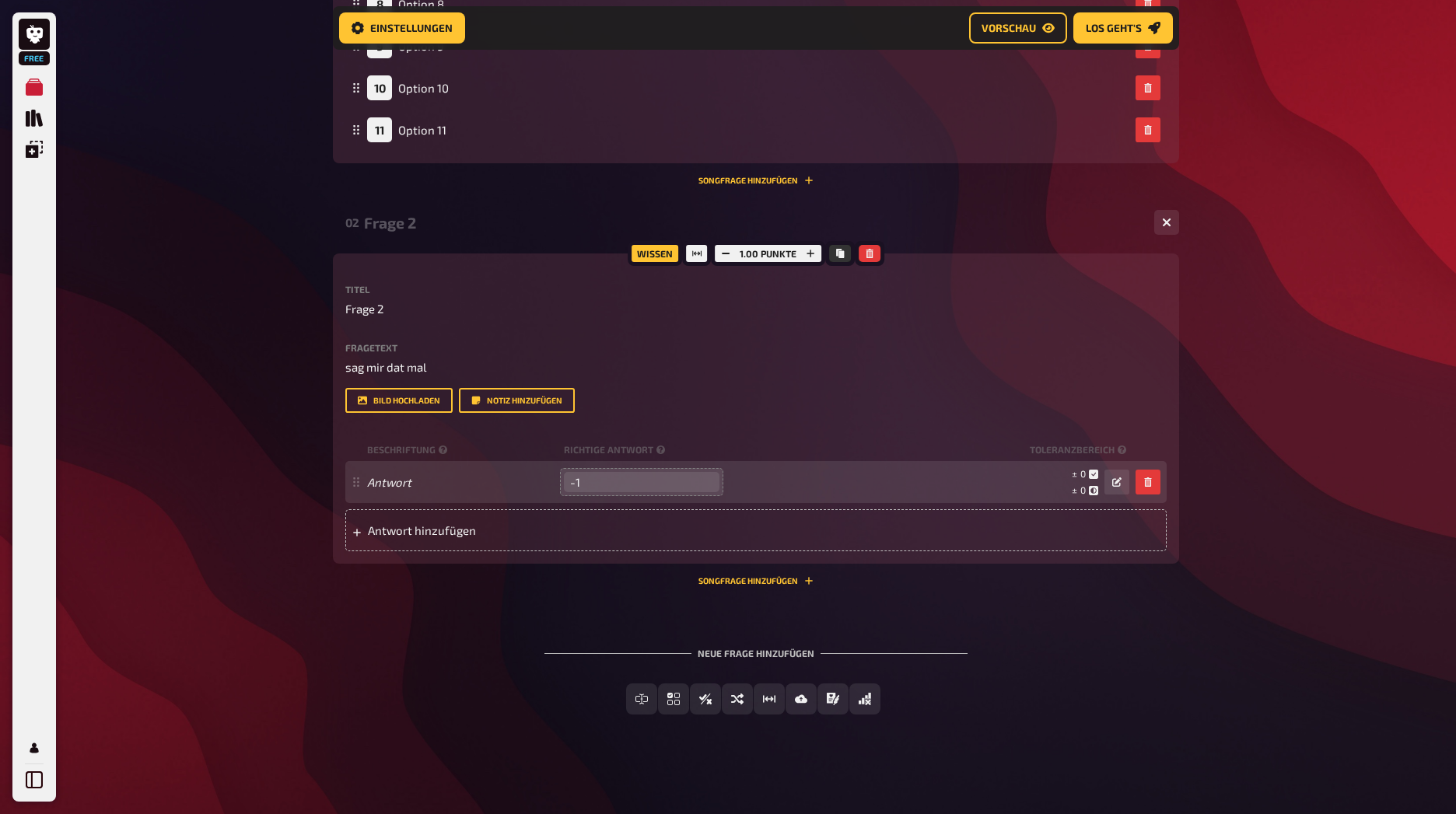
click at [708, 477] on input "-1" at bounding box center [642, 482] width 156 height 21
click at [708, 477] on input "81" at bounding box center [642, 482] width 156 height 21
click at [595, 482] on input "81" at bounding box center [642, 482] width 156 height 21
drag, startPoint x: 590, startPoint y: 482, endPoint x: 558, endPoint y: 485, distance: 32.1
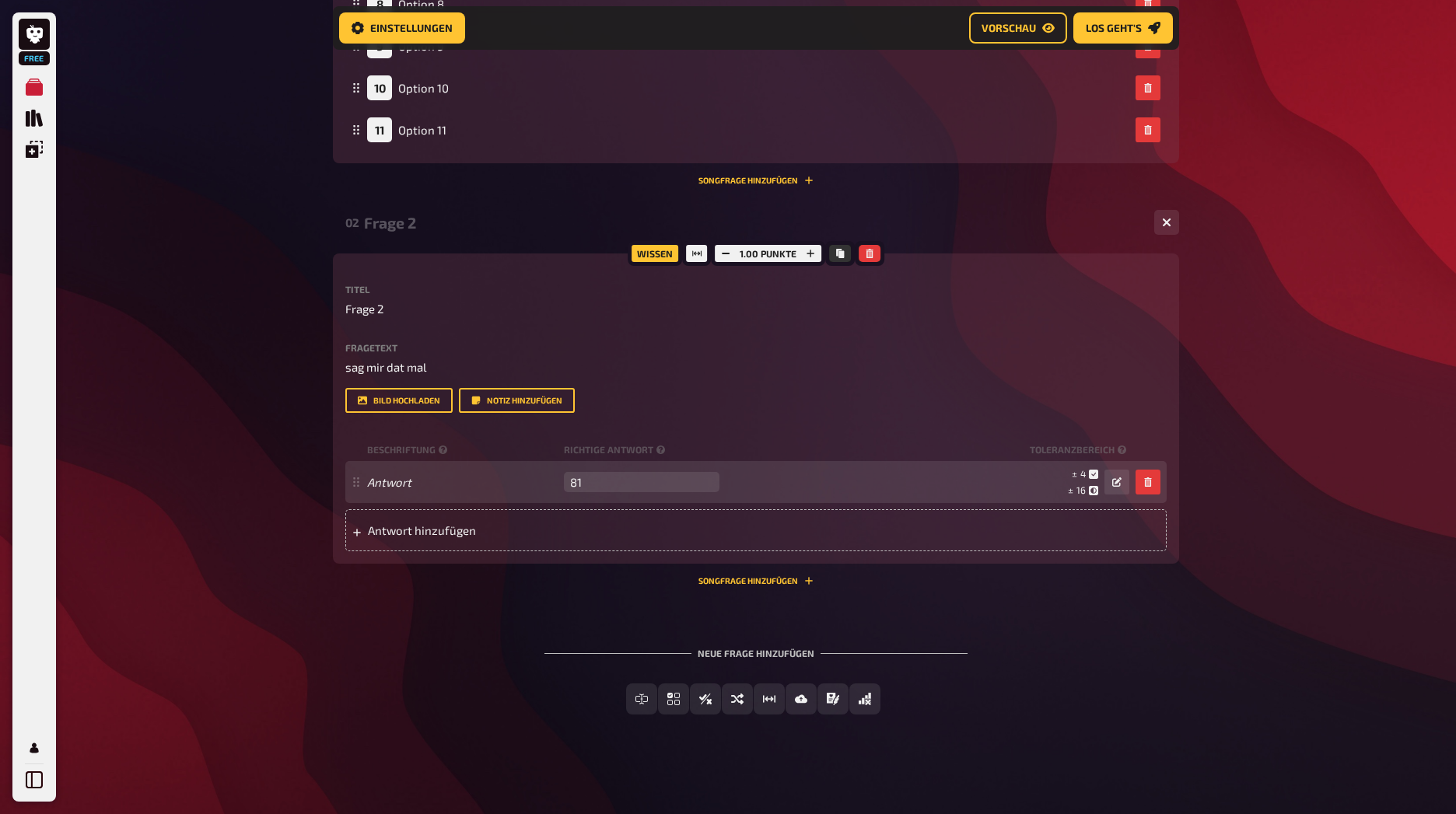
click at [558, 485] on div "Antwort 81 leer ± 4 ± 16 ± 81" at bounding box center [748, 482] width 762 height 29
type input "1945"
click at [1077, 471] on span "97" at bounding box center [1080, 474] width 10 height 11
click at [1110, 479] on button "button" at bounding box center [1116, 483] width 25 height 25
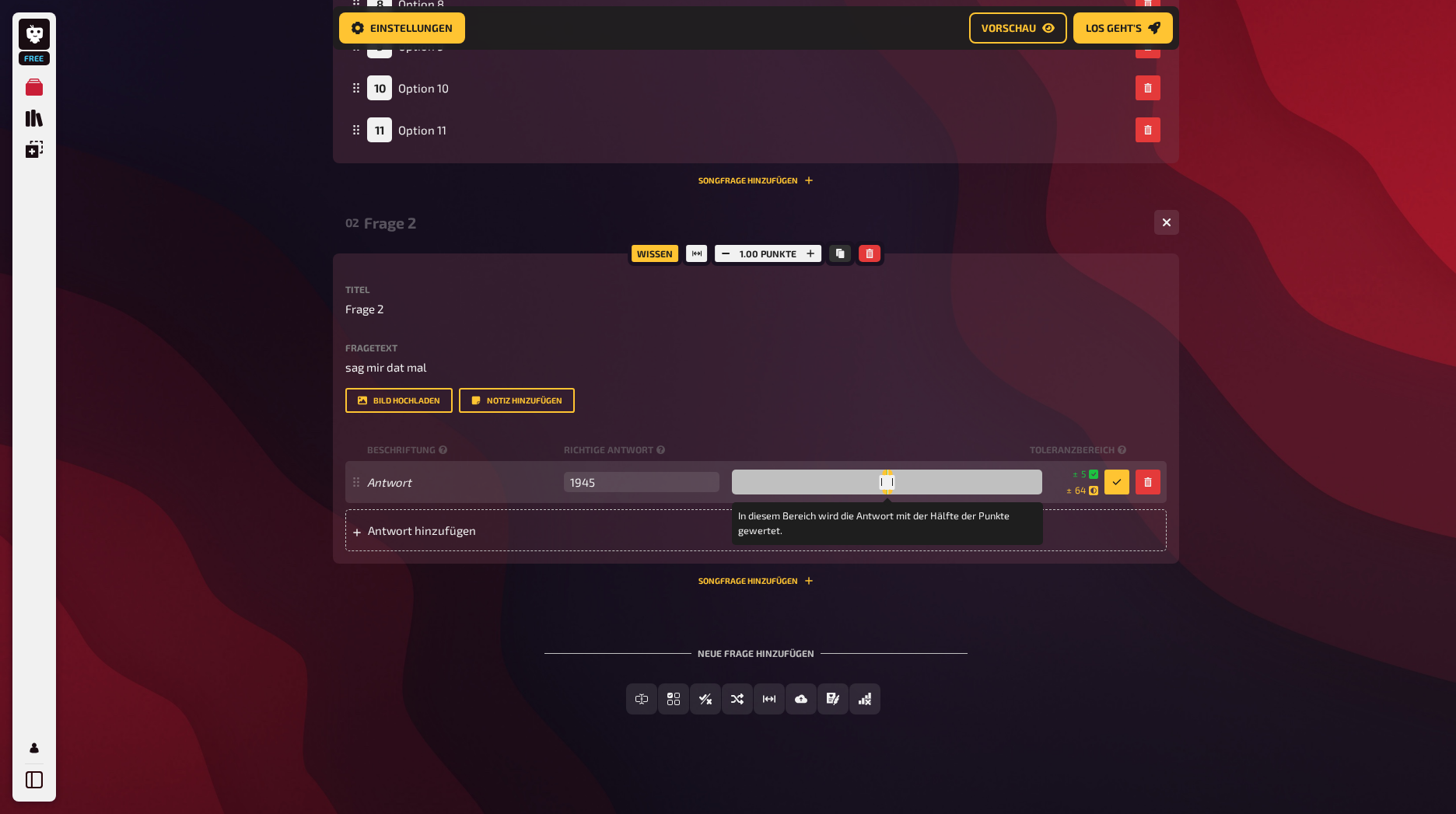
drag, startPoint x: 857, startPoint y: 478, endPoint x: 882, endPoint y: 484, distance: 25.7
click at [882, 484] on div at bounding box center [881, 483] width 5 height 15
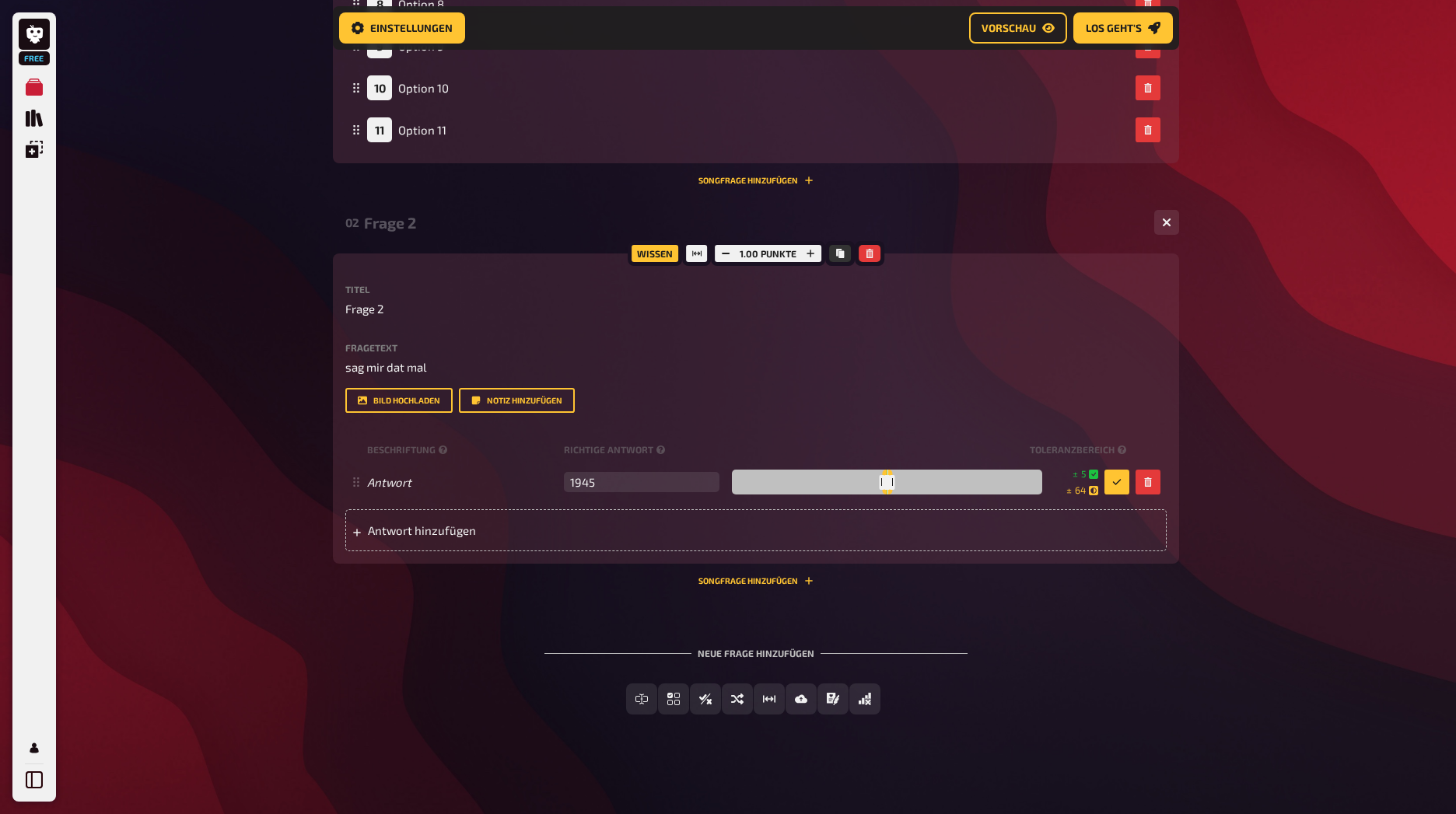
click at [902, 590] on div "02 Frage 2 1 Wissen 1.00 Punkte Titel Frage 2 Fragetext sag mir dat mal Hier hi…" at bounding box center [755, 400] width 846 height 394
click at [702, 703] on span "Einfachauswahl" at bounding box center [683, 700] width 93 height 11
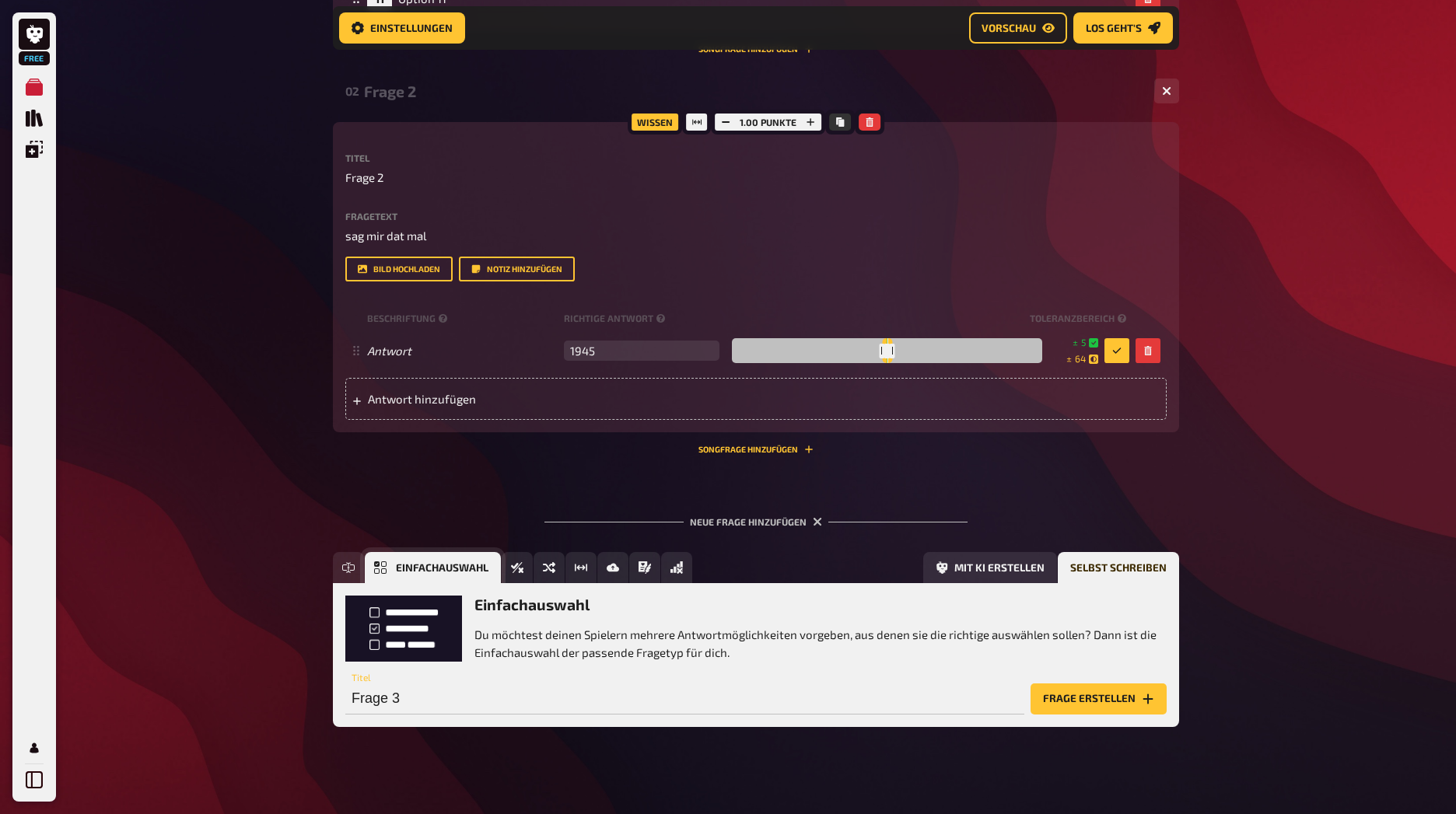
scroll to position [1028, 0]
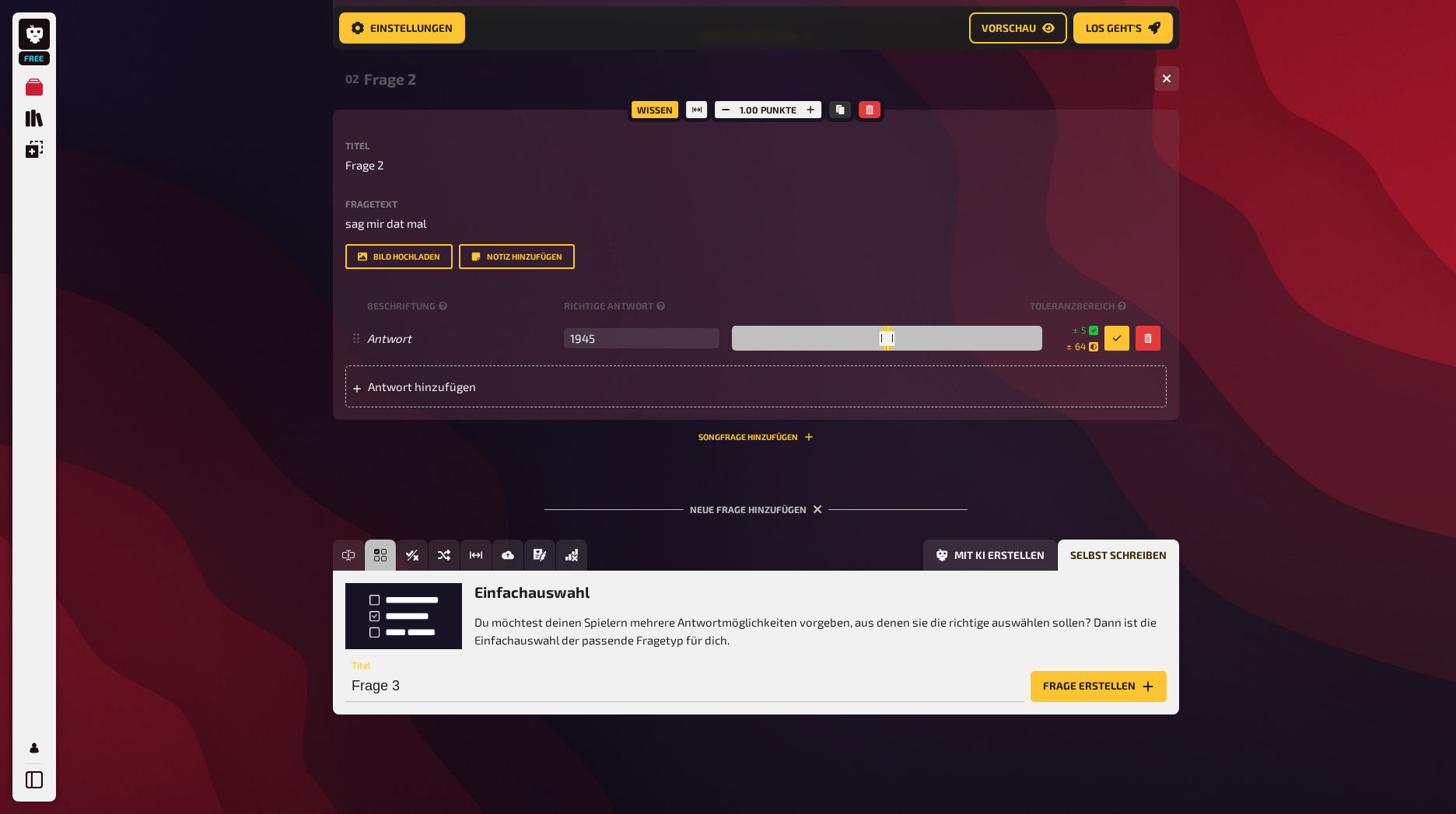
click at [1124, 684] on button "Frage erstellen" at bounding box center [1098, 686] width 136 height 31
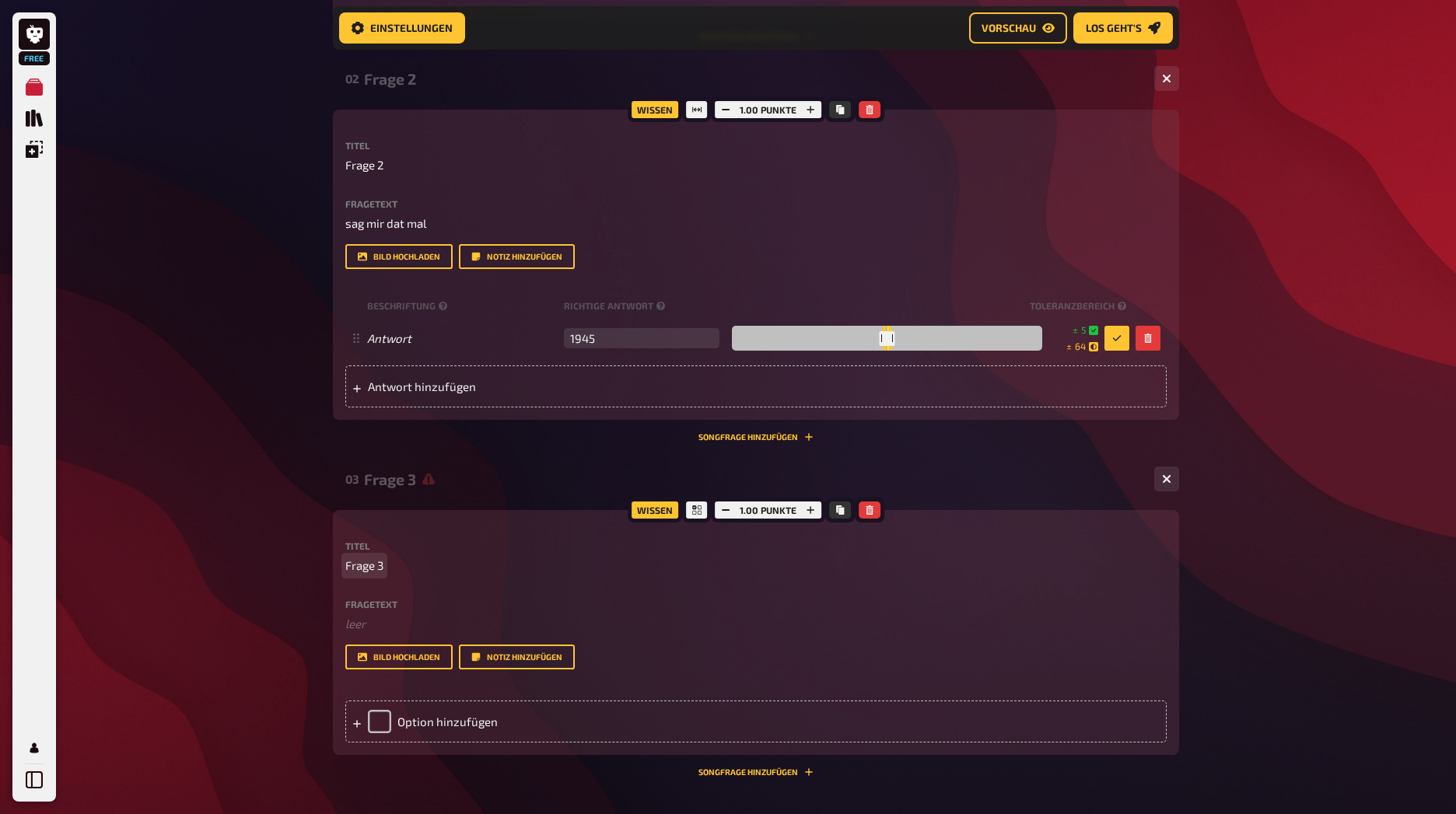
click at [425, 570] on p "Frage 3" at bounding box center [755, 566] width 821 height 18
click at [417, 613] on div "Fragetext ﻿ leer Hier hinziehen für Dateiupload" at bounding box center [755, 616] width 821 height 33
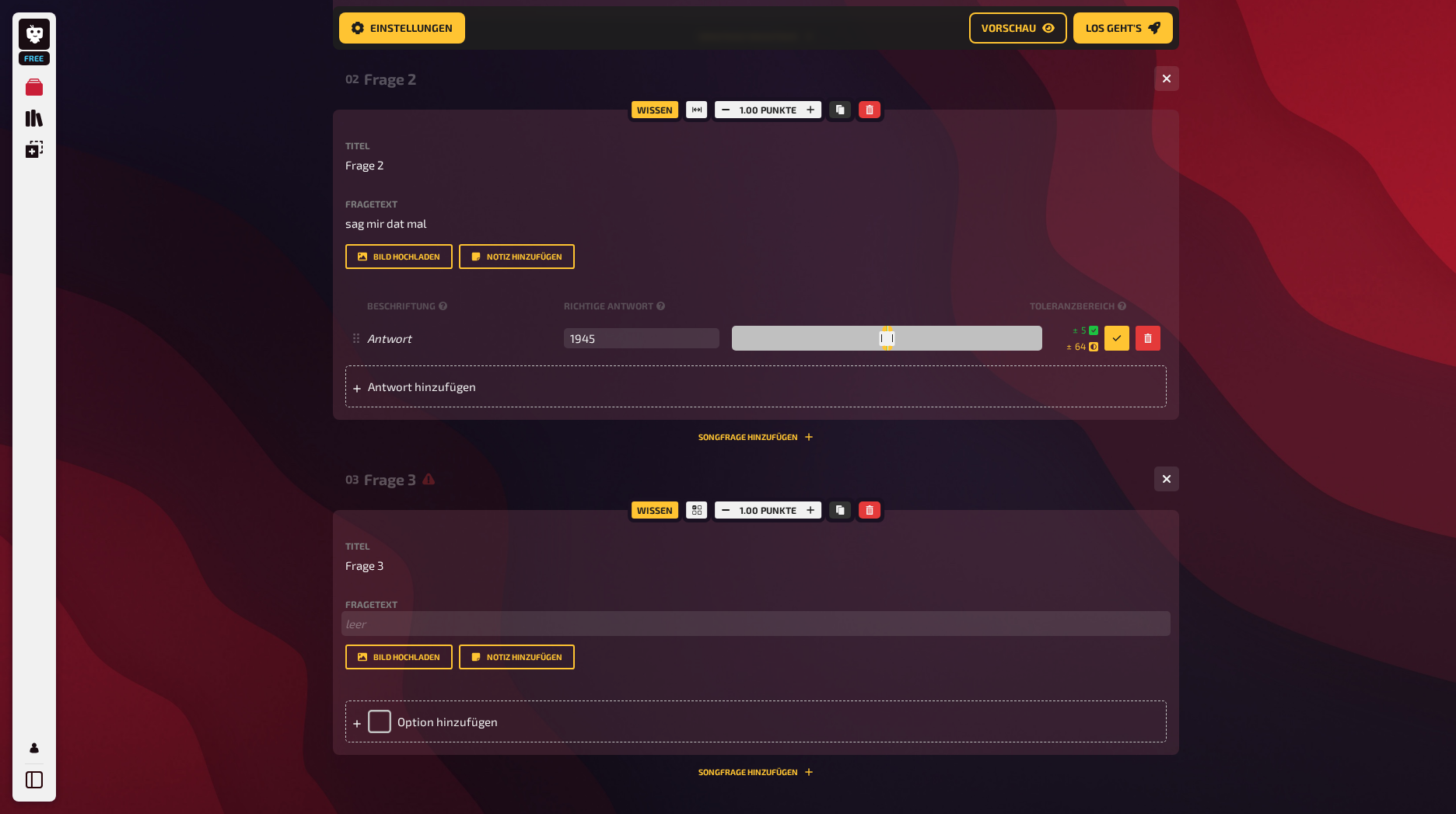
click at [366, 620] on p "﻿ leer" at bounding box center [755, 624] width 821 height 18
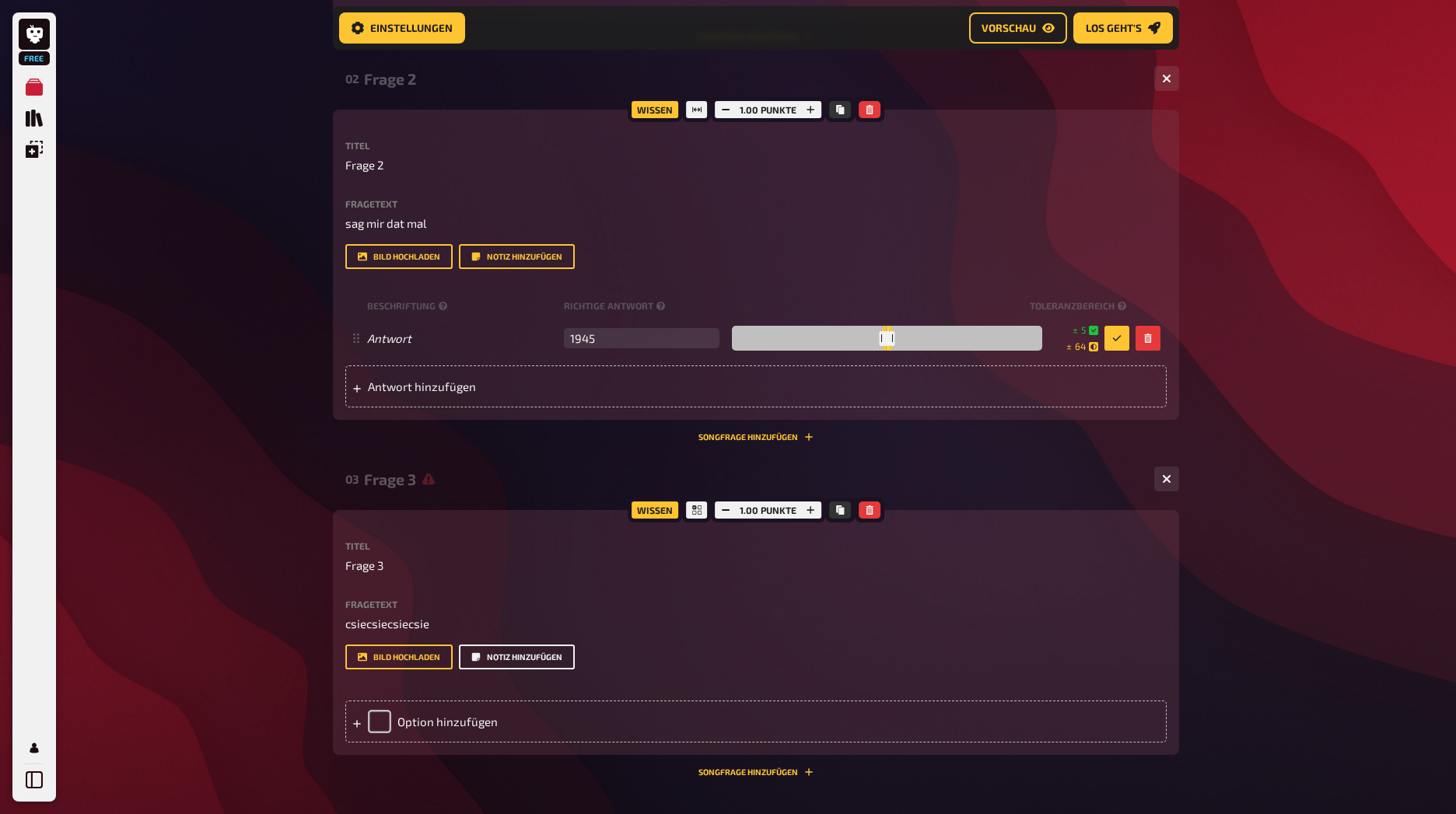
click at [498, 663] on button "Notiz hinzufügen" at bounding box center [517, 657] width 116 height 25
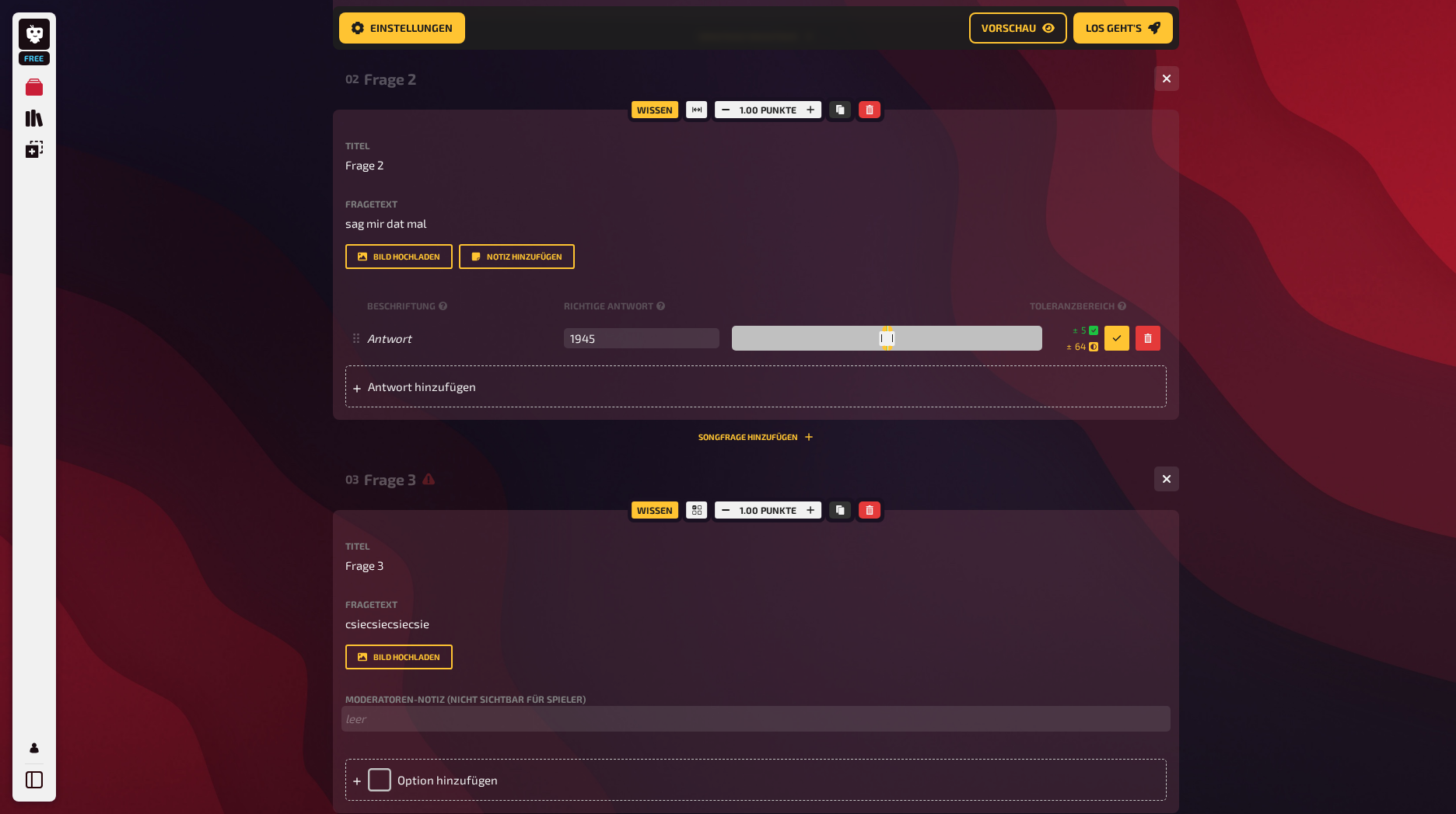
click at [429, 717] on p "﻿ leer" at bounding box center [755, 718] width 821 height 18
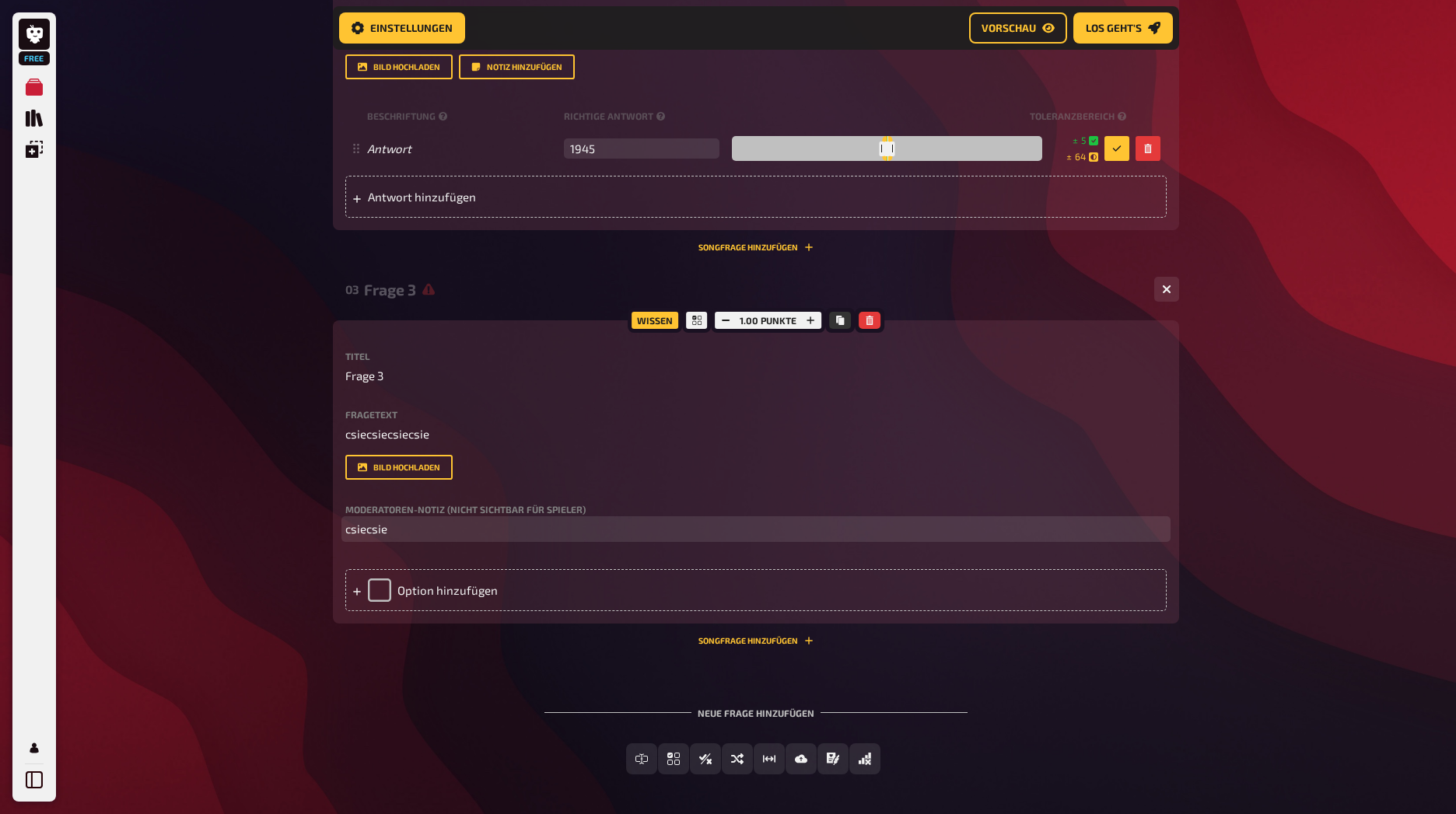
scroll to position [1278, 0]
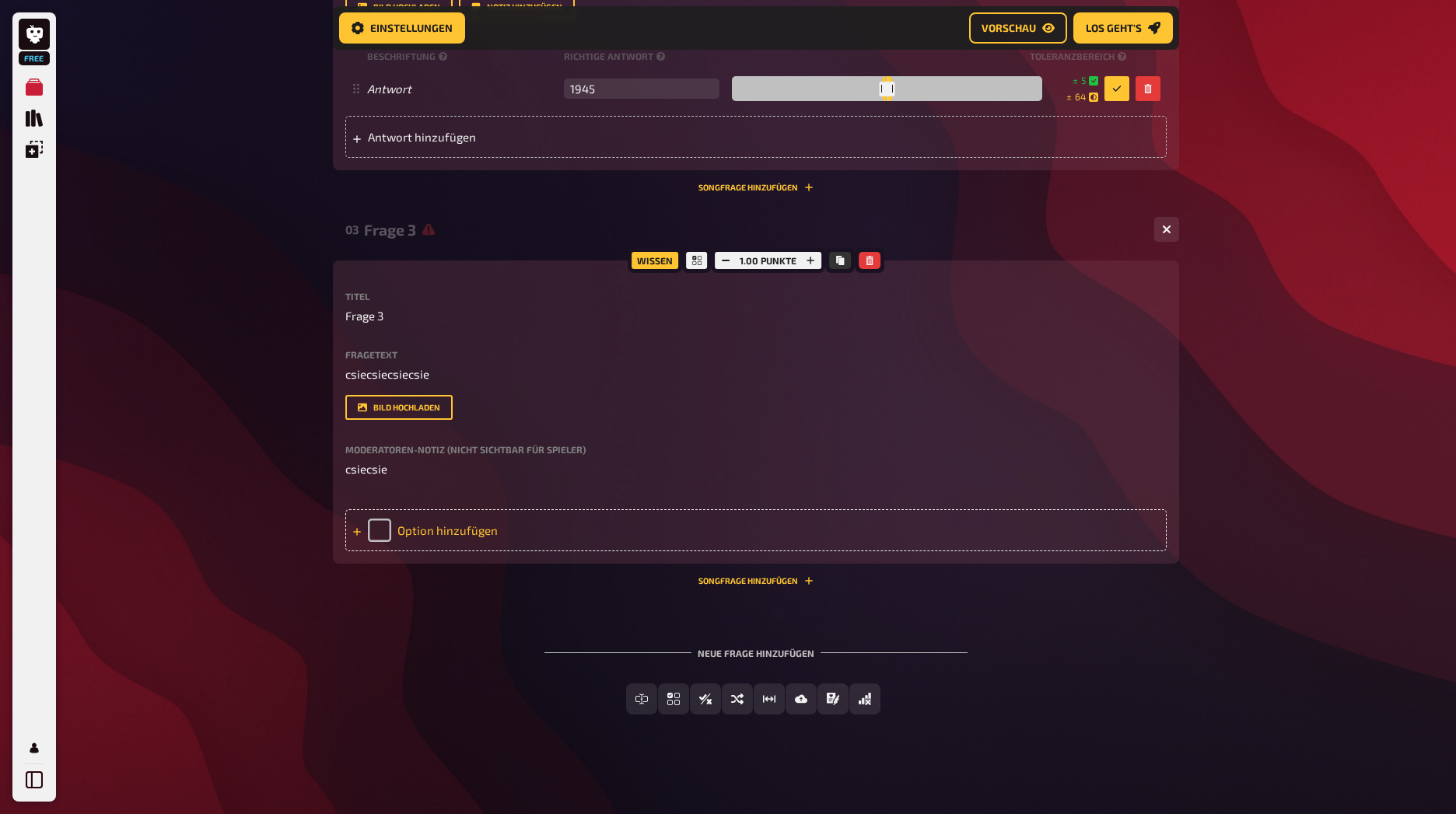
click at [350, 533] on div "Option hinzufügen" at bounding box center [755, 530] width 821 height 42
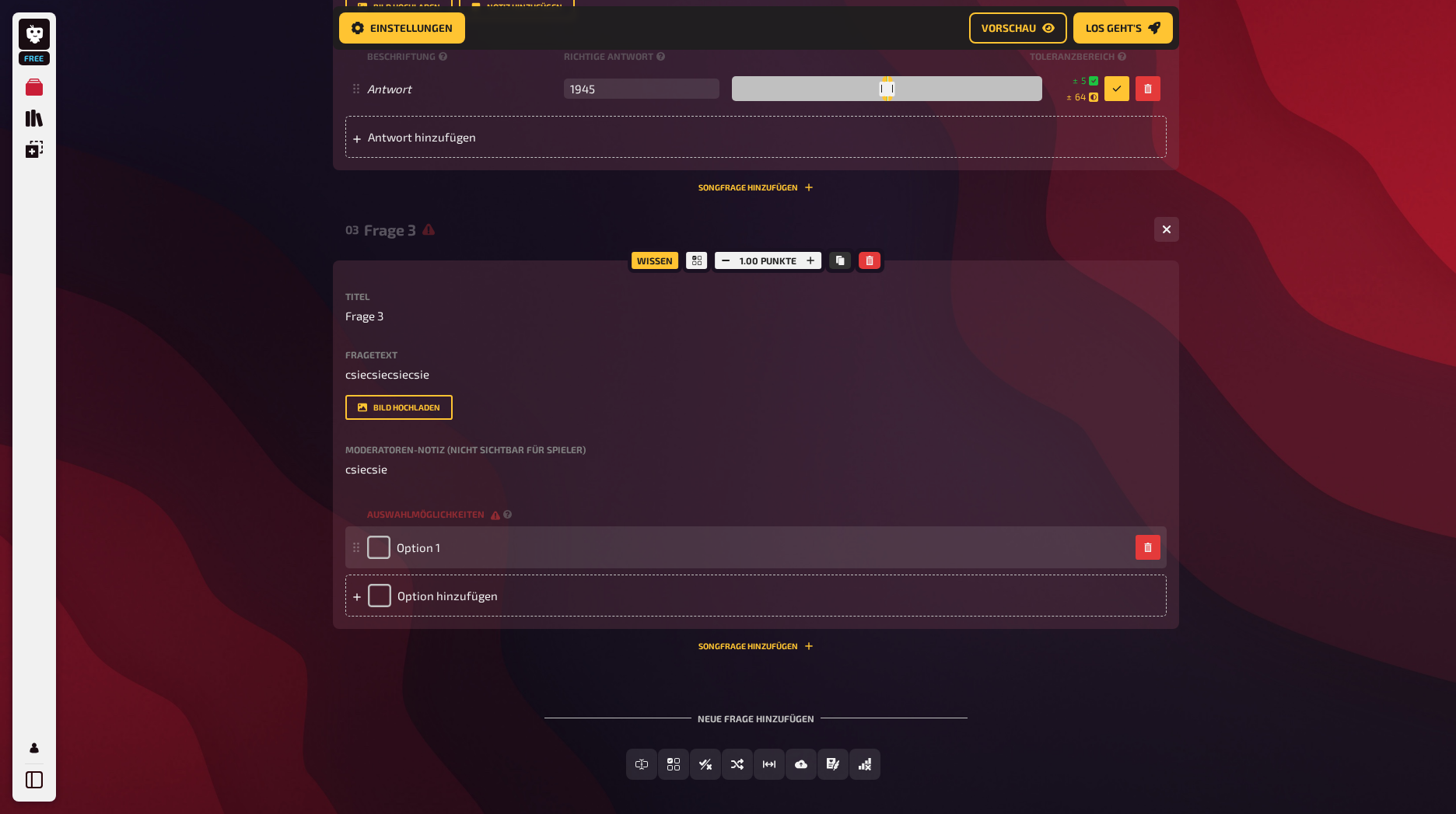
click at [354, 534] on div "Option 1" at bounding box center [755, 547] width 821 height 42
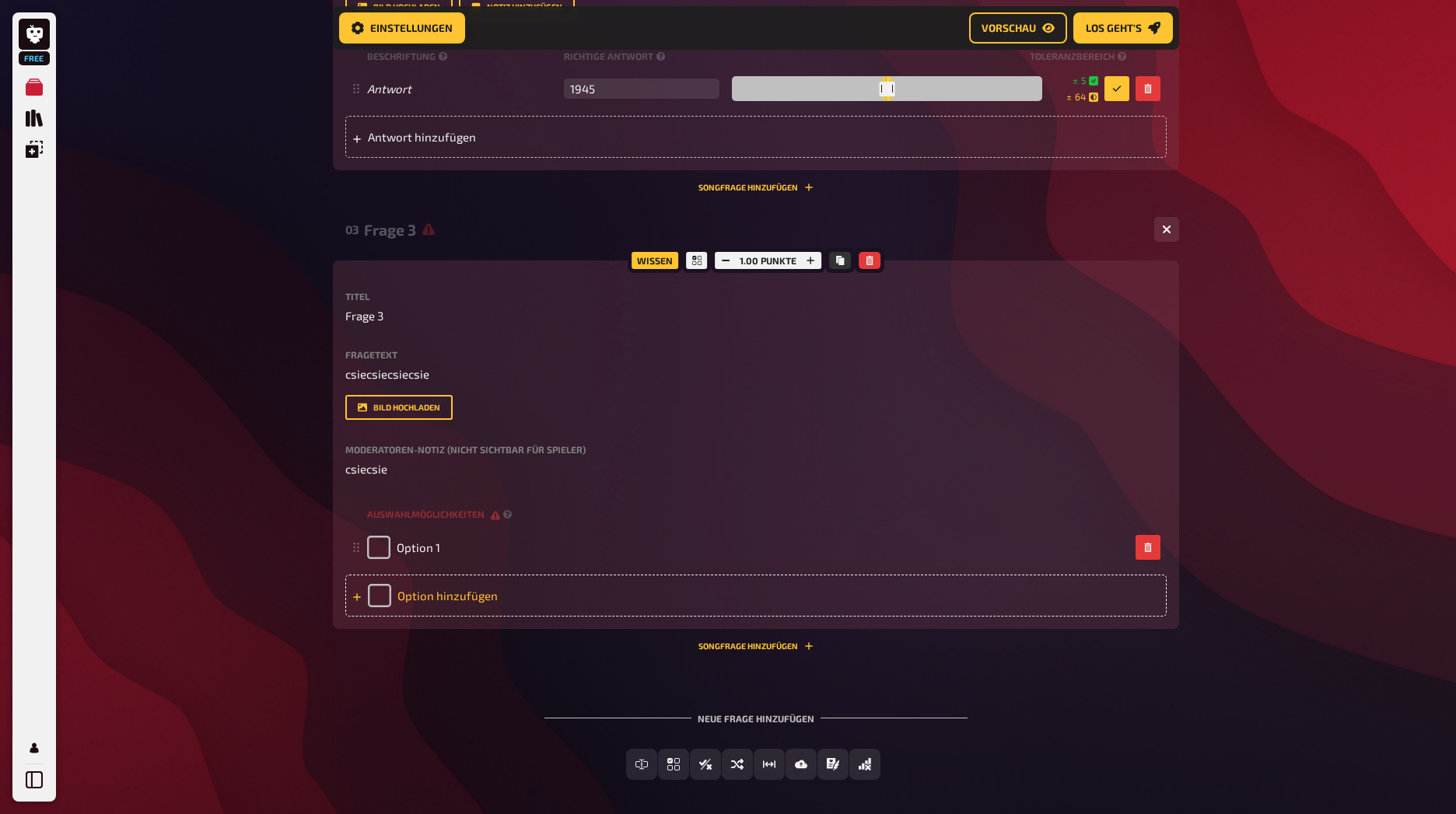
click at [363, 590] on div "Option hinzufügen" at bounding box center [755, 595] width 821 height 42
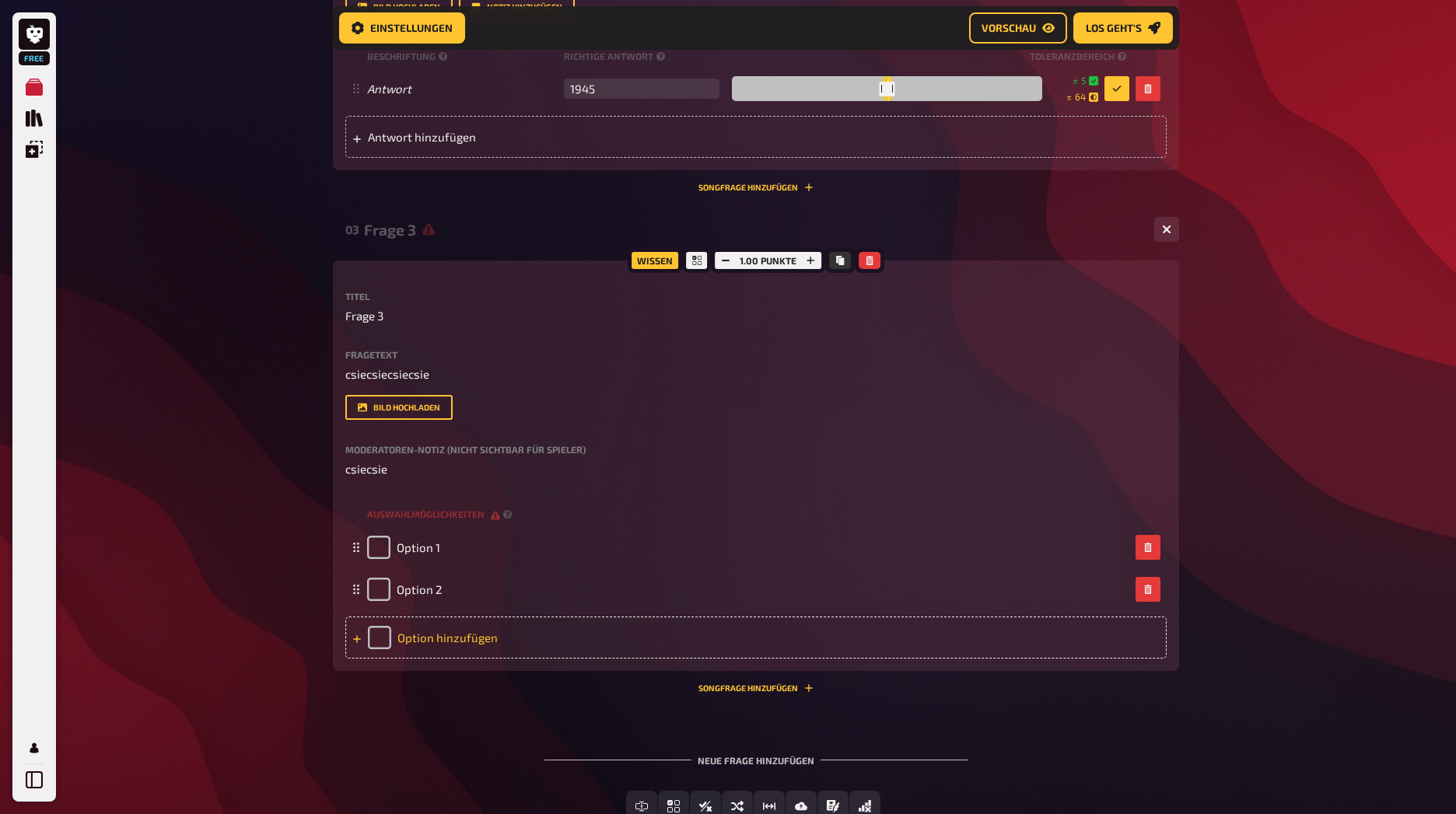
click at [360, 641] on icon at bounding box center [357, 639] width 9 height 9
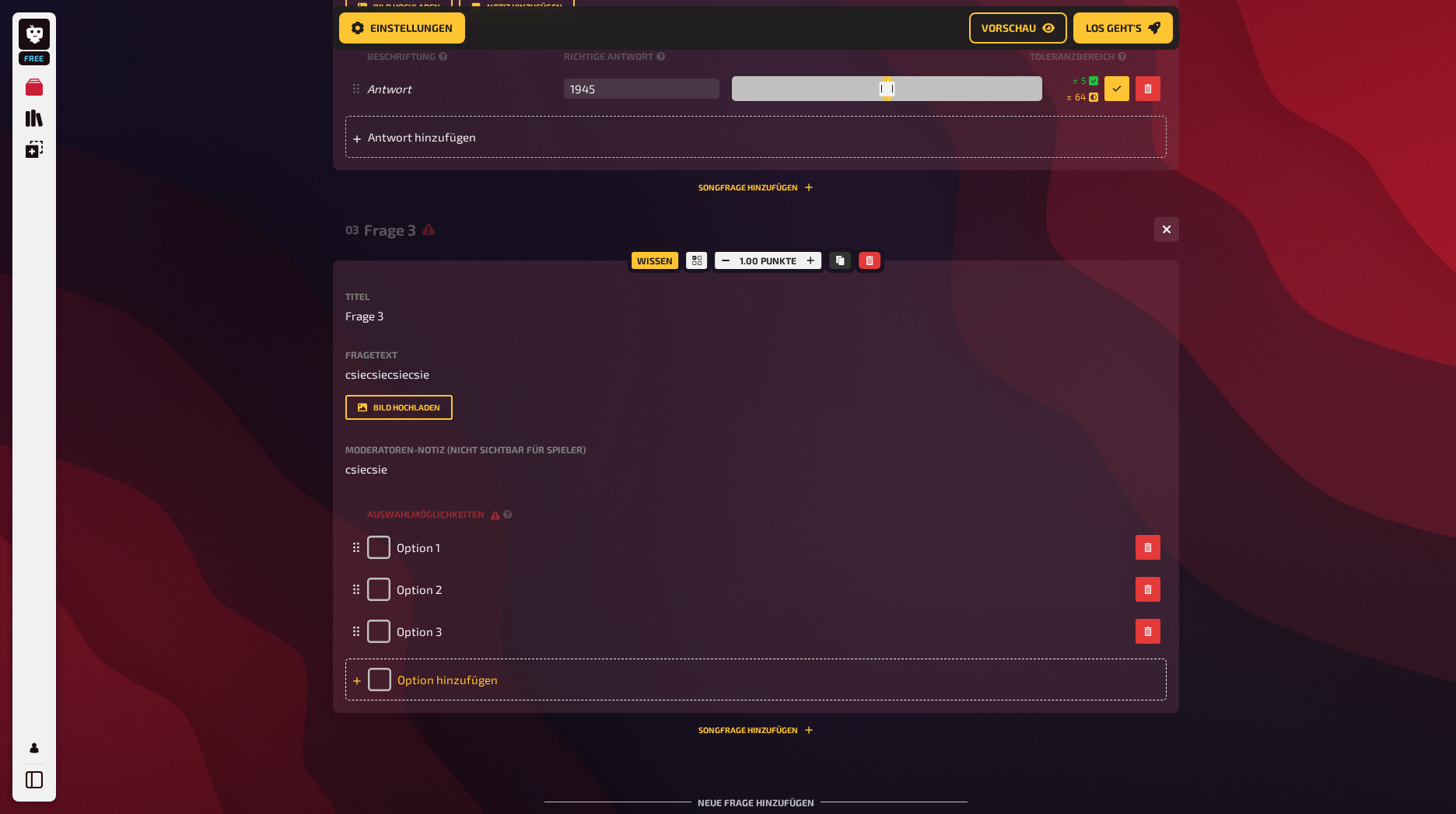
click at [356, 688] on div "Option hinzufügen" at bounding box center [755, 679] width 821 height 42
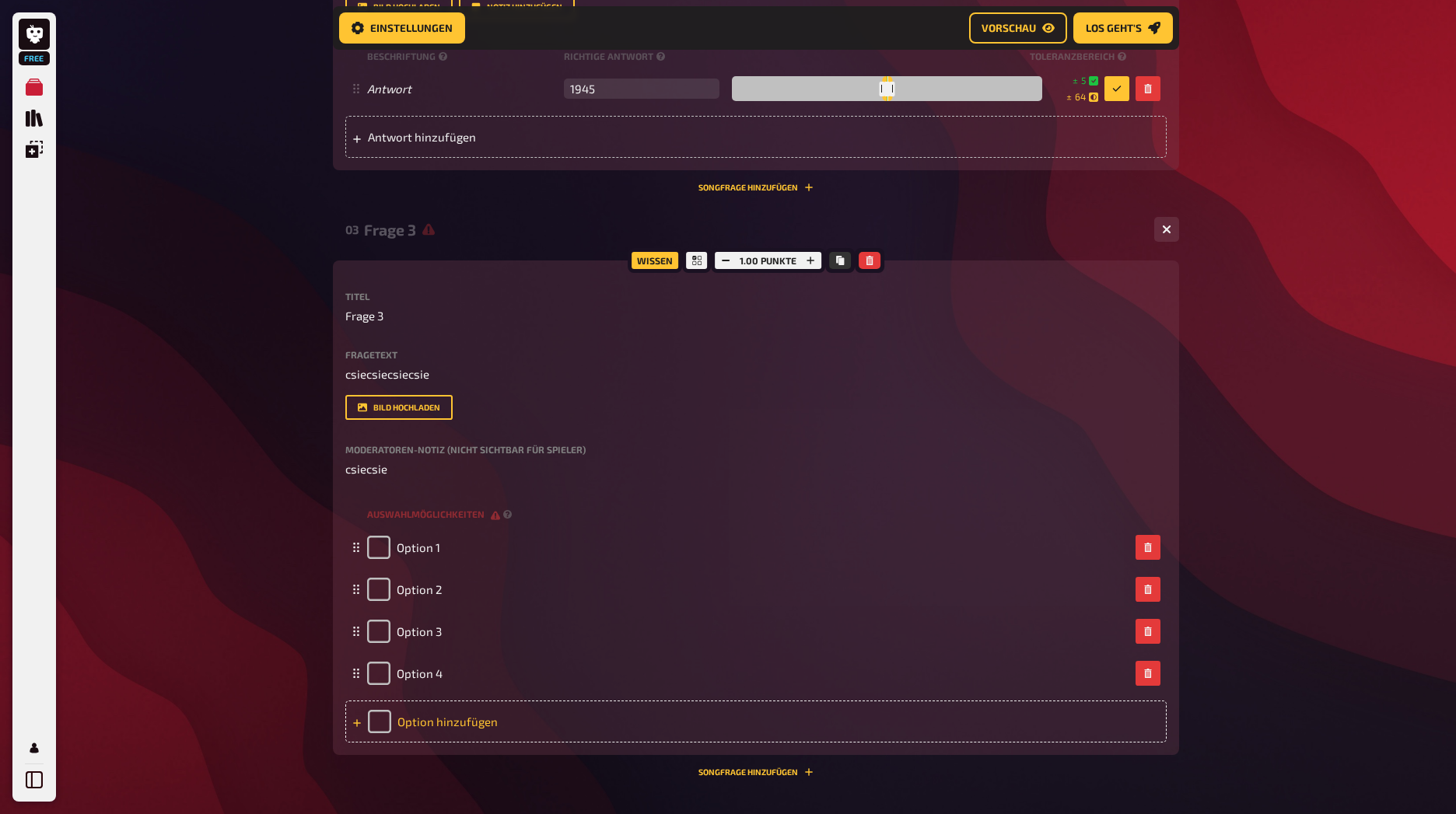
click at [356, 733] on div "Option hinzufügen" at bounding box center [755, 721] width 821 height 42
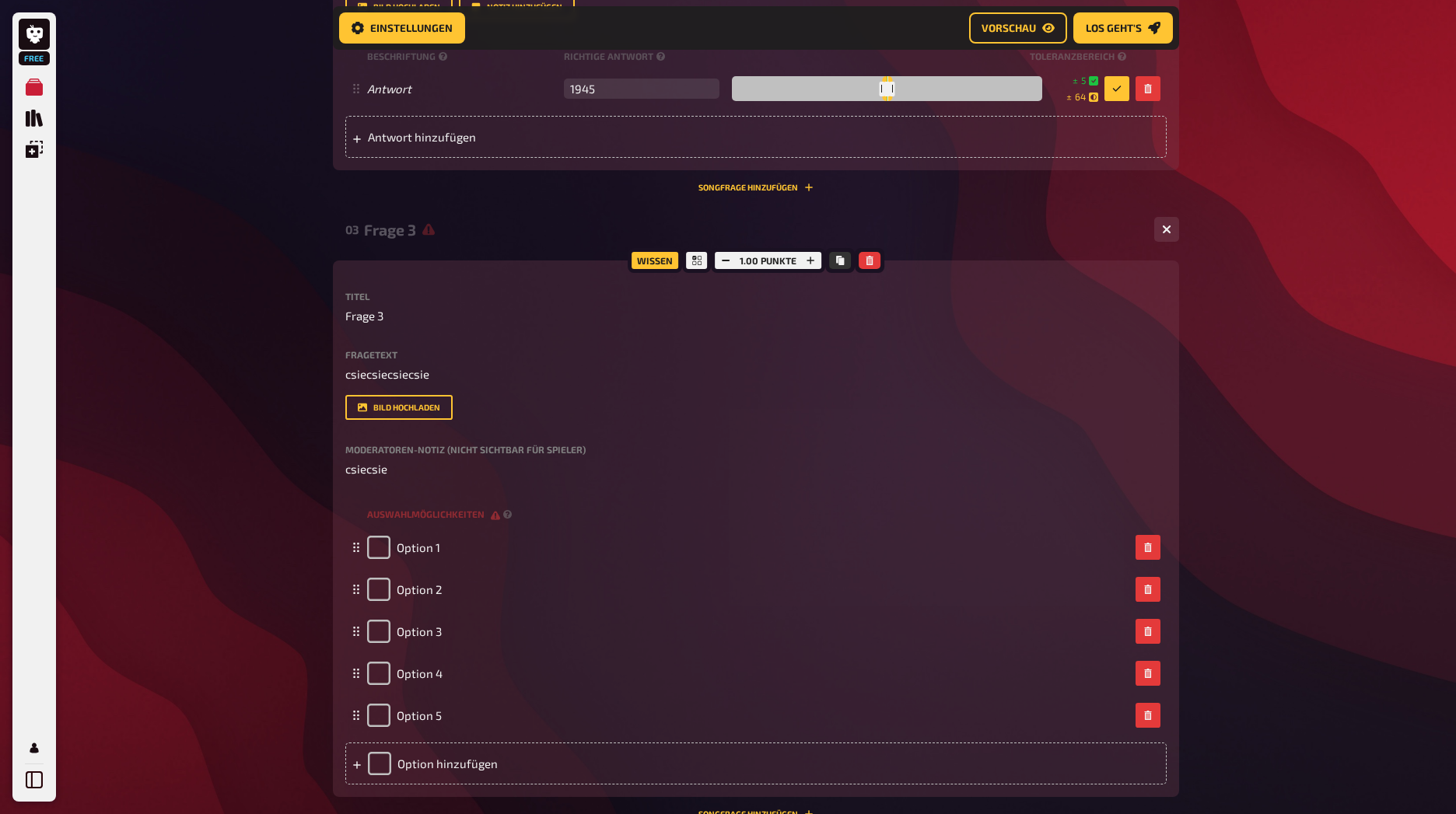
click at [356, 757] on div at bounding box center [357, 764] width 9 height 14
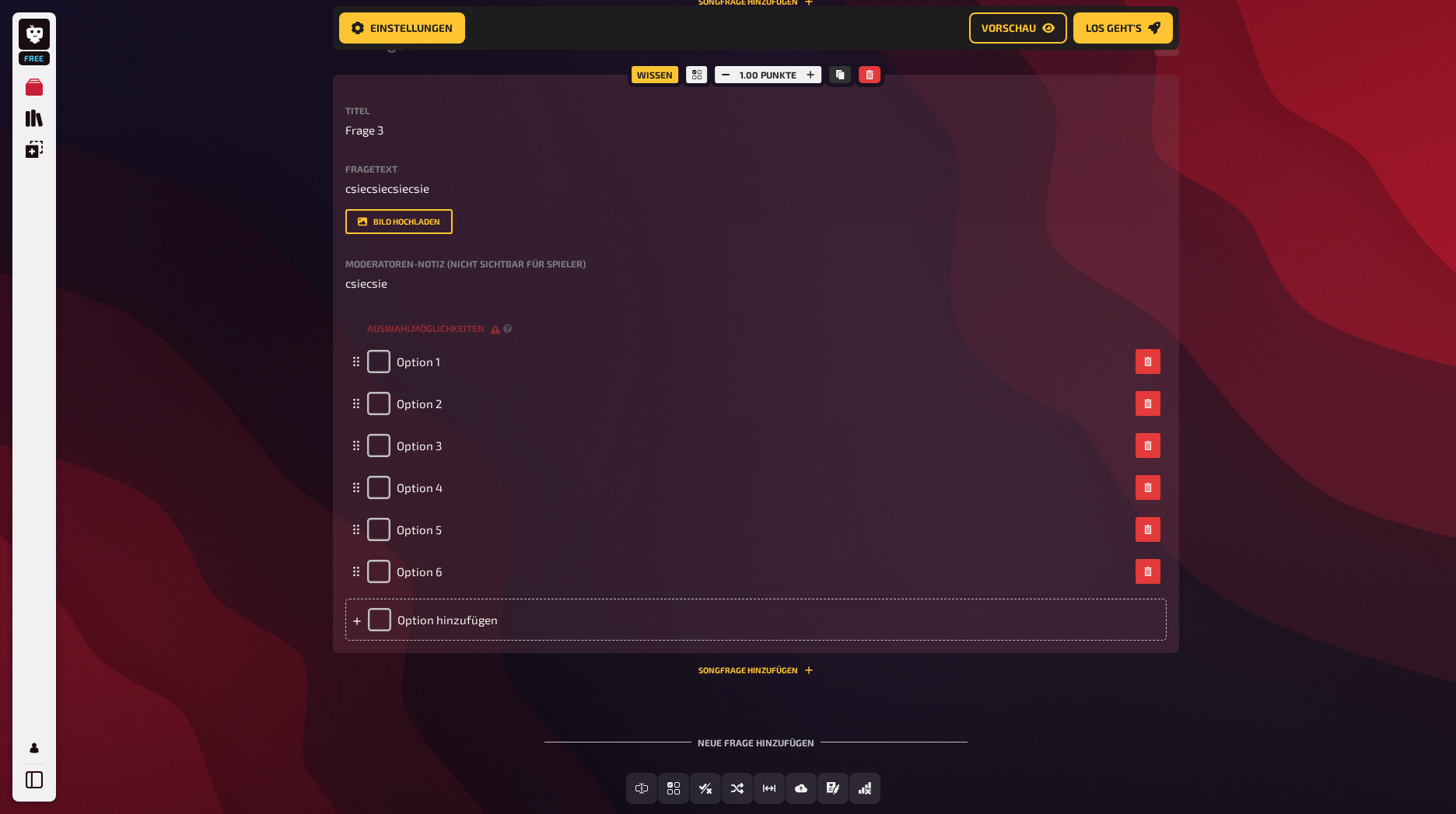
scroll to position [1553, 0]
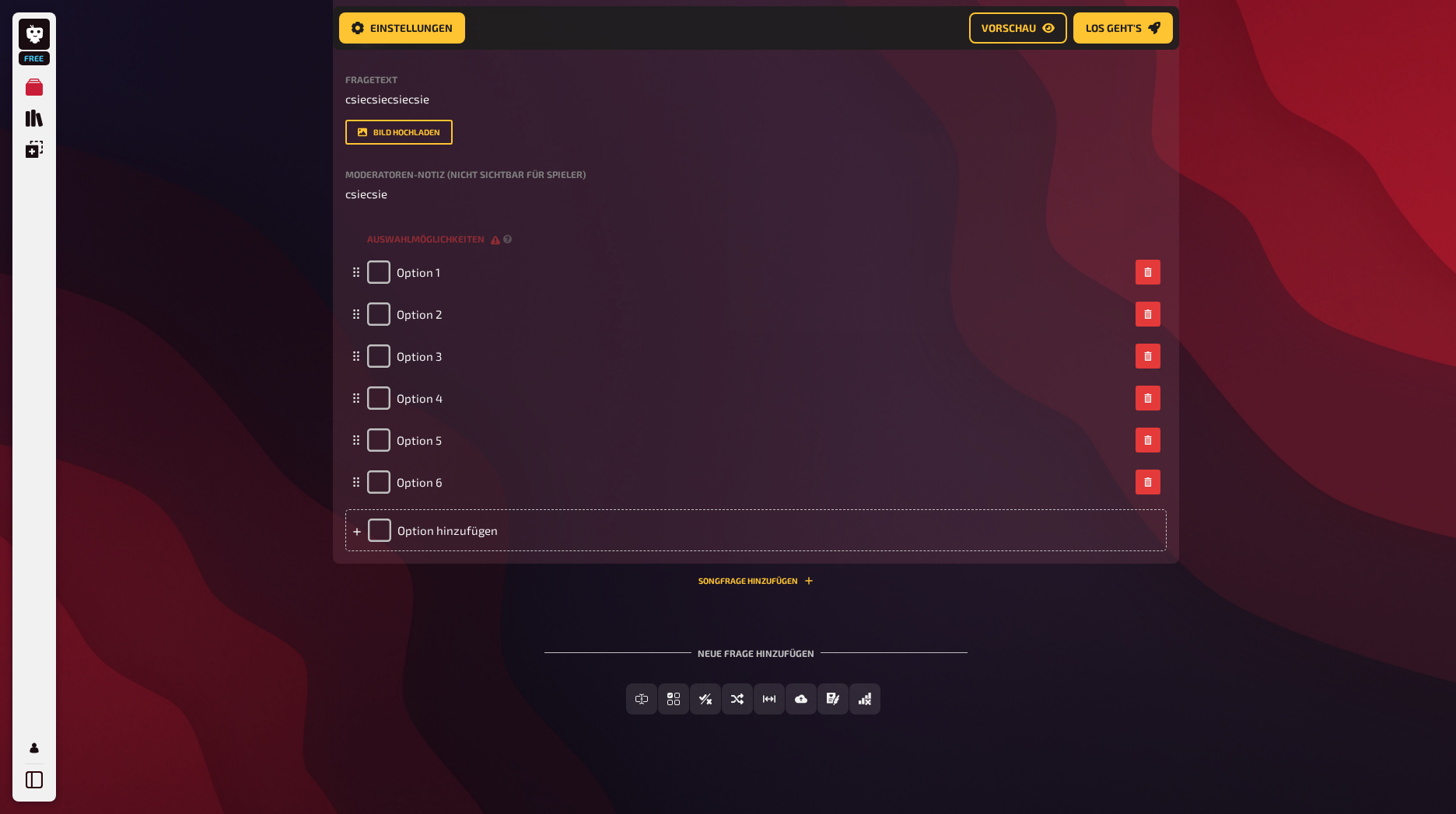
click at [990, 625] on div "Neue Frage hinzufügen Freitext Eingabe Einfachauswahl Wahr / Falsch Sortierfrag…" at bounding box center [755, 681] width 846 height 117
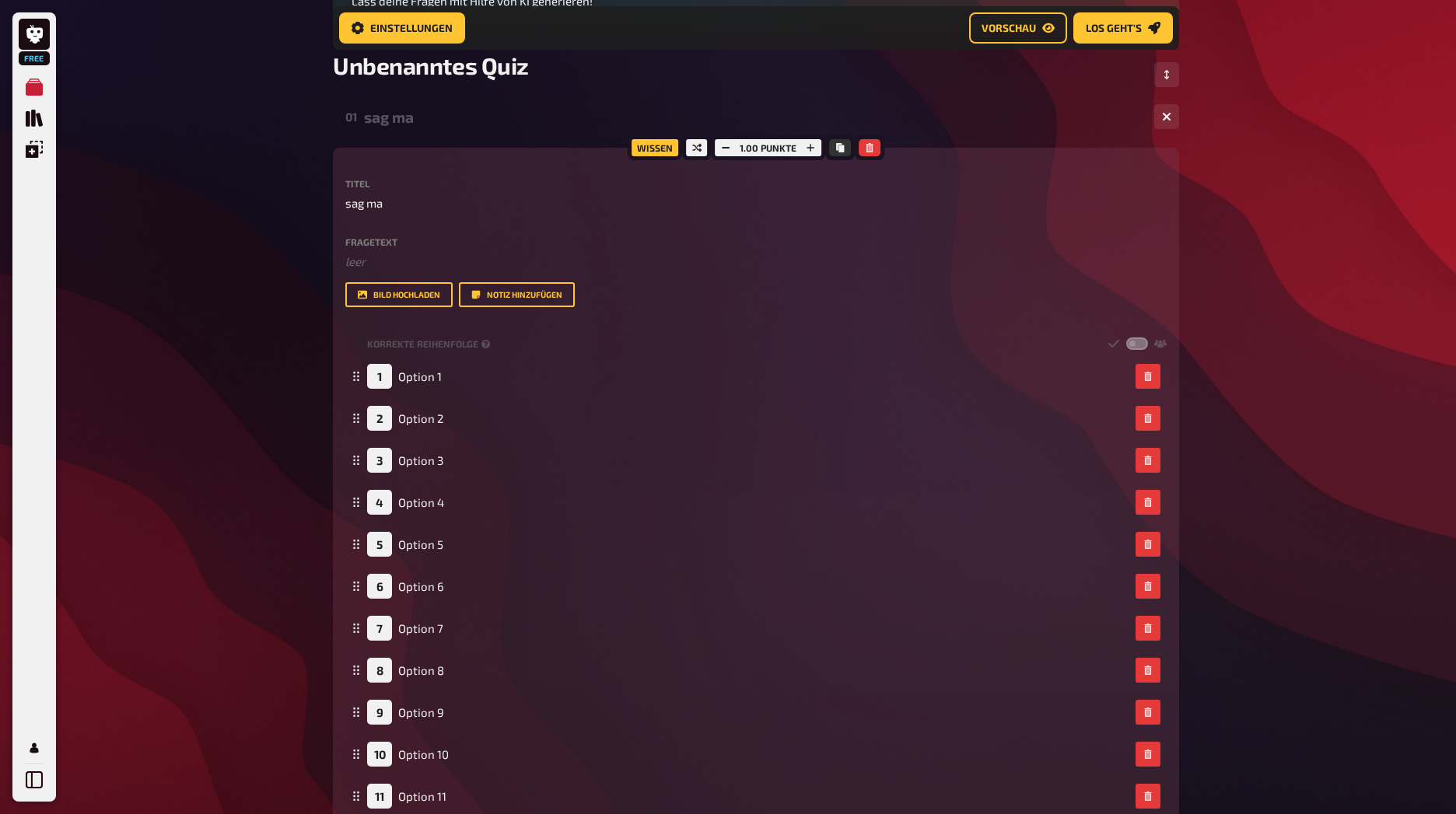
scroll to position [154, 0]
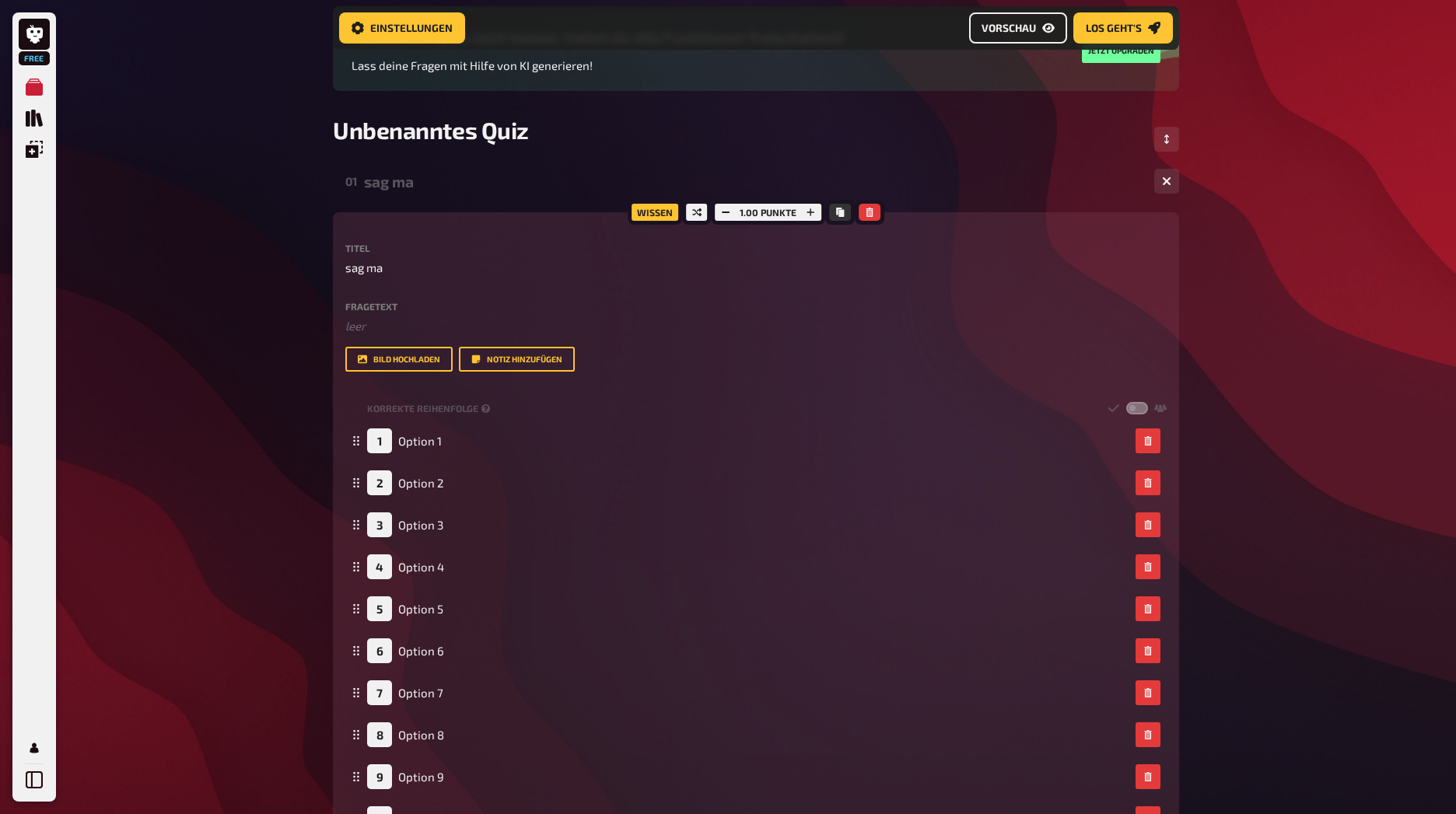
click at [999, 23] on span "Vorschau" at bounding box center [1008, 28] width 55 height 11
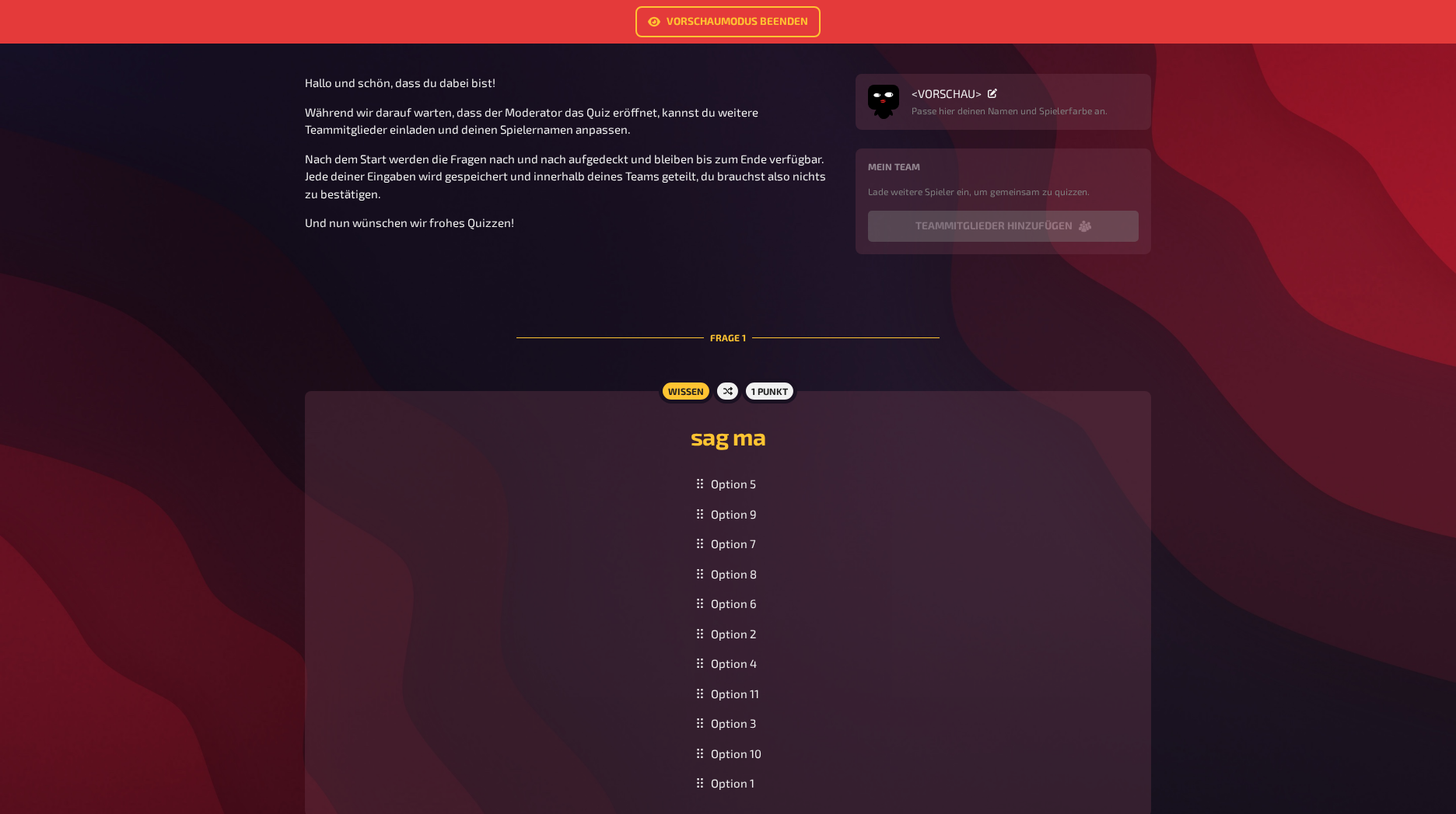
scroll to position [187, 0]
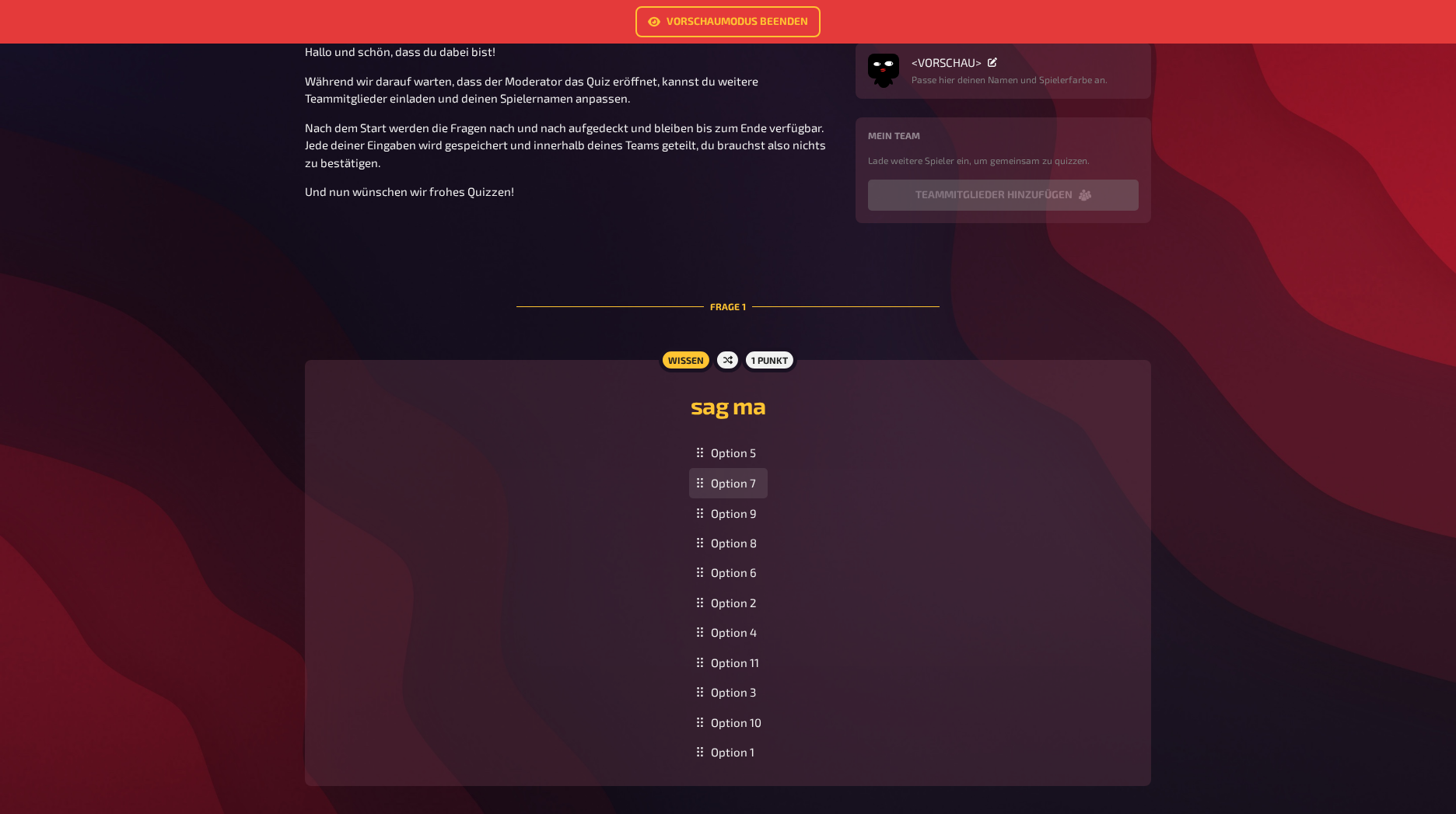
drag, startPoint x: 703, startPoint y: 516, endPoint x: 702, endPoint y: 486, distance: 30.0
click at [702, 486] on rect at bounding box center [702, 487] width 2 height 2
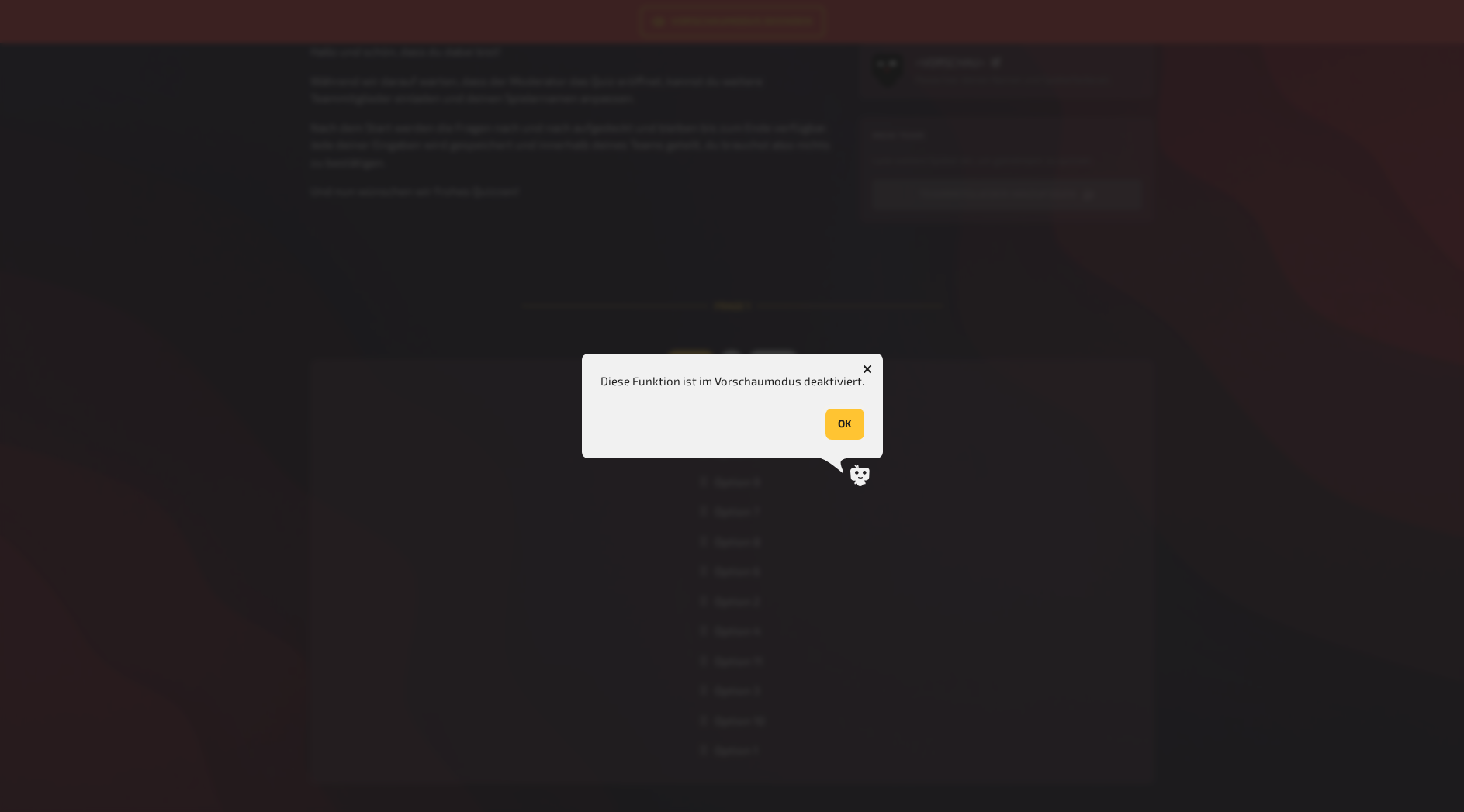
click at [842, 428] on button "OK" at bounding box center [845, 424] width 39 height 31
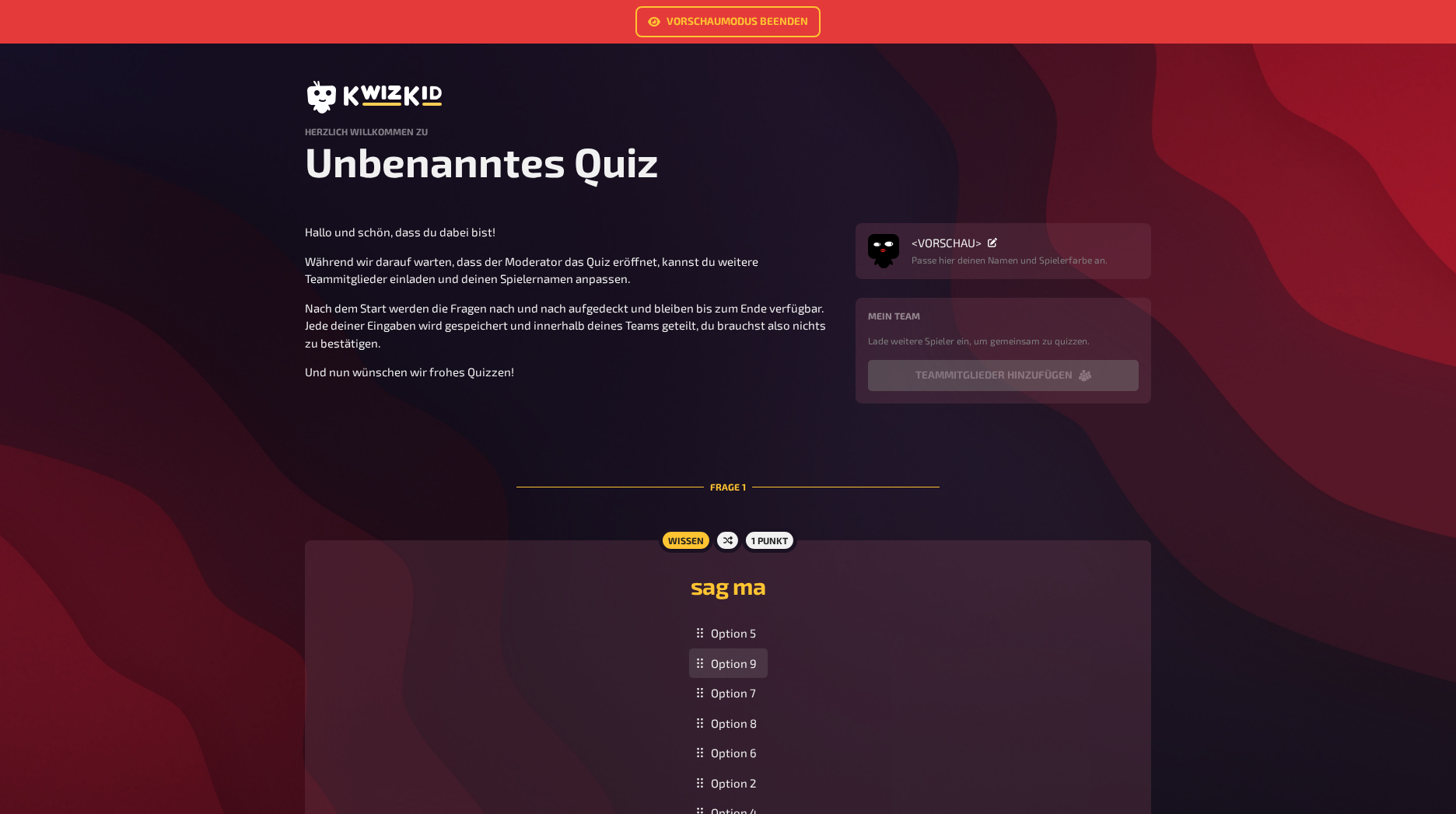
scroll to position [0, 0]
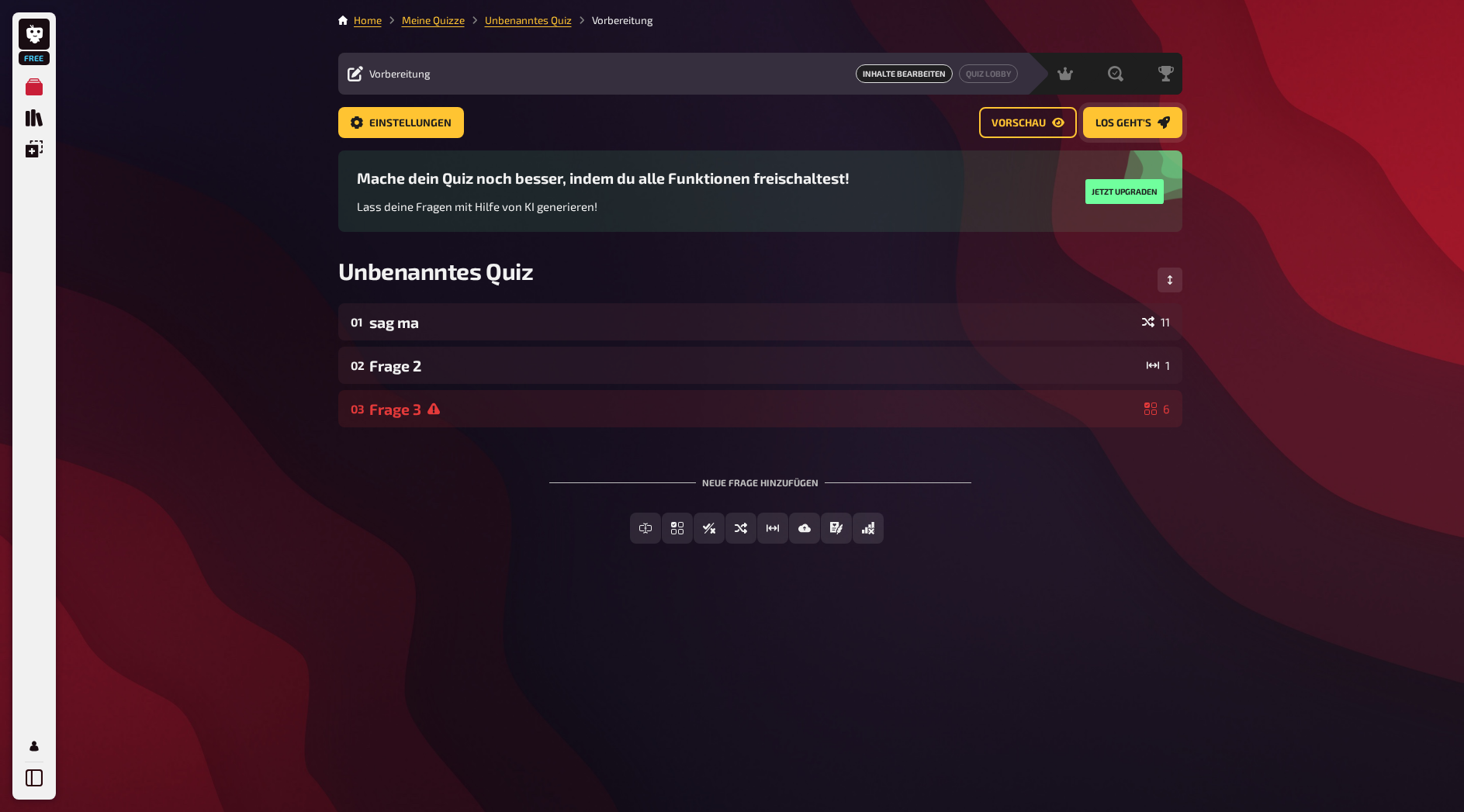
click at [1125, 130] on link "Los geht's" at bounding box center [1132, 122] width 99 height 31
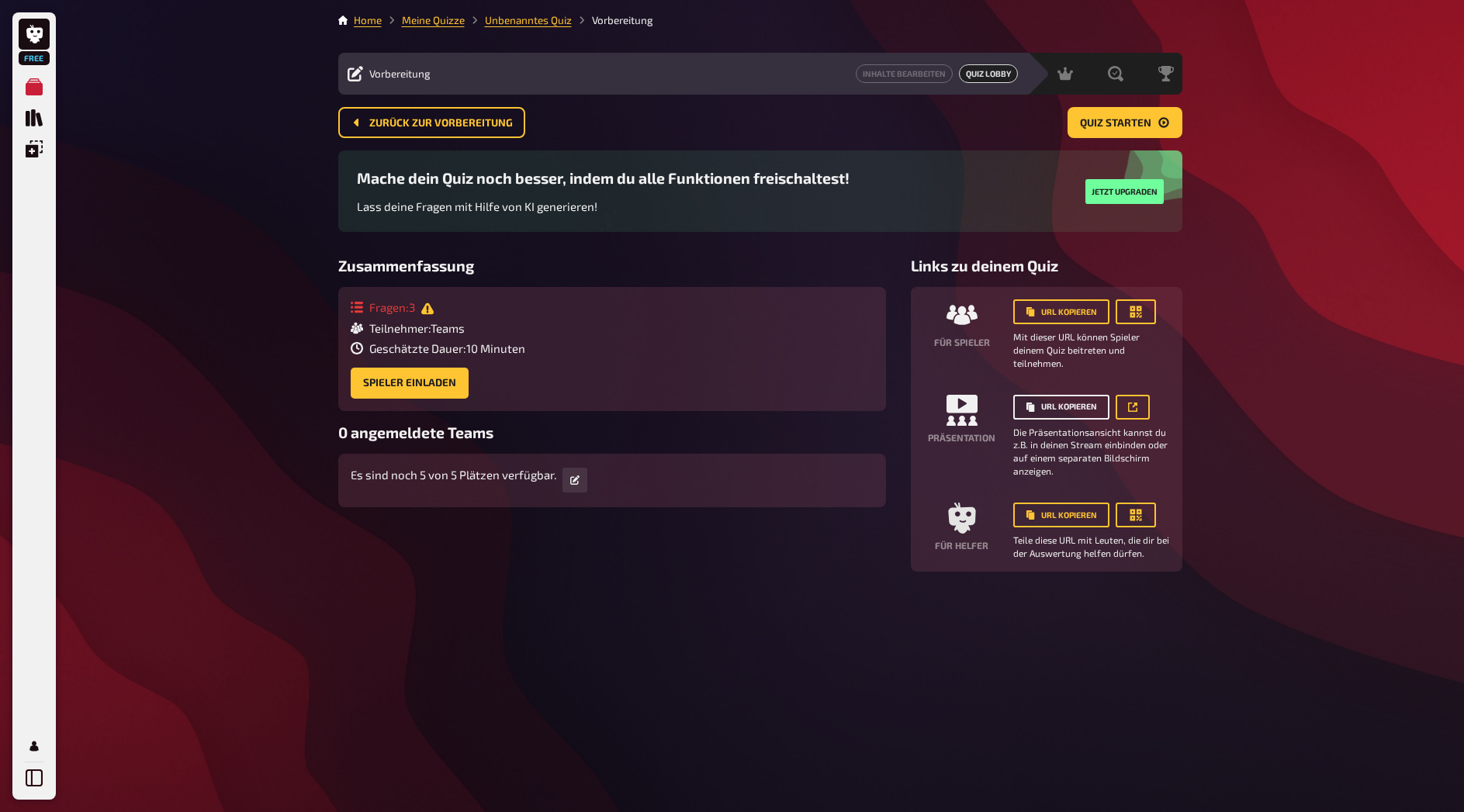
click at [1084, 406] on button "URL kopieren" at bounding box center [1061, 407] width 96 height 25
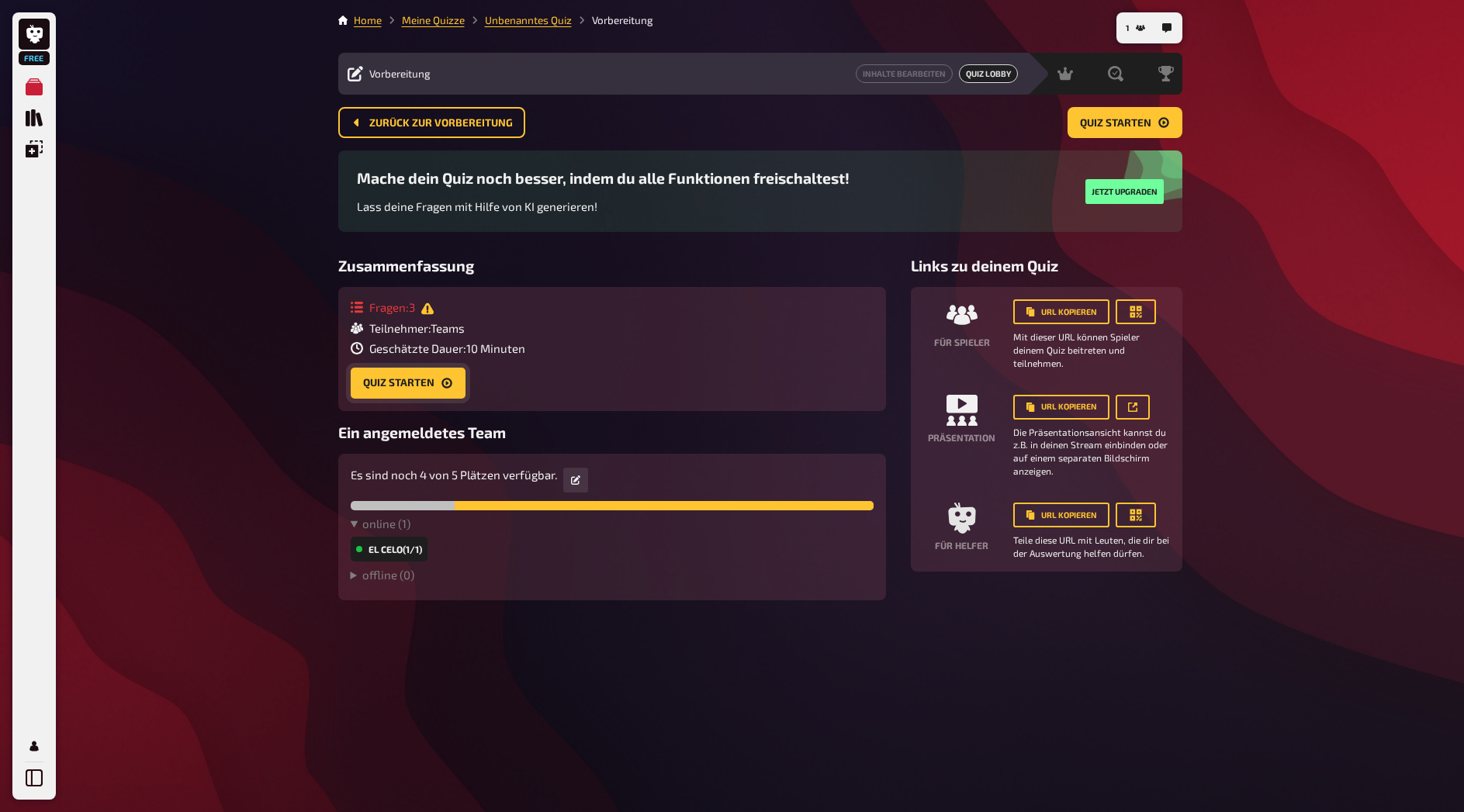
click at [409, 380] on button "Quiz starten" at bounding box center [407, 382] width 115 height 31
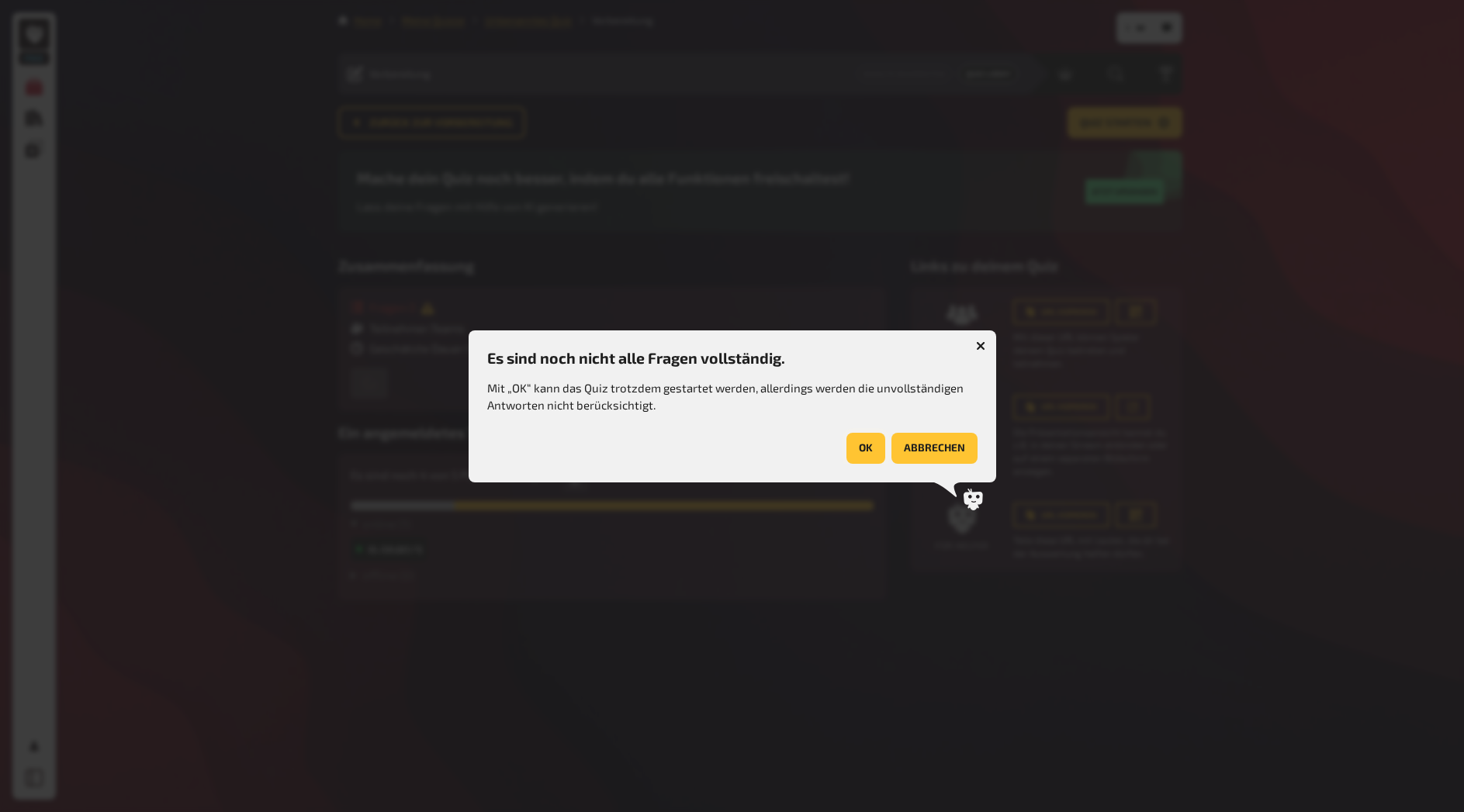
click at [865, 450] on button "OK" at bounding box center [866, 447] width 39 height 31
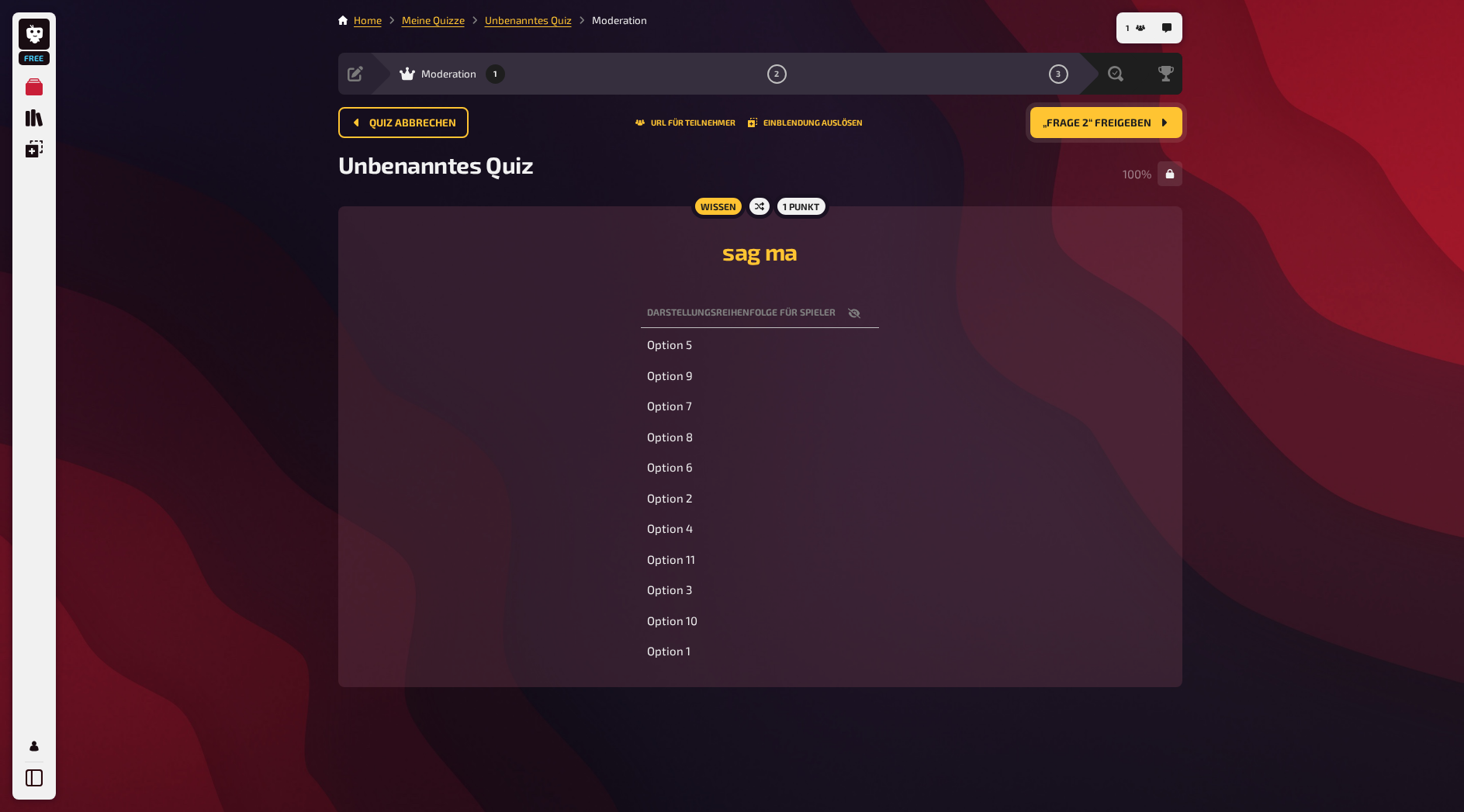
click at [1087, 122] on span "„Frage 2“ freigeben" at bounding box center [1097, 123] width 109 height 11
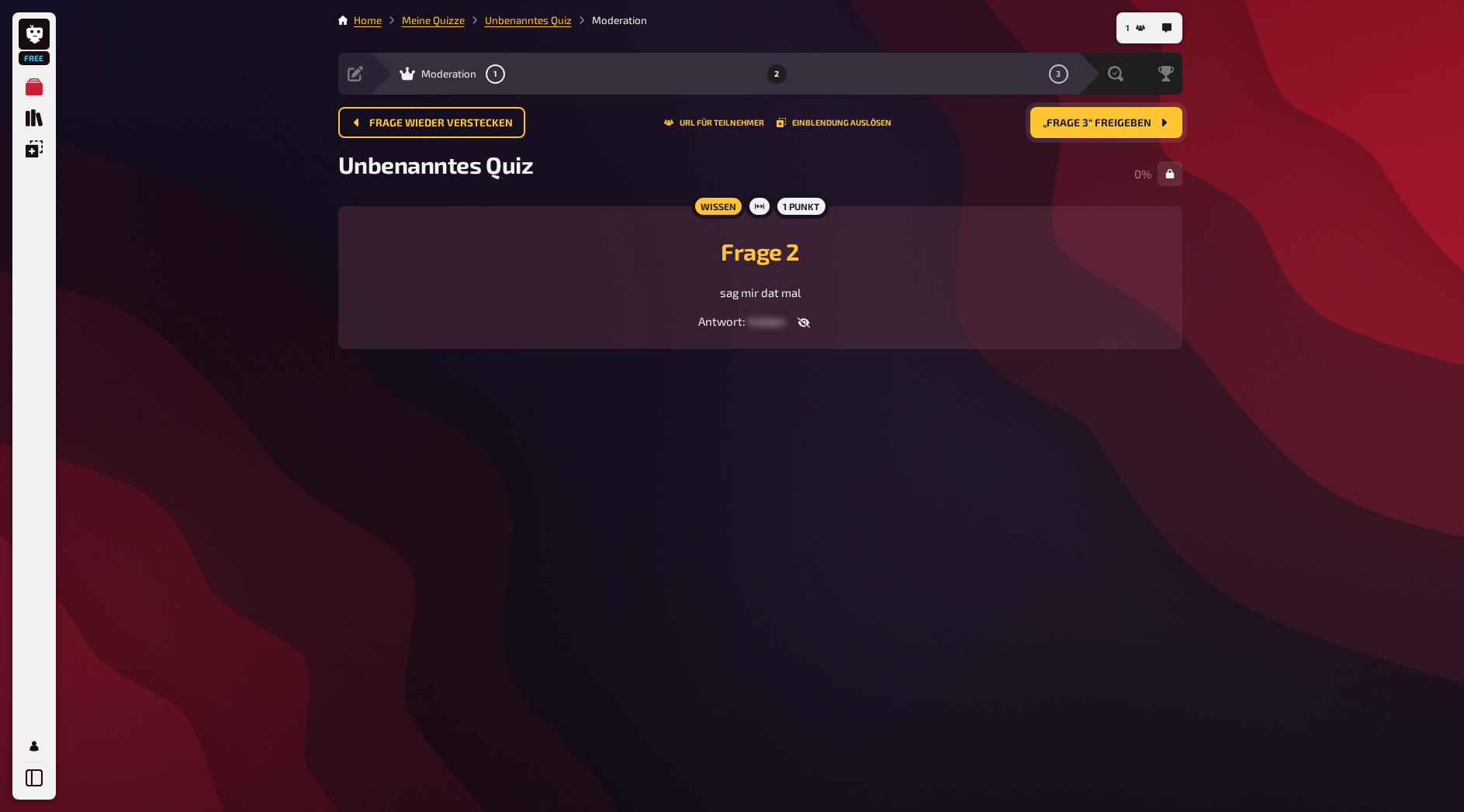
click at [811, 326] on button "button" at bounding box center [804, 322] width 37 height 15
click at [805, 325] on button "button" at bounding box center [798, 322] width 37 height 15
click at [1119, 122] on span "„Frage 3“ freigeben" at bounding box center [1097, 123] width 109 height 11
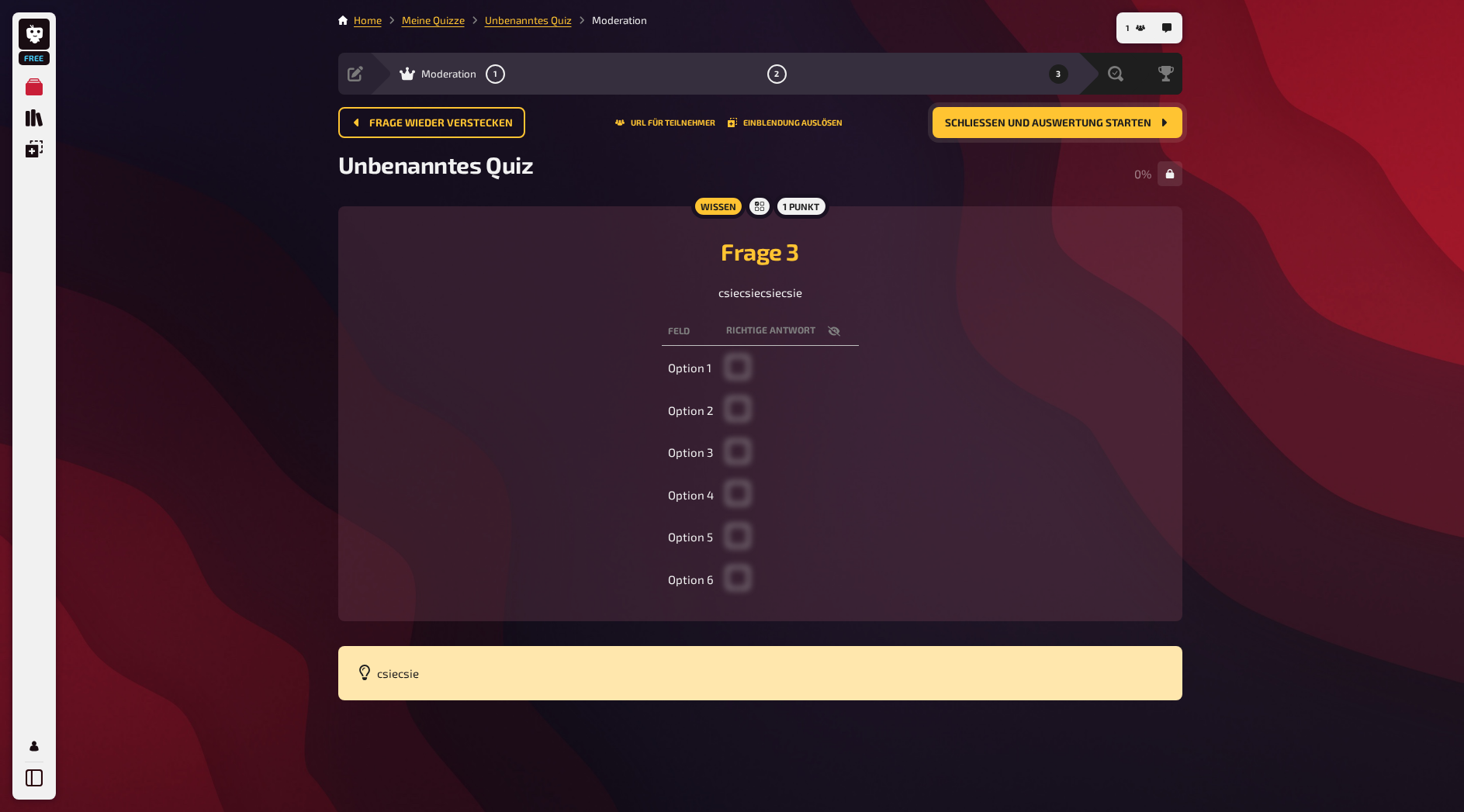
click at [731, 360] on td at bounding box center [789, 369] width 139 height 39
click at [696, 373] on td "Option 1" at bounding box center [690, 369] width 58 height 39
click at [827, 333] on icon "button" at bounding box center [834, 332] width 12 height 12
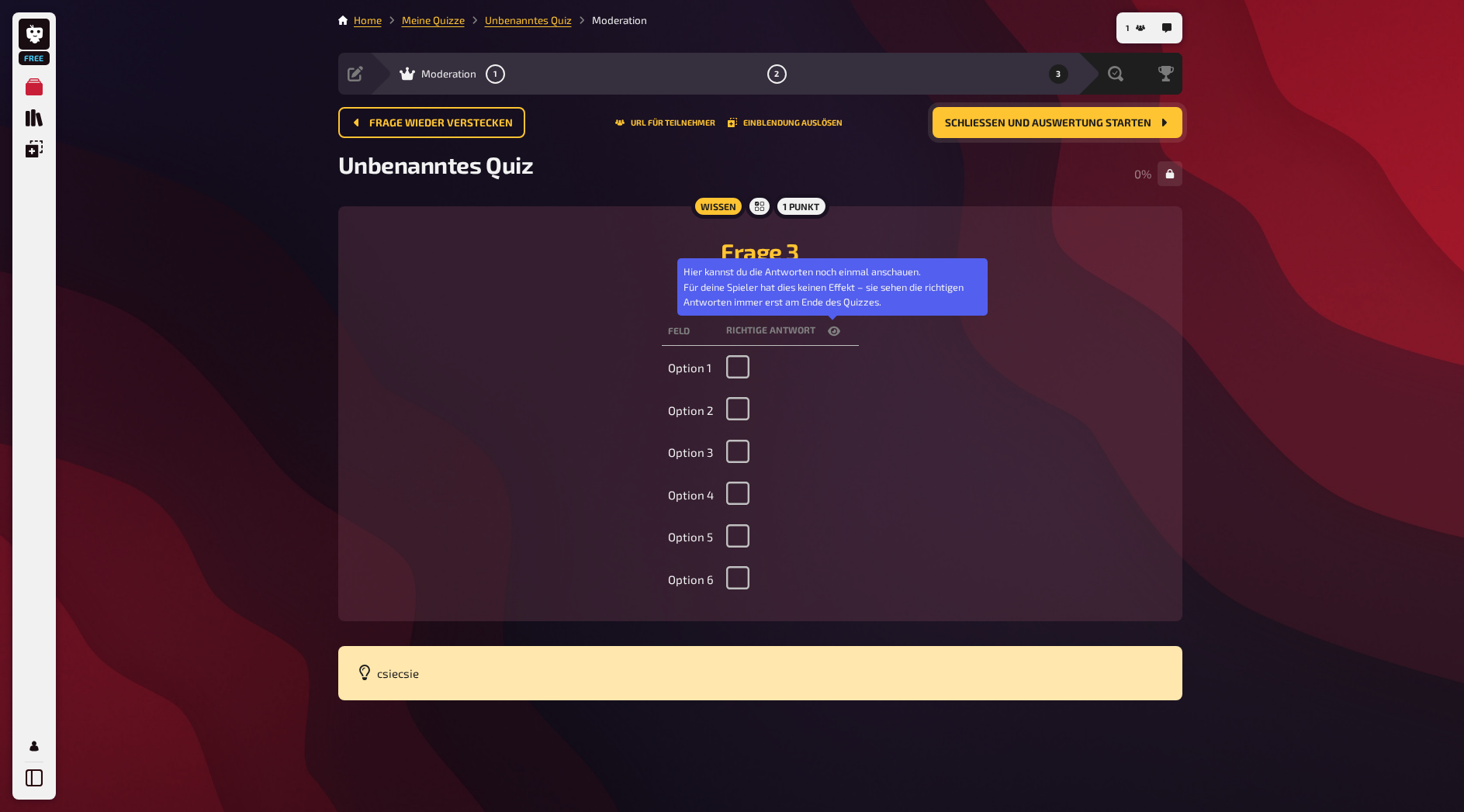
click at [827, 333] on icon "button" at bounding box center [834, 332] width 12 height 12
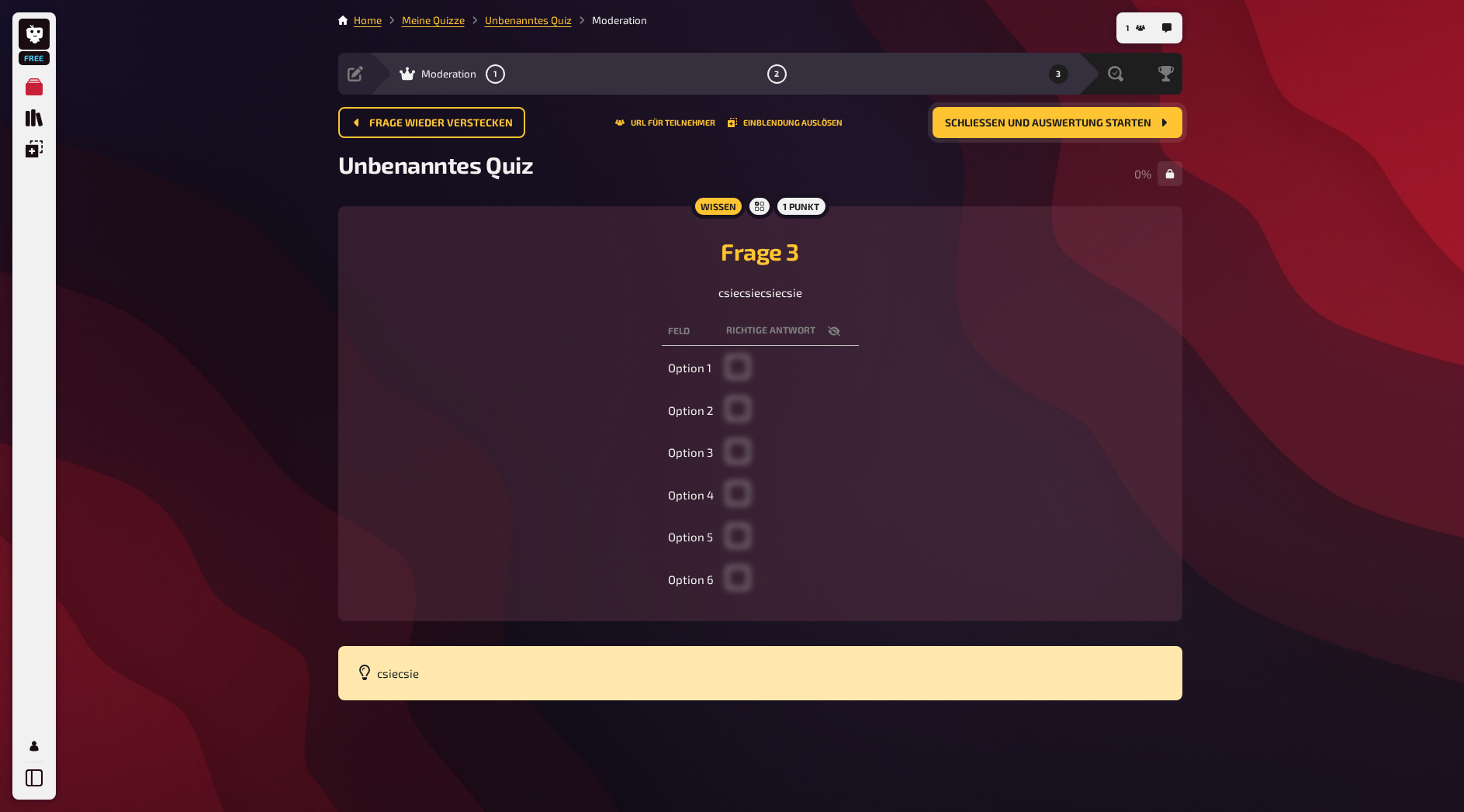
click at [689, 333] on th "Feld" at bounding box center [690, 332] width 58 height 29
click at [832, 320] on th "Richtige Antwort" at bounding box center [789, 332] width 139 height 29
click at [832, 330] on icon "button" at bounding box center [834, 332] width 12 height 12
click at [737, 402] on td at bounding box center [789, 411] width 139 height 39
click at [742, 407] on td at bounding box center [789, 411] width 139 height 39
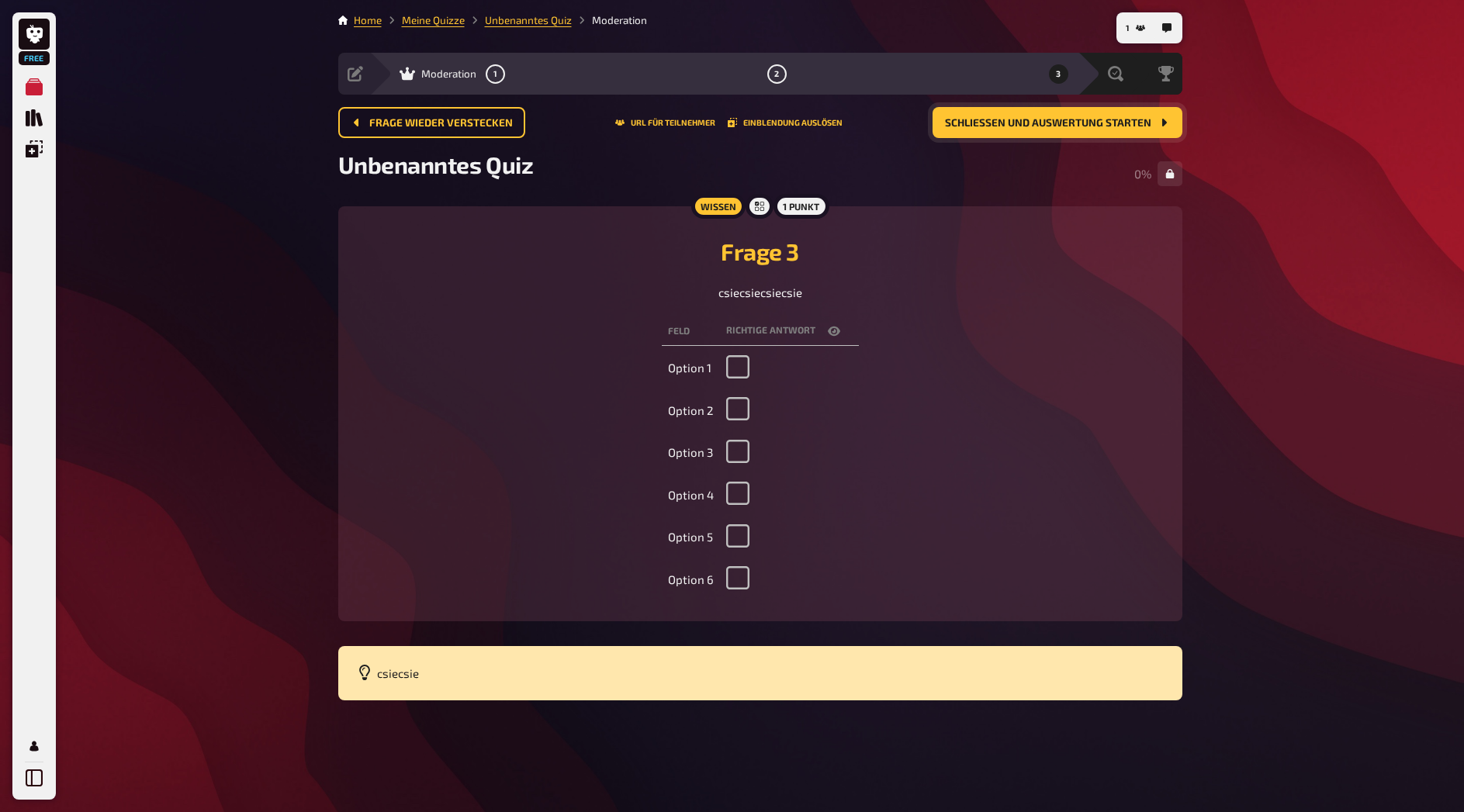
click at [402, 646] on div "csiecsie" at bounding box center [760, 674] width 844 height 55
click at [771, 123] on button "Einblendung auslösen" at bounding box center [785, 122] width 115 height 9
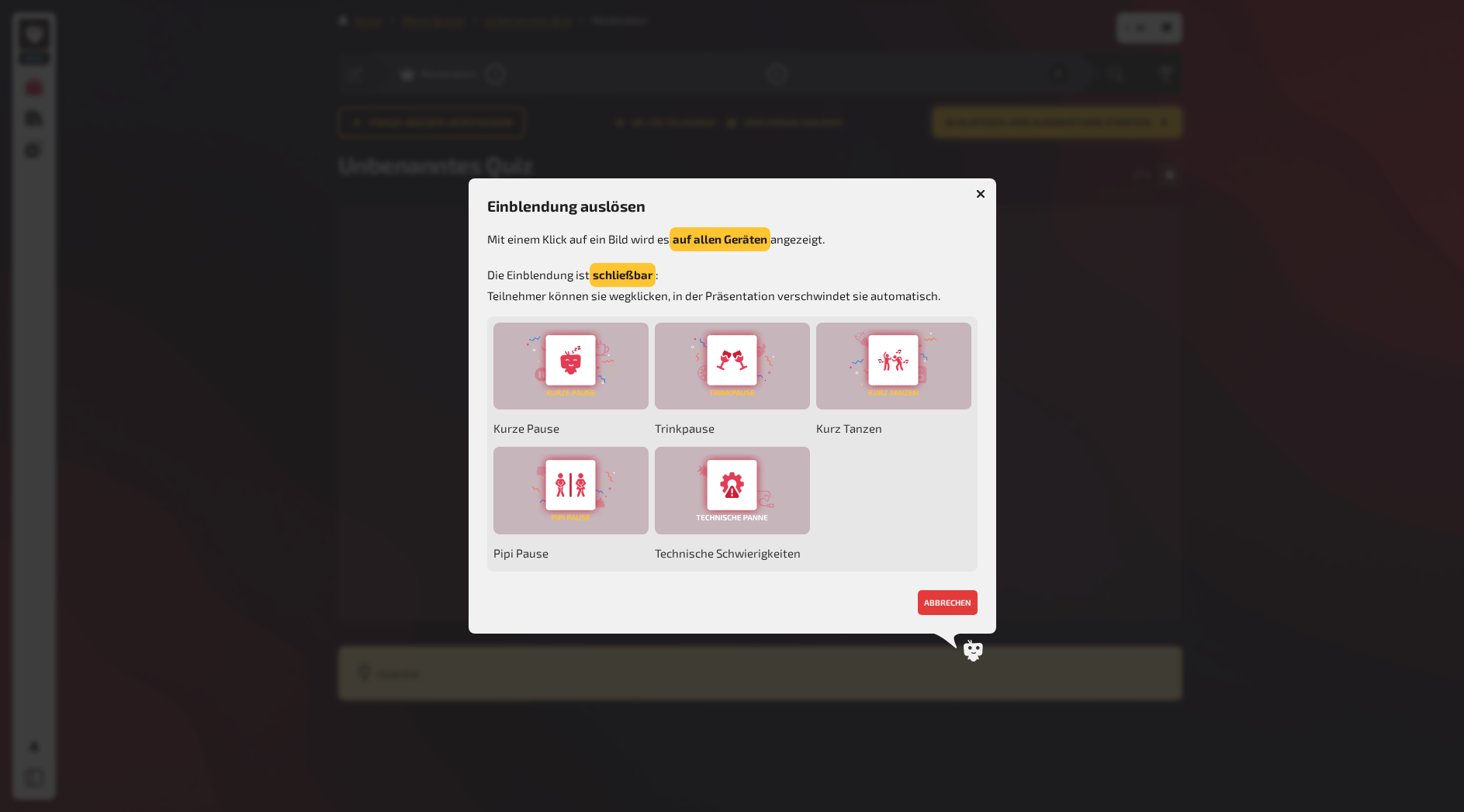
click at [984, 190] on icon "button" at bounding box center [981, 193] width 9 height 9
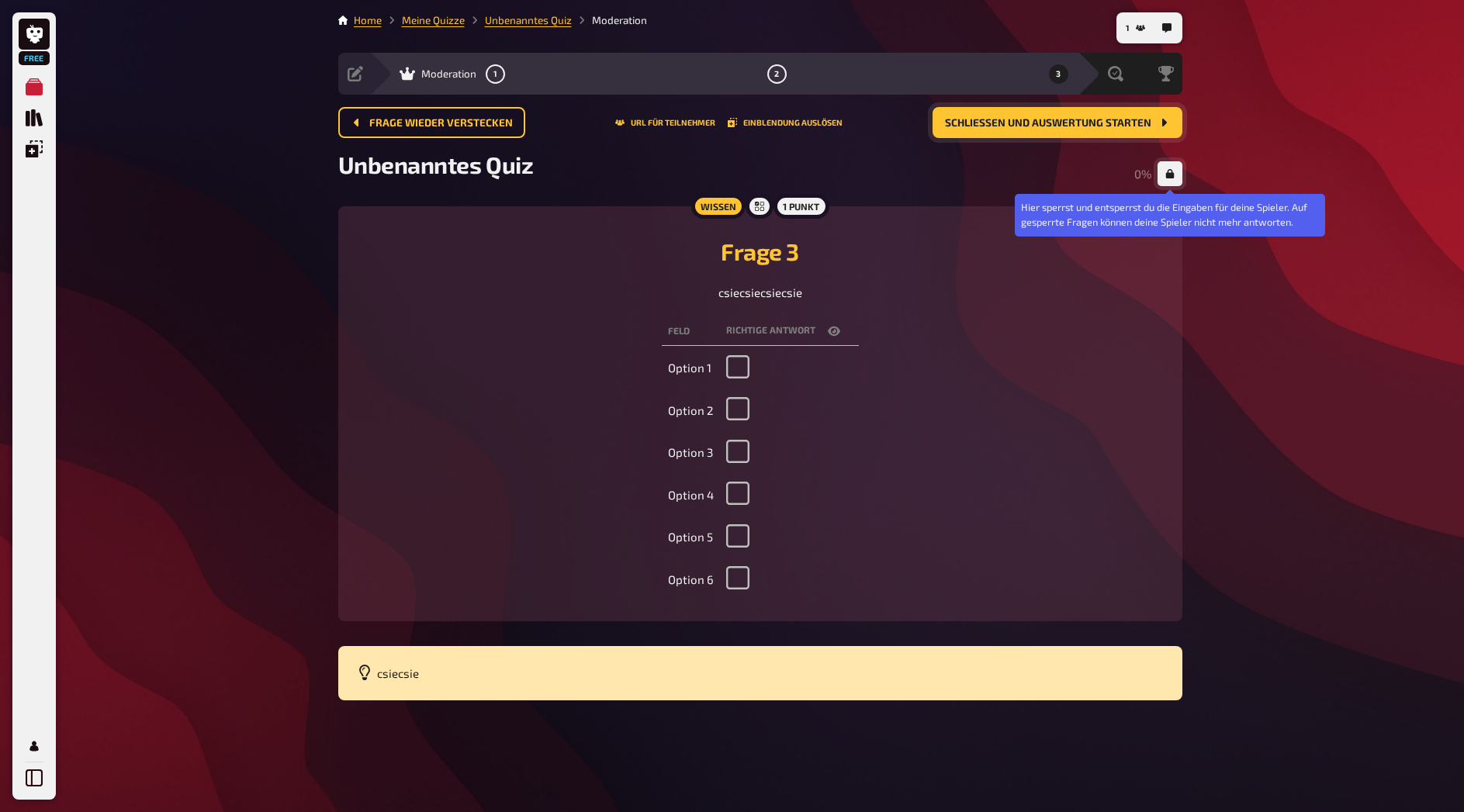
click at [1164, 184] on button "button" at bounding box center [1170, 174] width 25 height 25
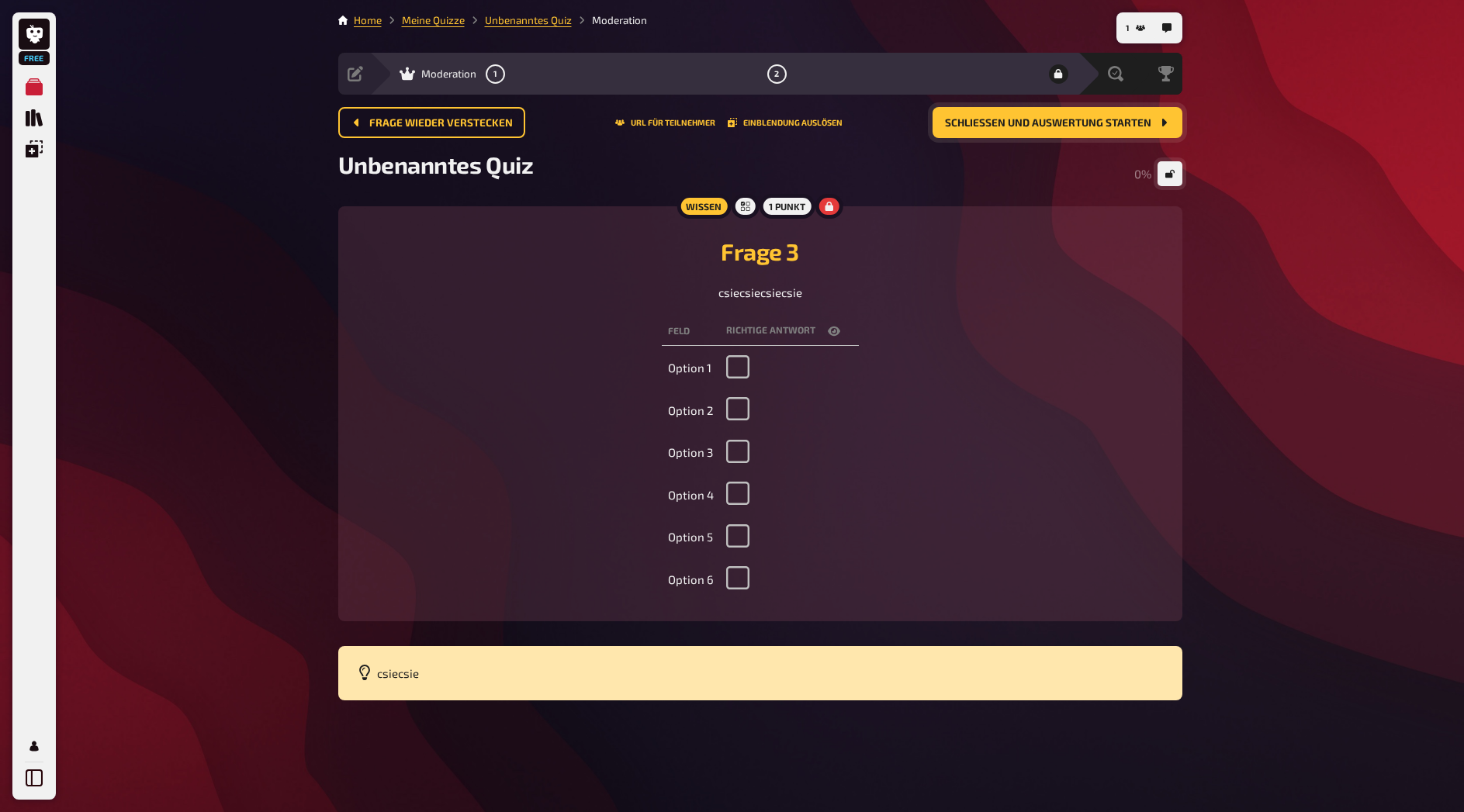
click at [1164, 184] on button "button" at bounding box center [1170, 174] width 25 height 25
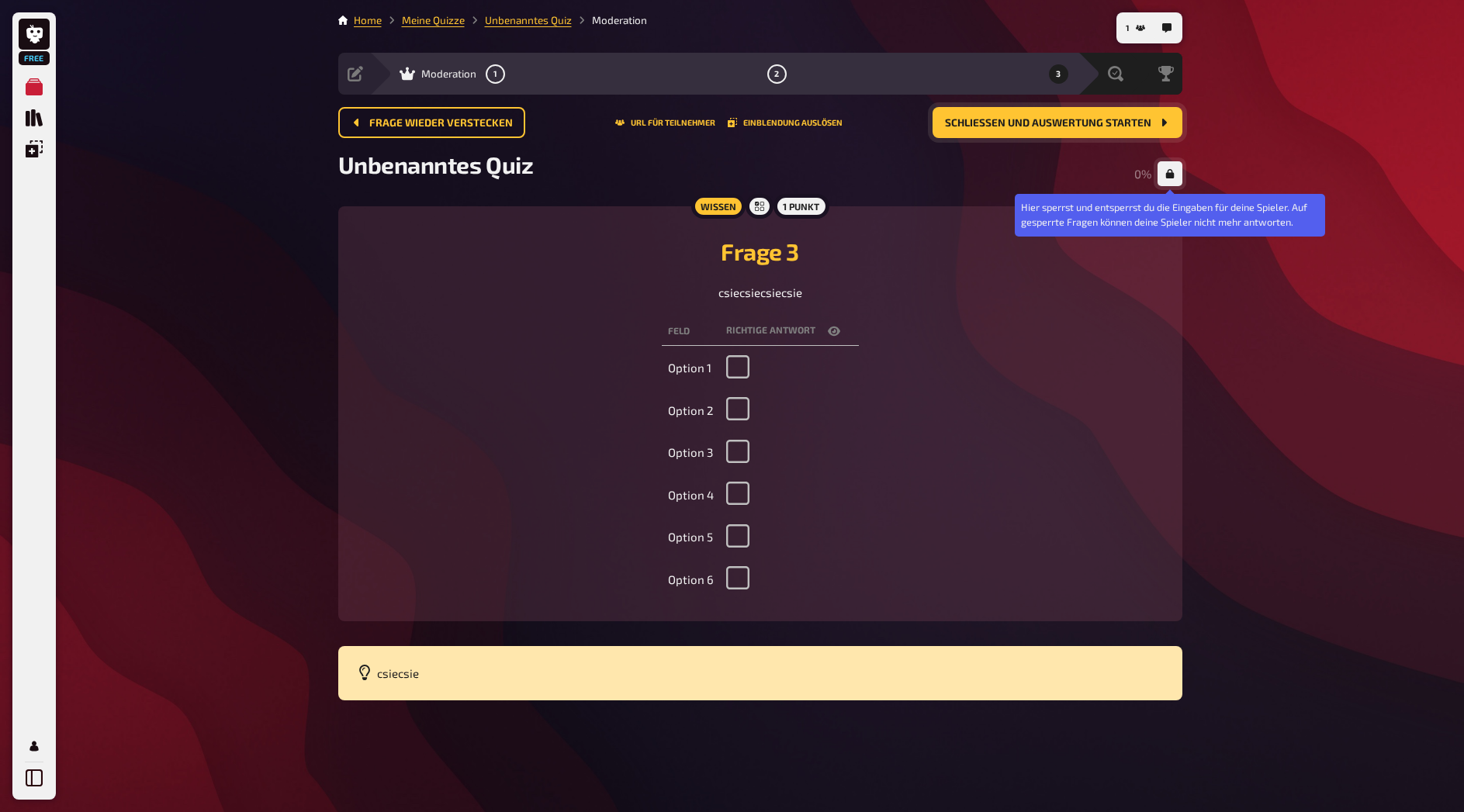
click at [1164, 184] on button "button" at bounding box center [1170, 174] width 25 height 25
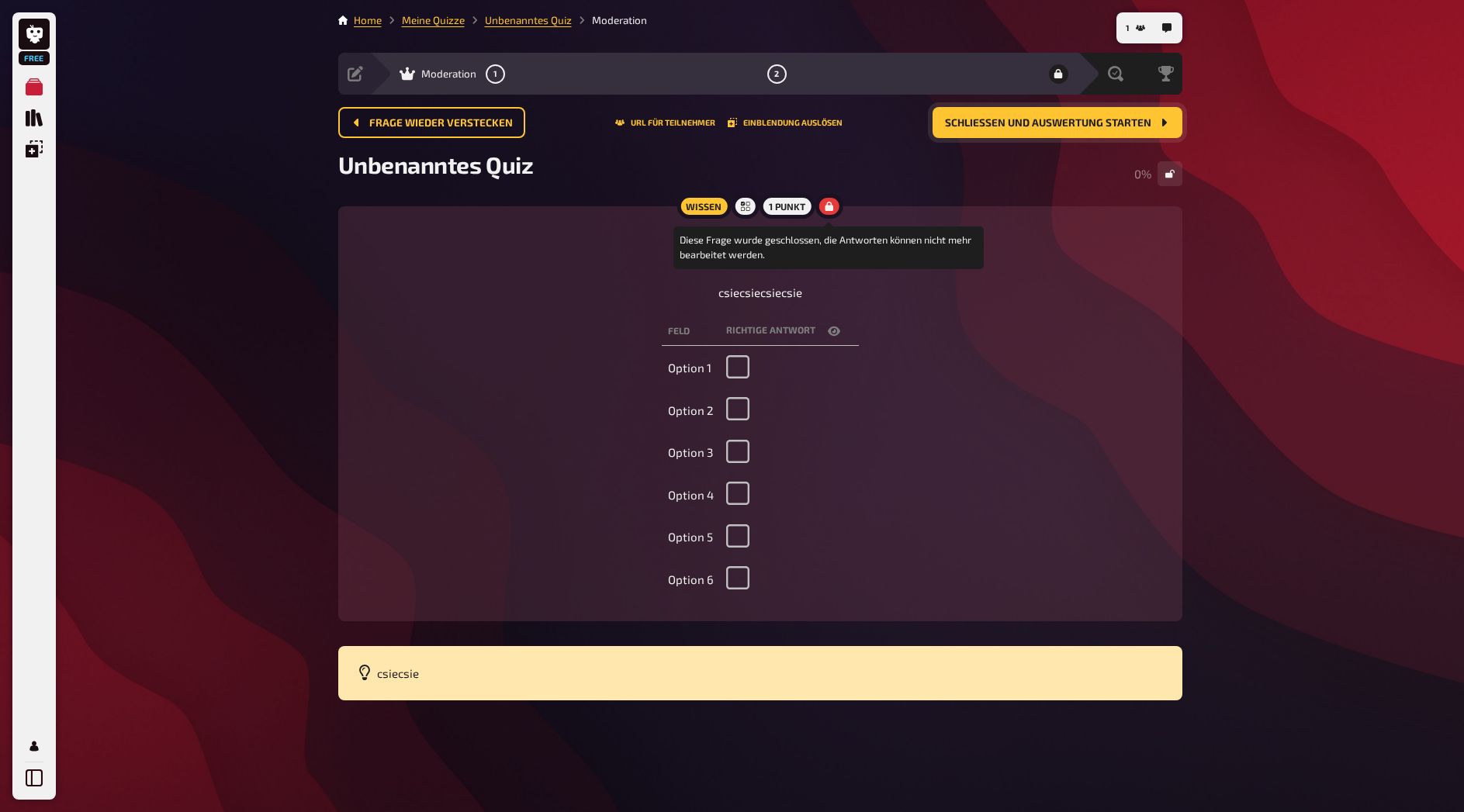
click at [818, 205] on div at bounding box center [828, 207] width 28 height 25
click at [843, 211] on div "Diese Frage wurde geschlossen, die Antworten können nicht mehr bearbeitet werde…" at bounding box center [760, 413] width 844 height 414
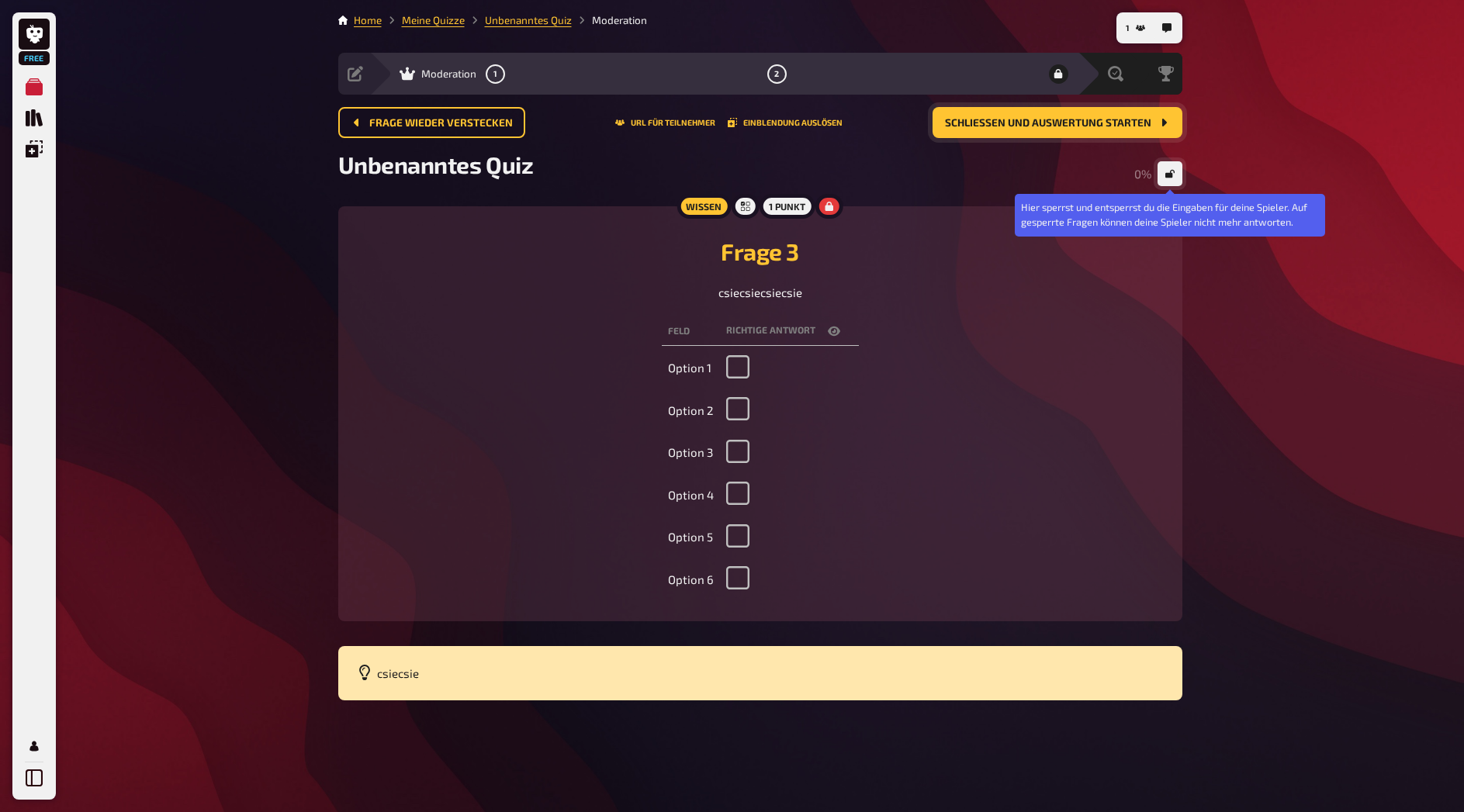
click at [1172, 181] on button "button" at bounding box center [1170, 174] width 25 height 25
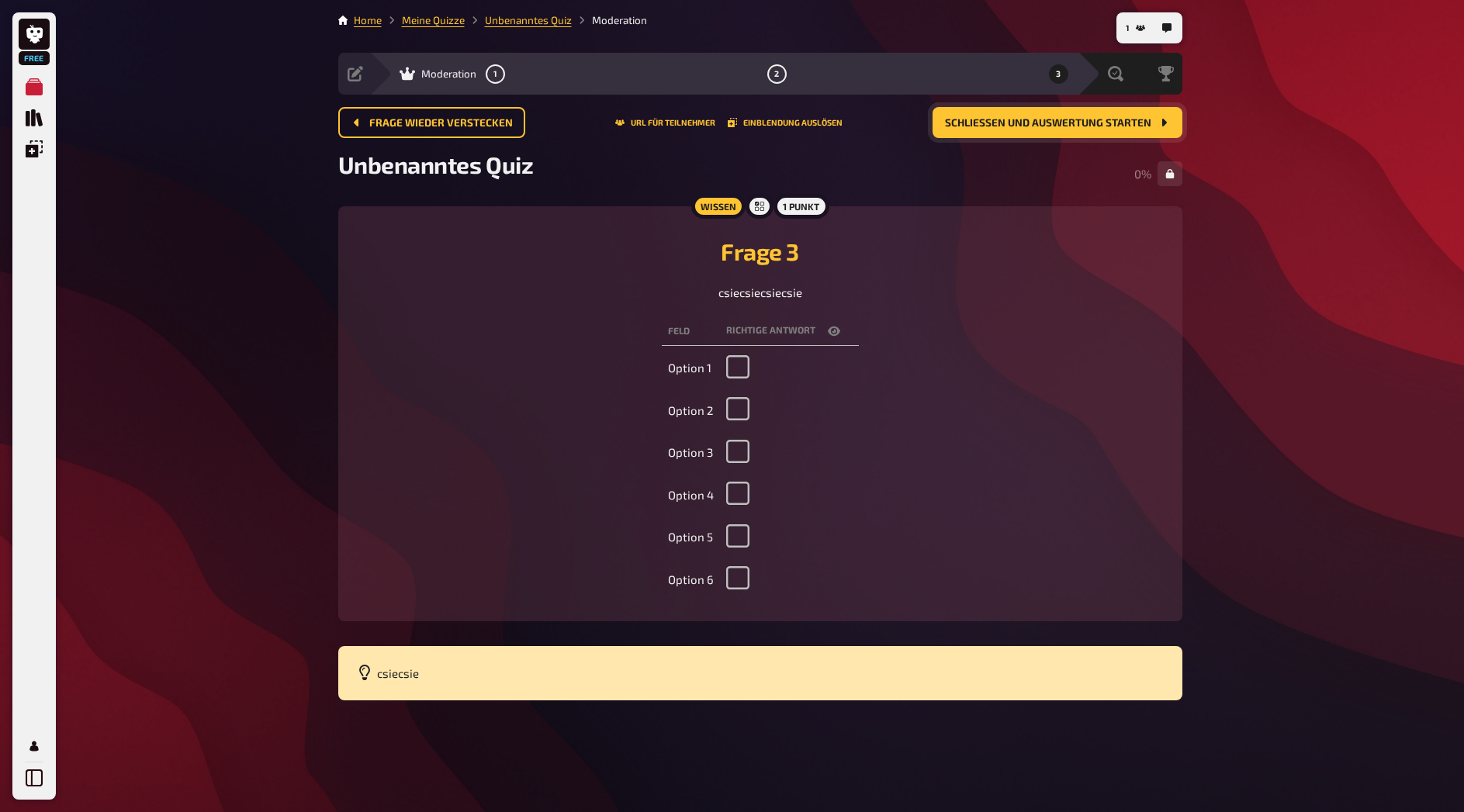
click at [827, 332] on icon "button" at bounding box center [834, 331] width 12 height 9
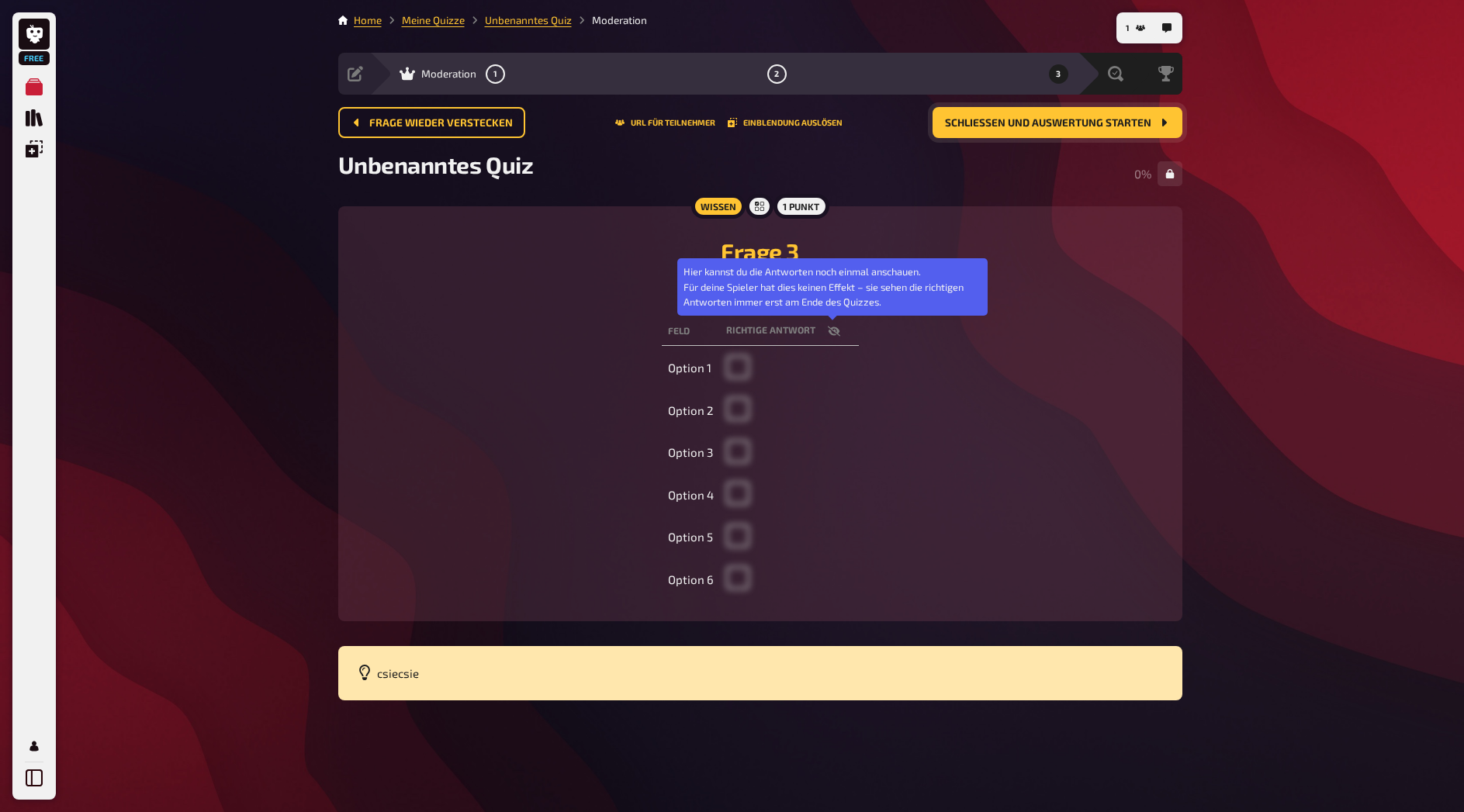
click at [827, 332] on icon "button" at bounding box center [833, 330] width 12 height 10
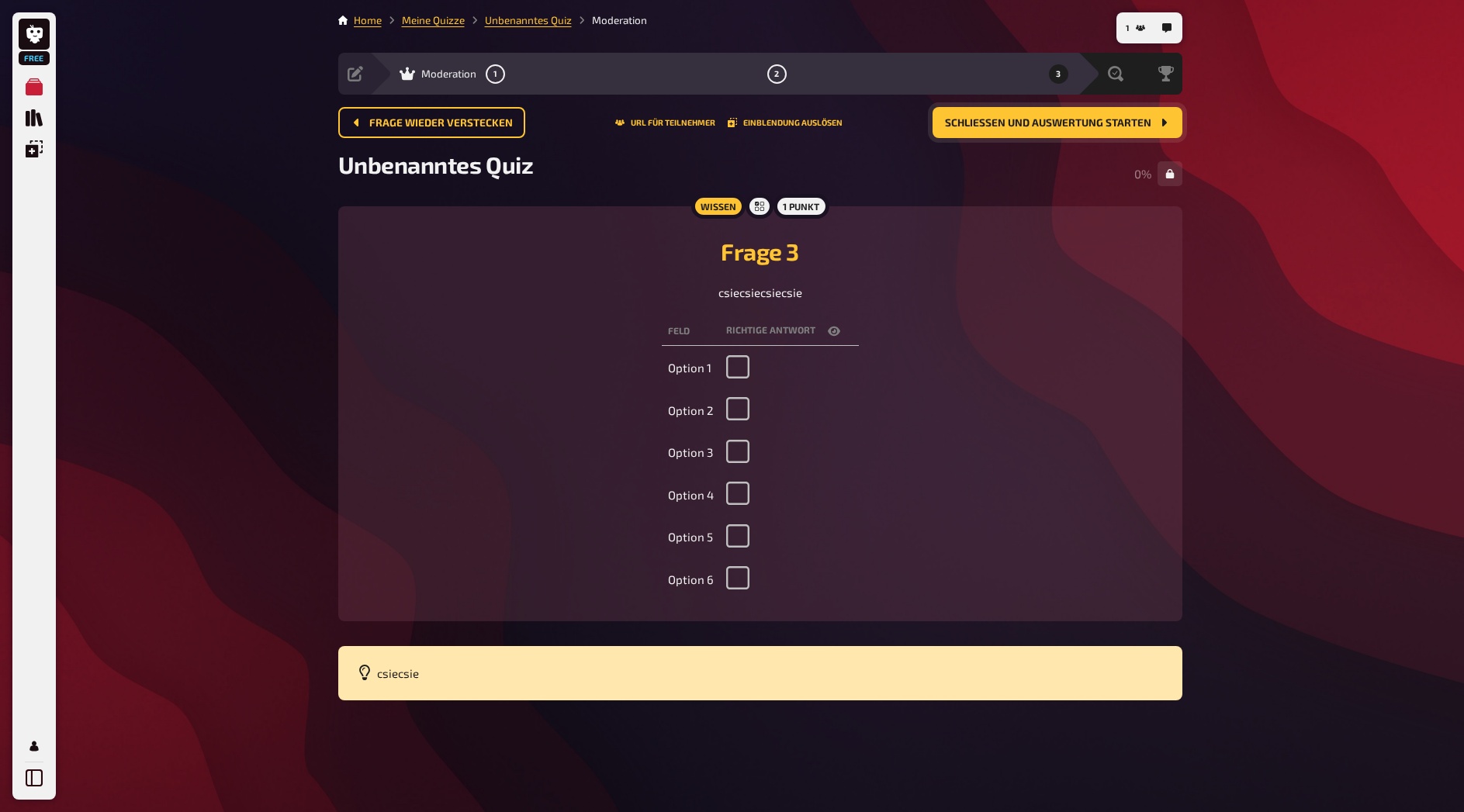
click at [740, 362] on td at bounding box center [789, 369] width 139 height 39
click at [749, 407] on td at bounding box center [789, 411] width 139 height 39
click at [682, 401] on td "Option 2" at bounding box center [690, 411] width 58 height 39
click at [683, 375] on td "Option 1" at bounding box center [690, 369] width 58 height 39
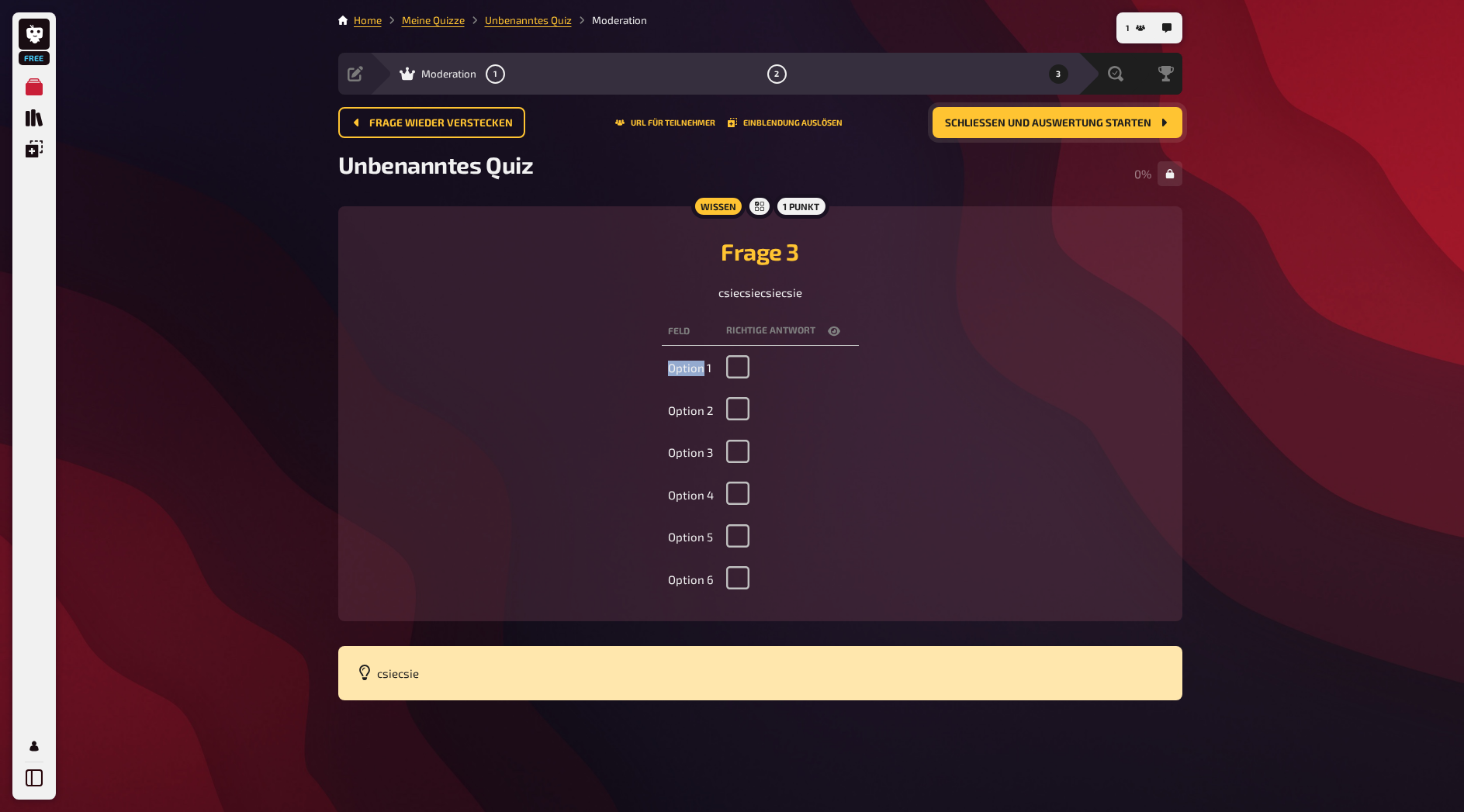
click at [1041, 123] on span "Schließen und Auswertung starten" at bounding box center [1048, 123] width 206 height 11
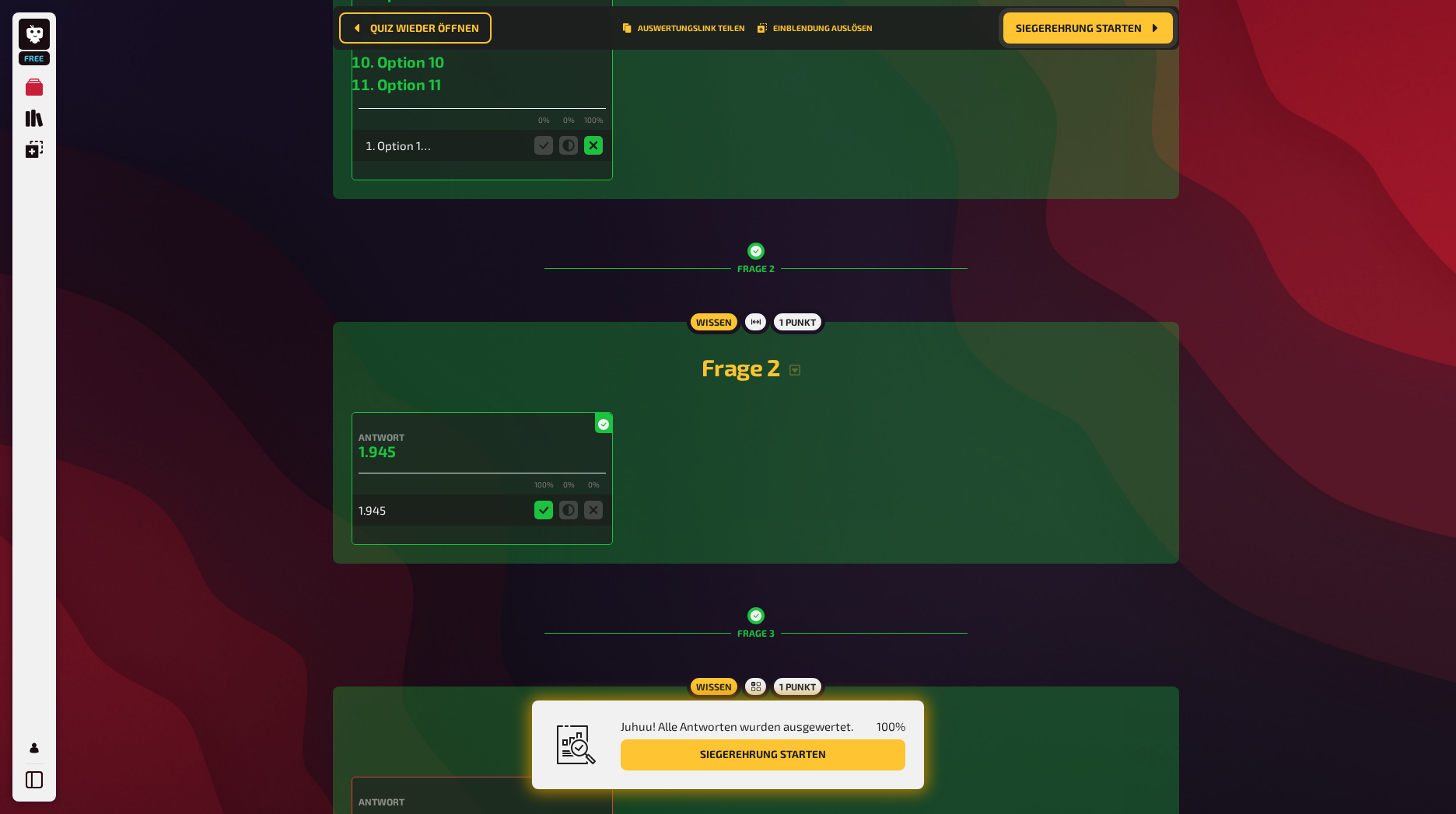
scroll to position [852, 0]
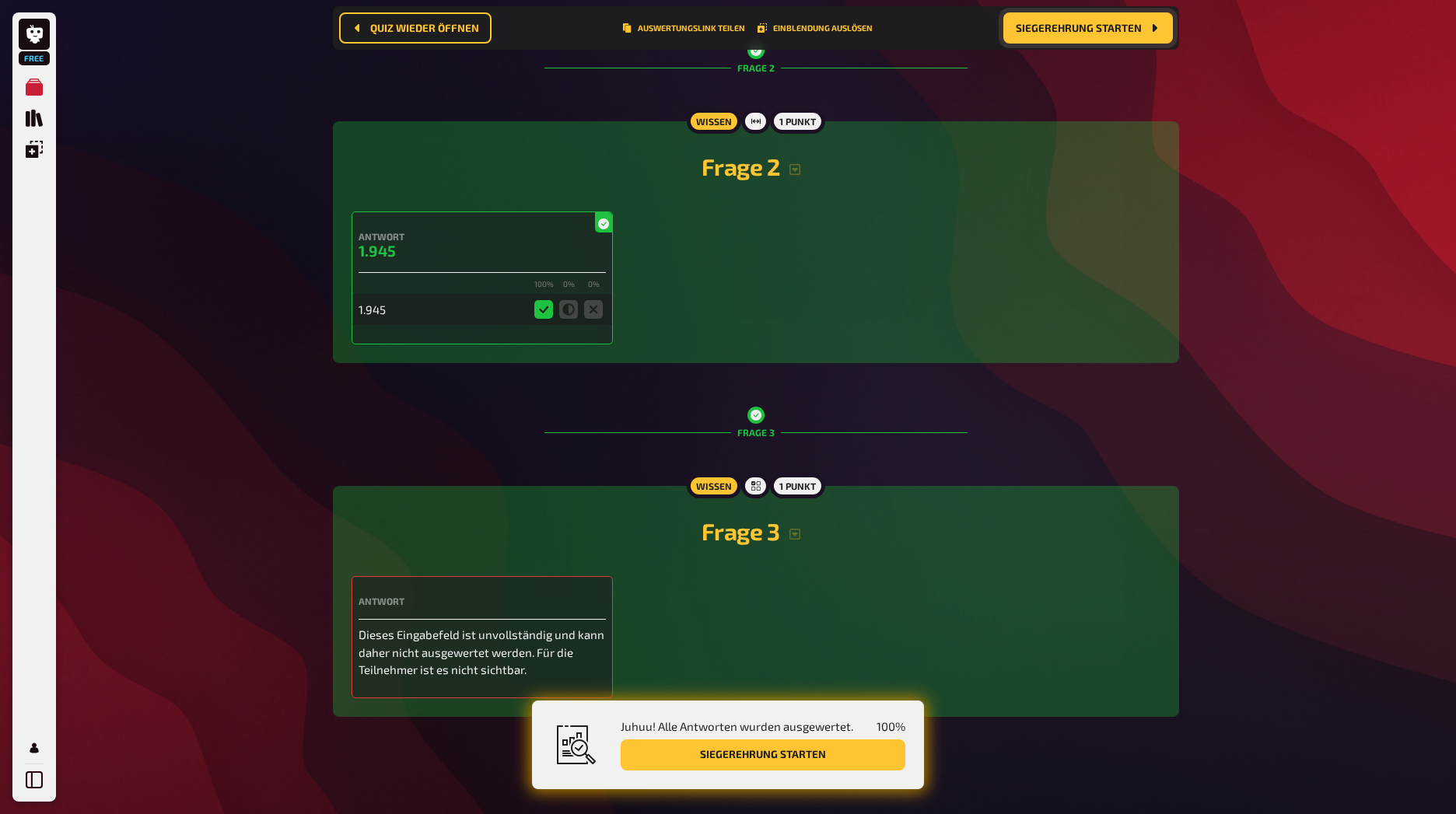
click at [422, 596] on h4 "Antwort" at bounding box center [482, 600] width 248 height 11
click at [711, 763] on button "Siegerehrung starten" at bounding box center [762, 754] width 284 height 31
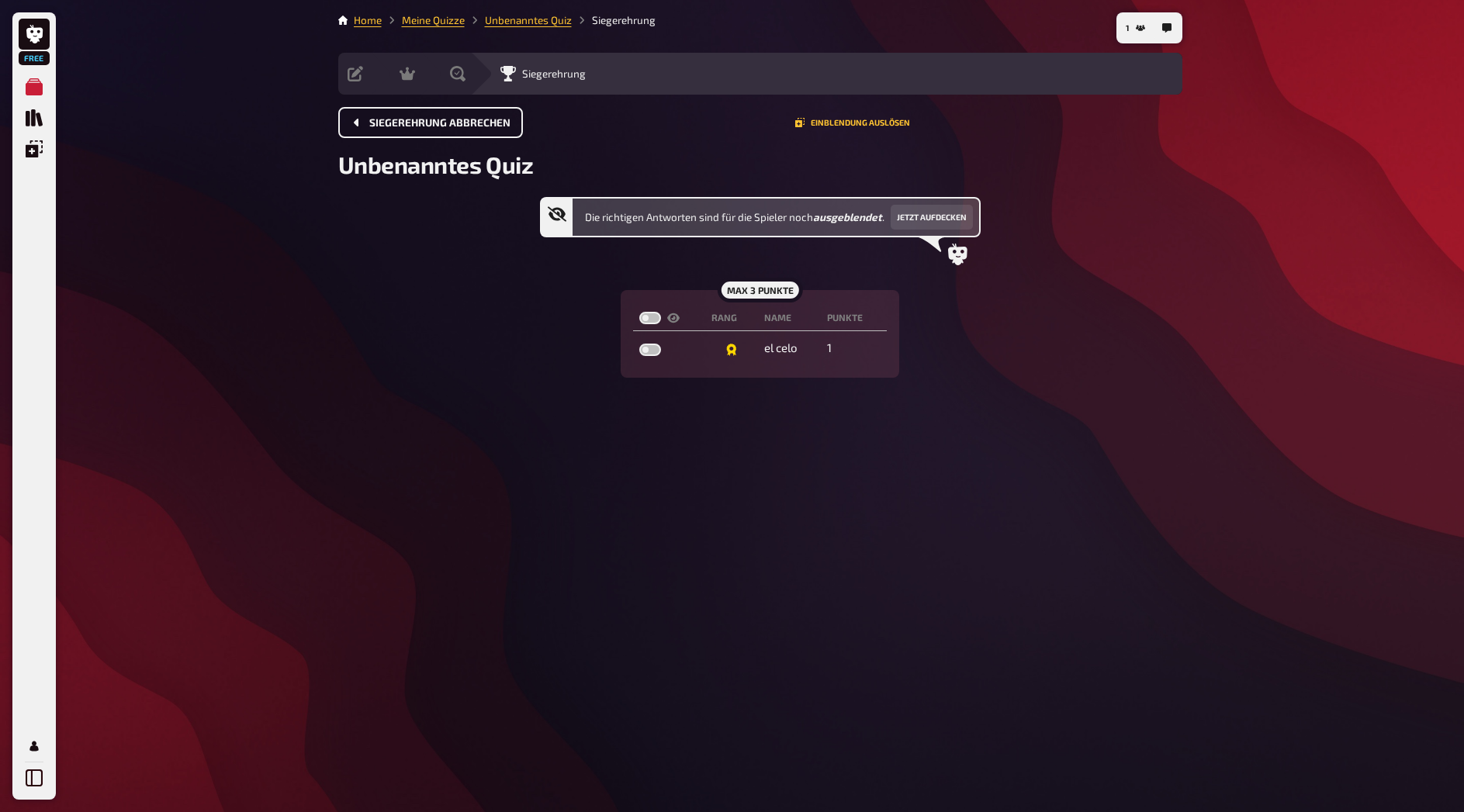
click at [448, 111] on button "Siegerehrung abbrechen" at bounding box center [430, 122] width 185 height 31
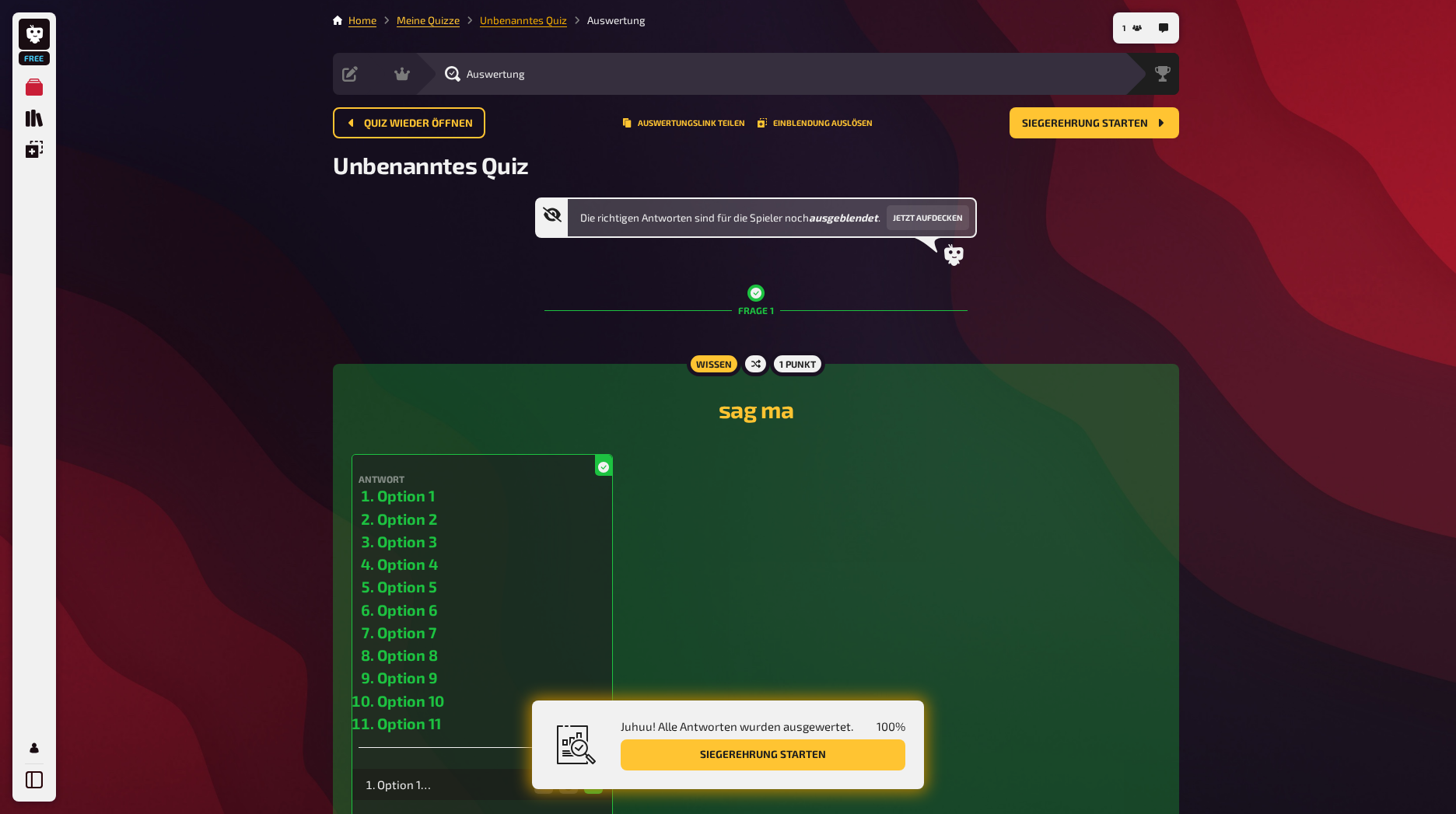
click at [527, 18] on link "Unbenanntes Quiz" at bounding box center [523, 21] width 87 height 13
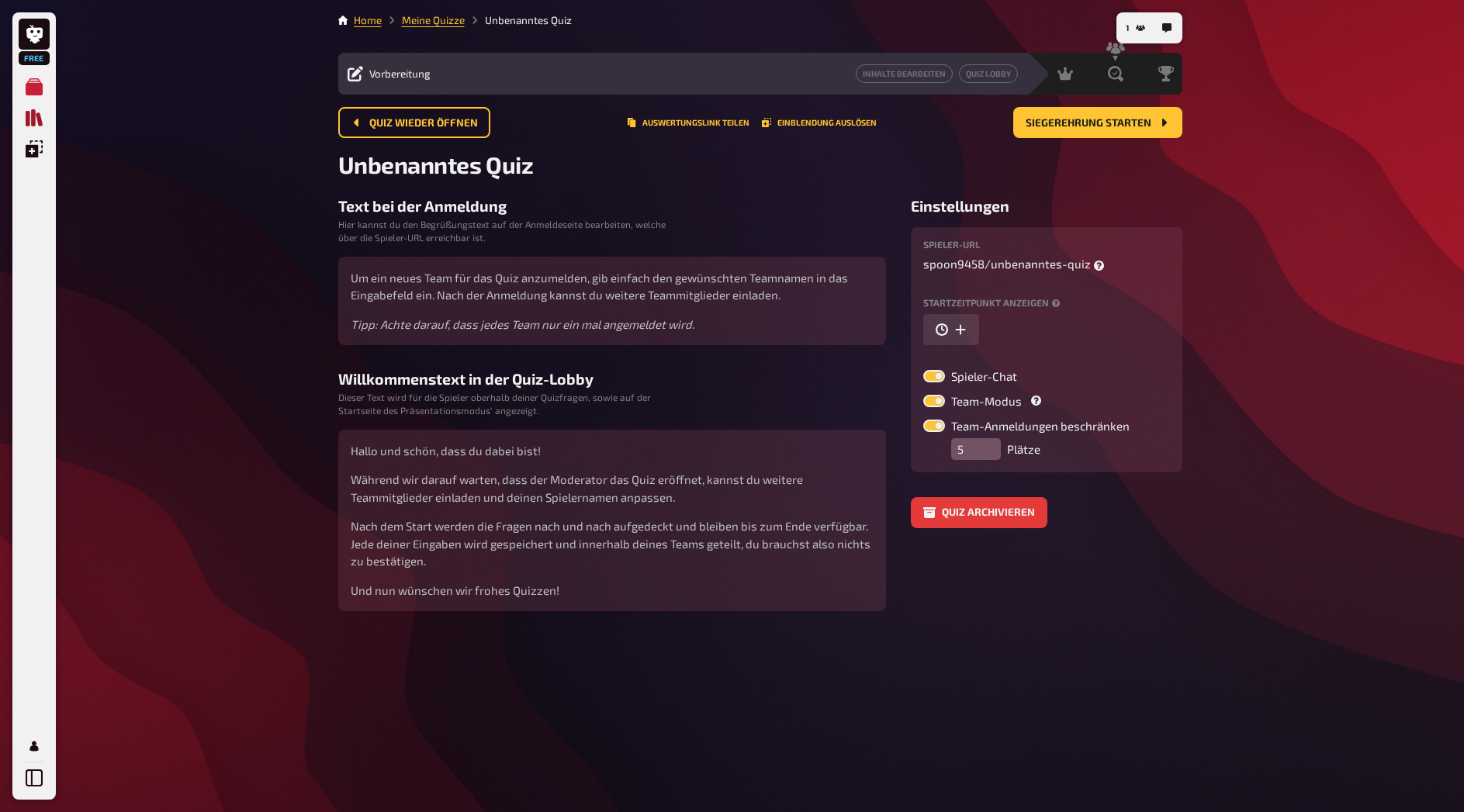
click at [30, 111] on icon "Quiz Sammlung" at bounding box center [34, 118] width 17 height 17
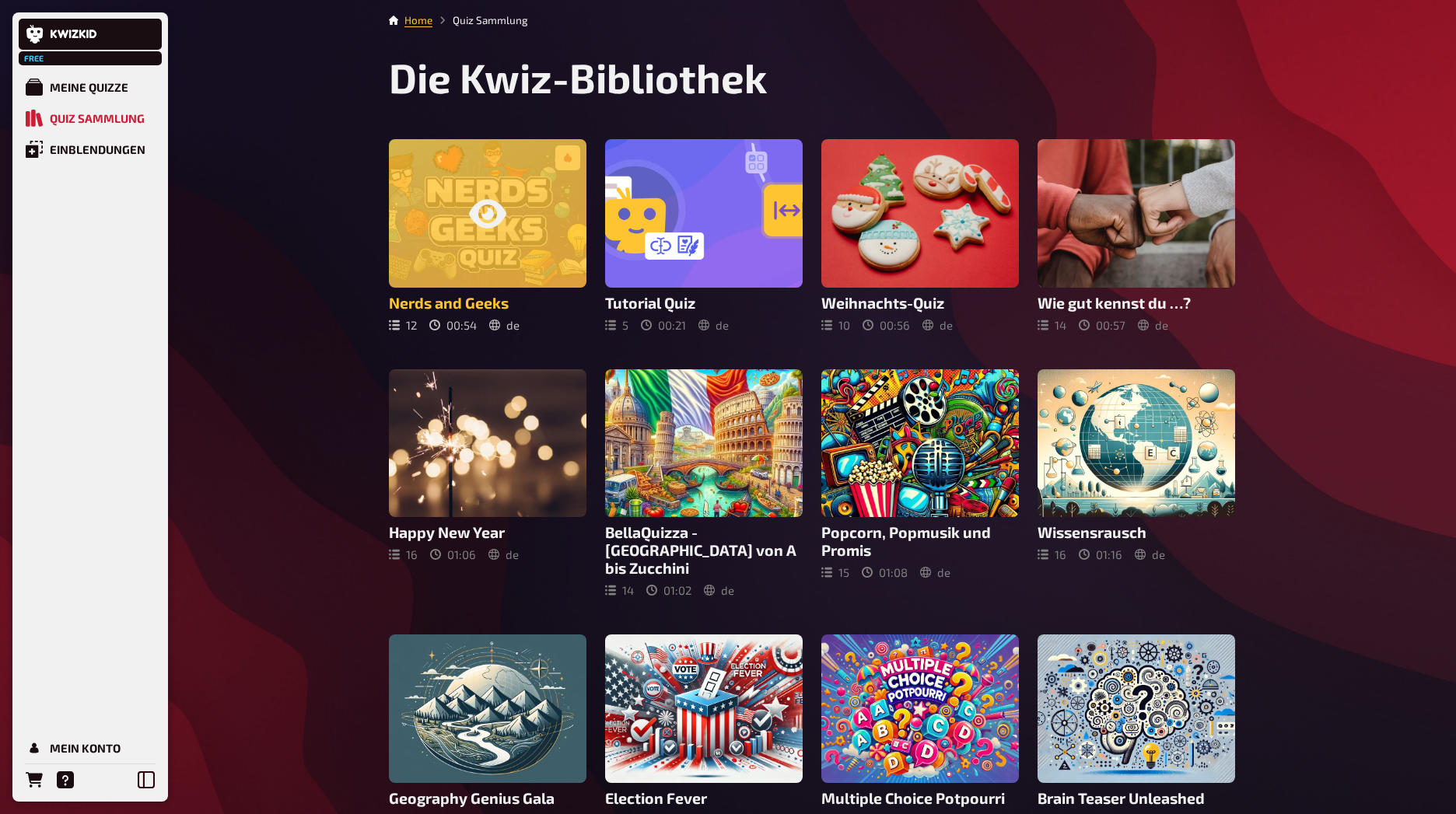
click at [482, 231] on icon at bounding box center [488, 214] width 38 height 38
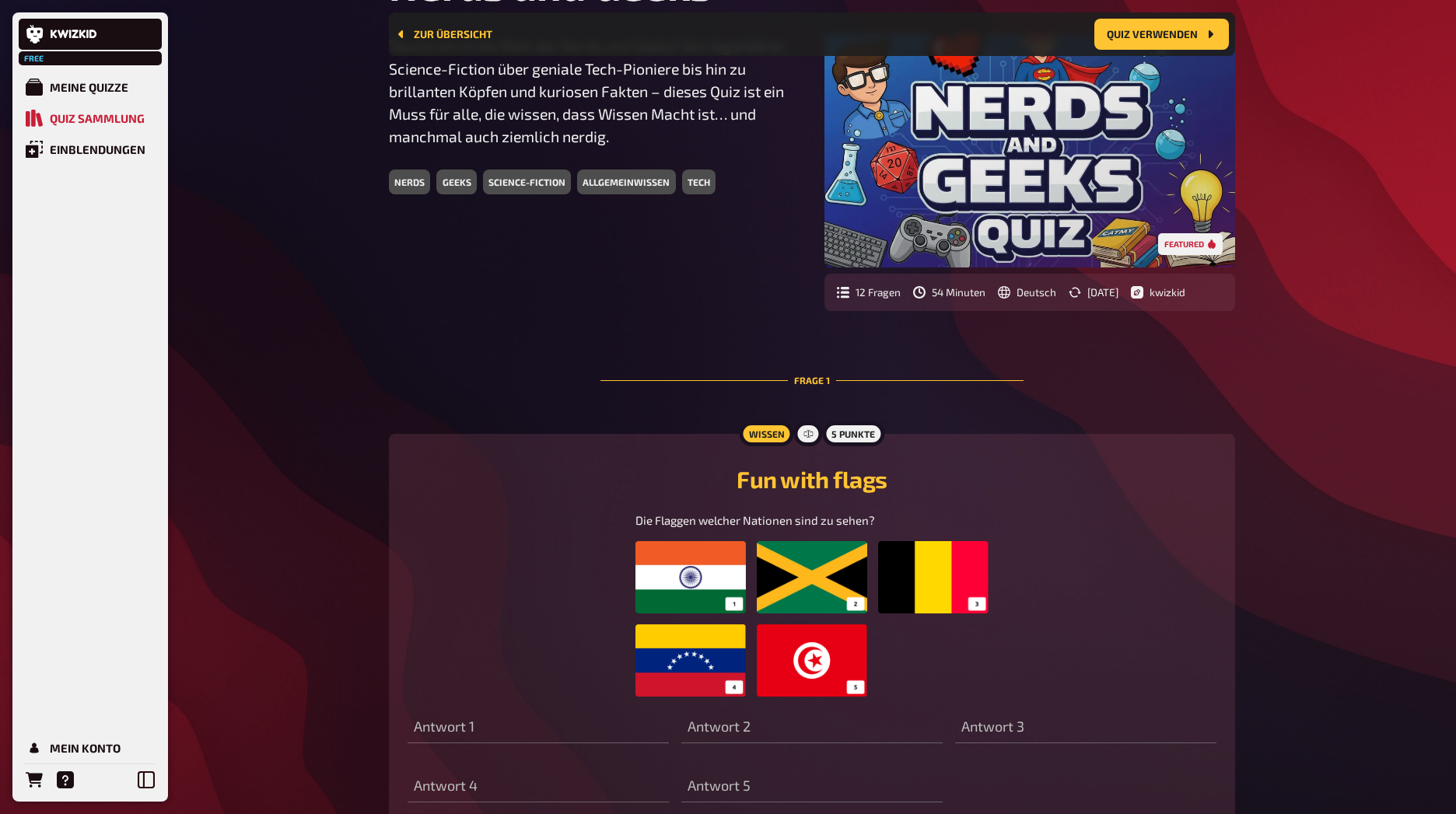
scroll to position [199, 0]
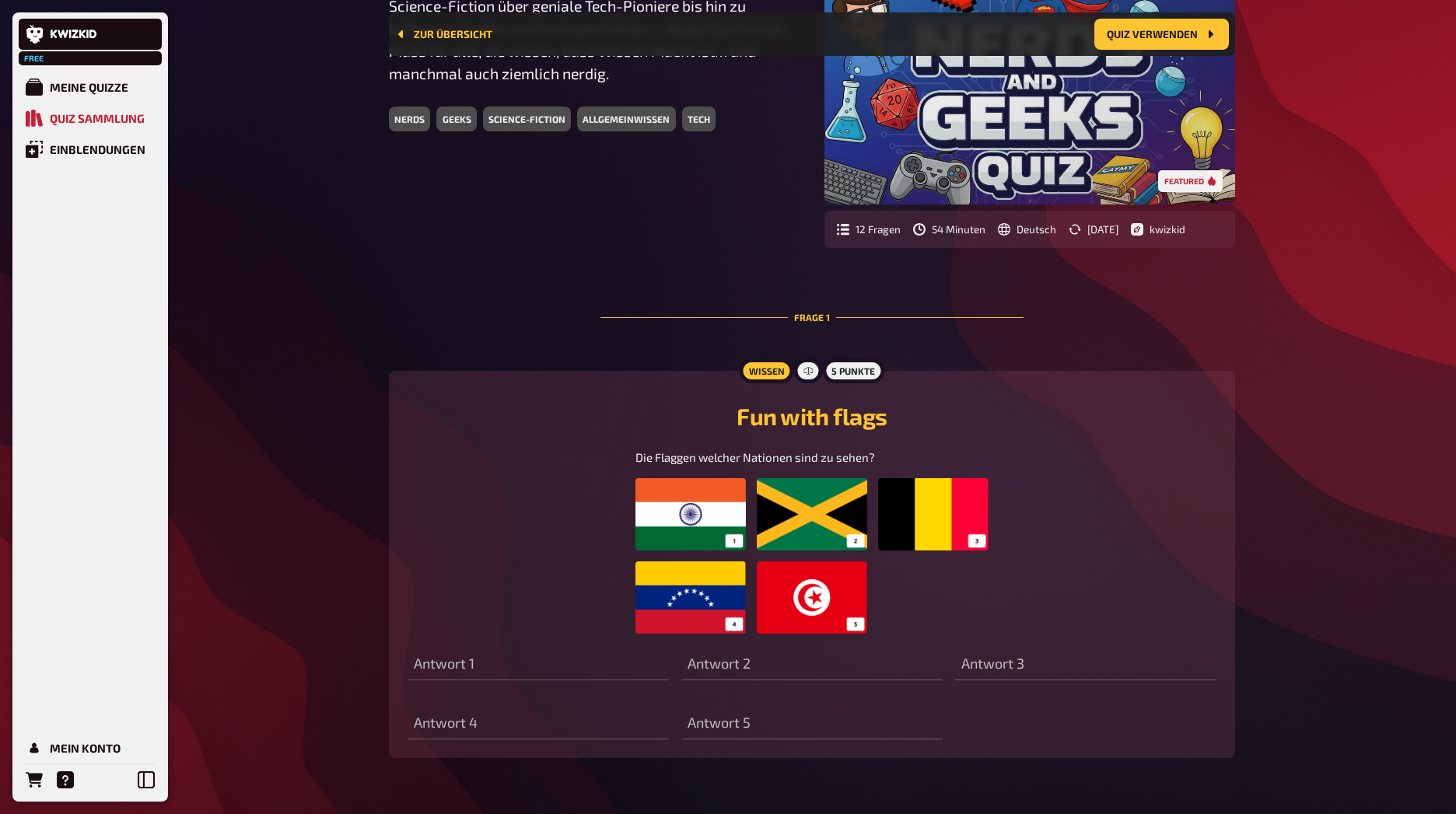
click at [692, 502] on img at bounding box center [812, 556] width 352 height 155
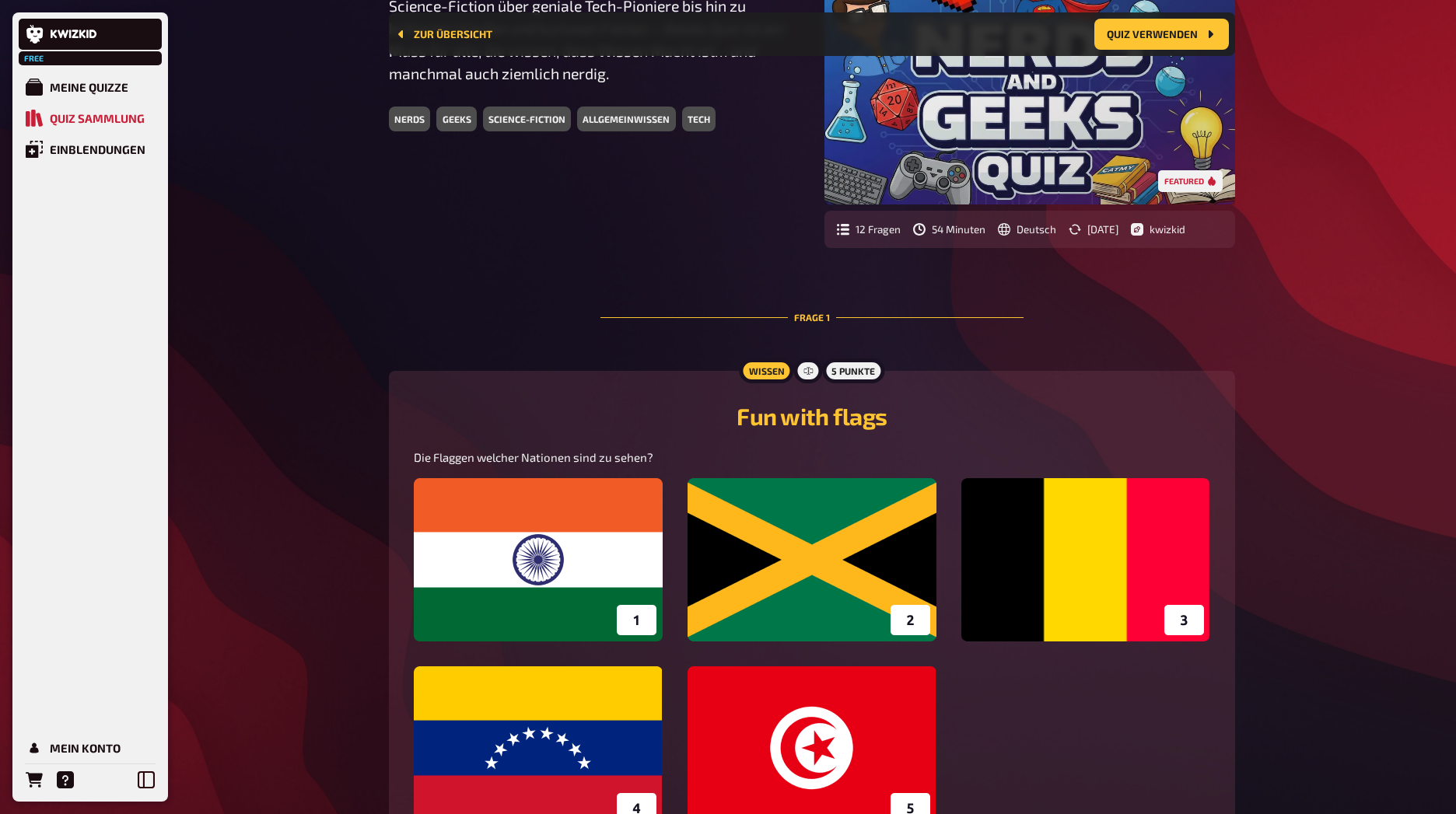
click at [635, 537] on img at bounding box center [812, 653] width 796 height 351
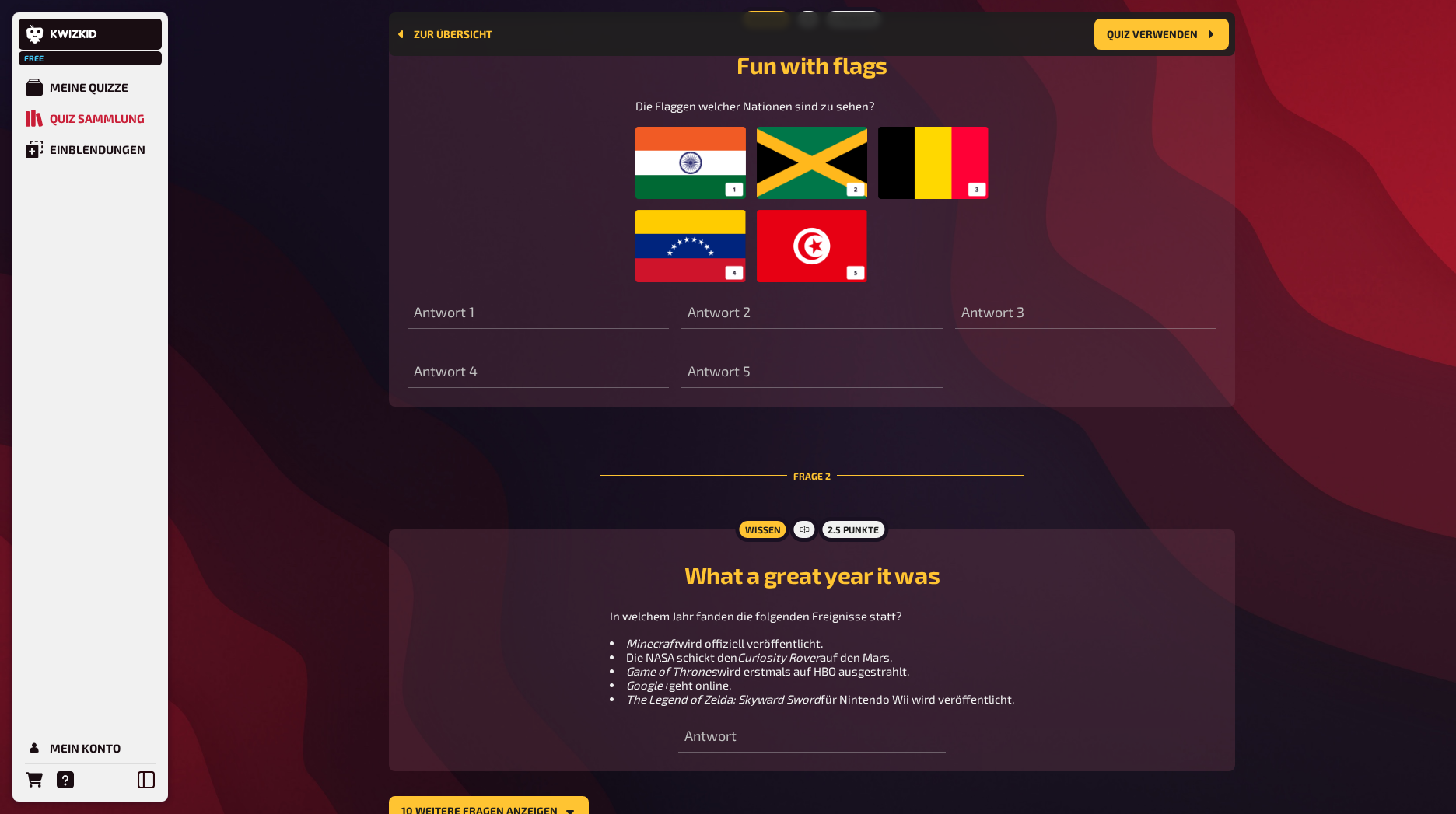
scroll to position [638, 0]
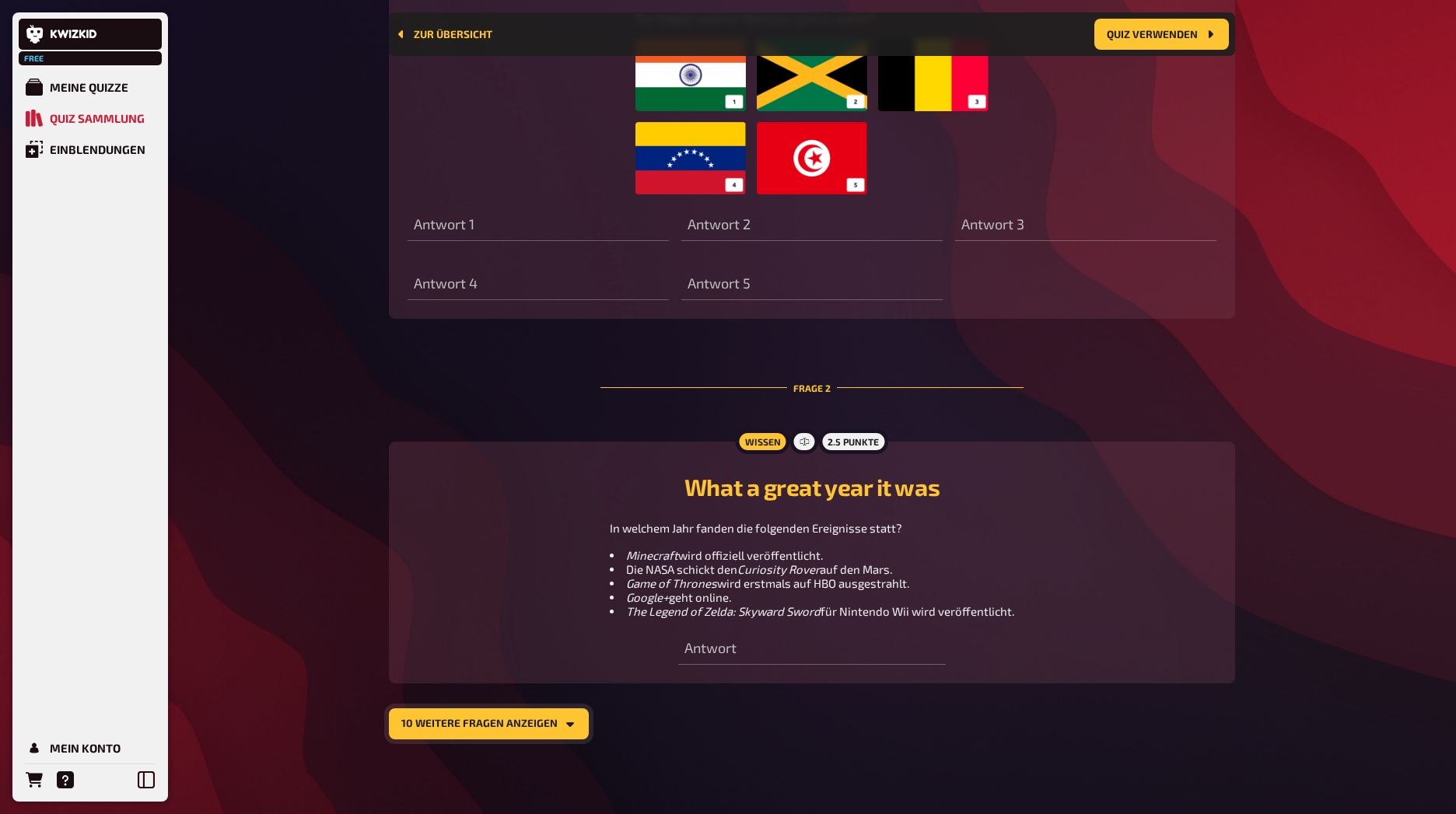
click at [493, 734] on button "10 weitere Fragen anzeigen" at bounding box center [489, 724] width 200 height 31
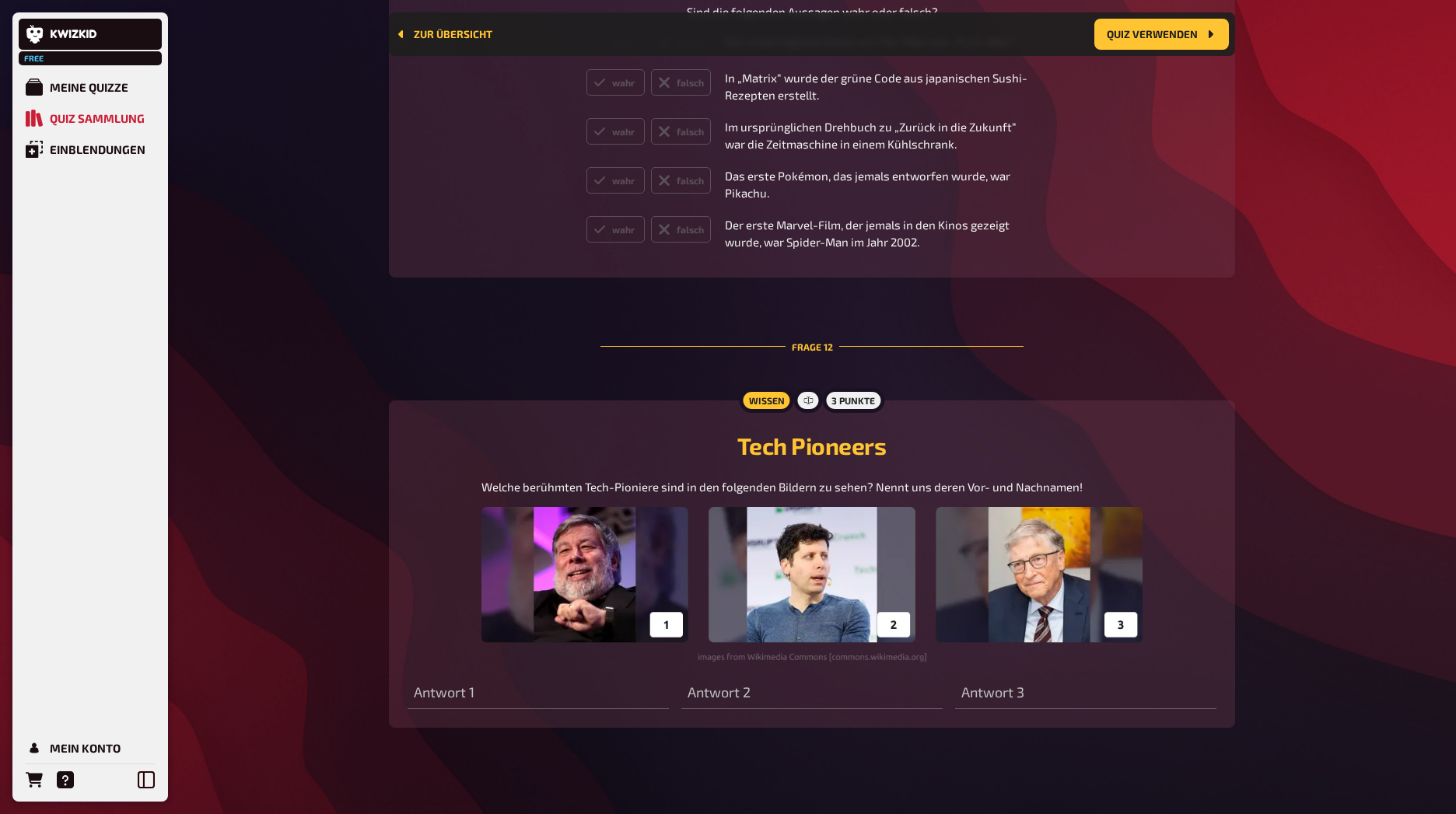
scroll to position [4401, 0]
